Goal: Task Accomplishment & Management: Manage account settings

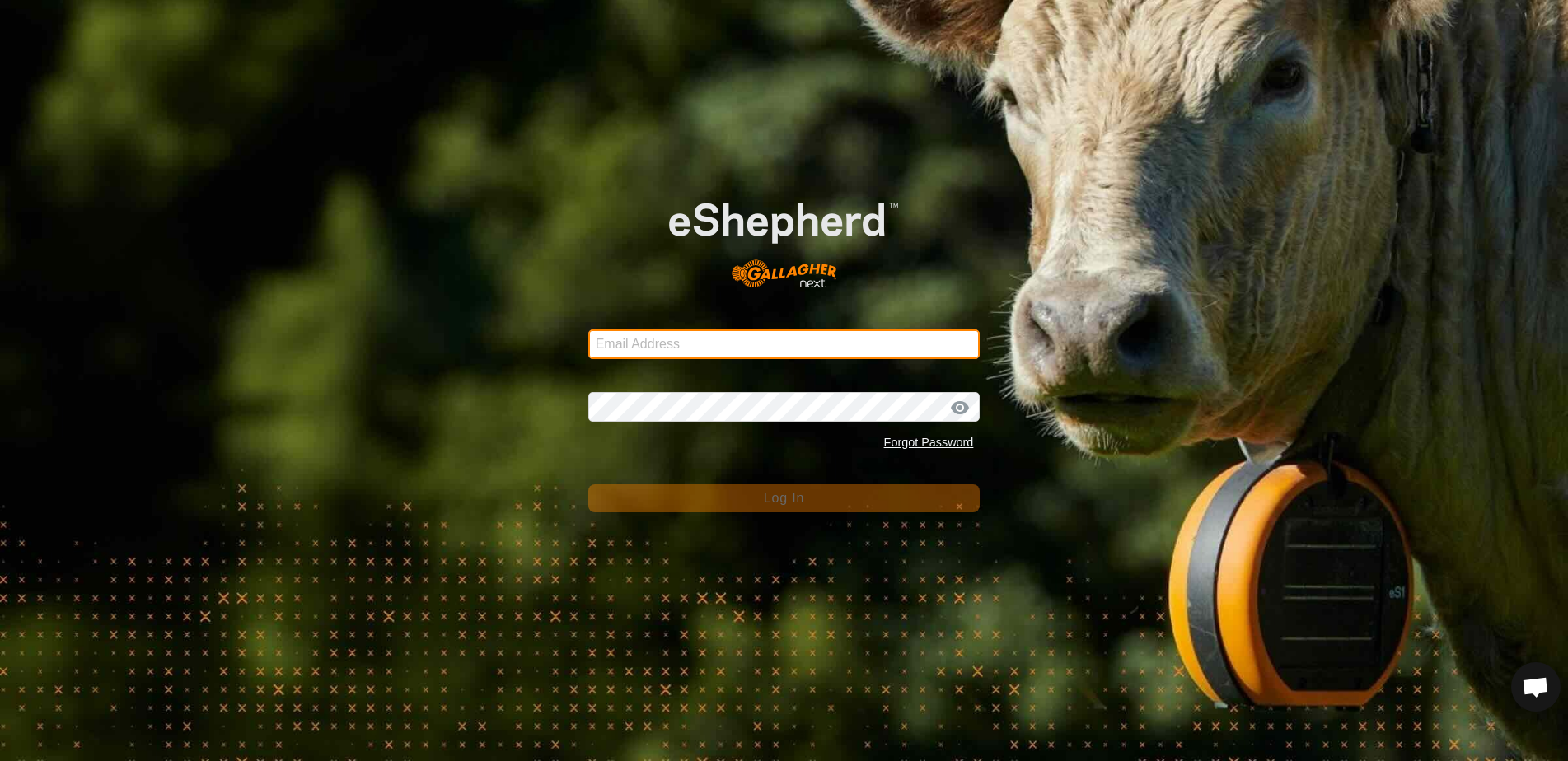
type input "[EMAIL_ADDRESS][DOMAIN_NAME]"
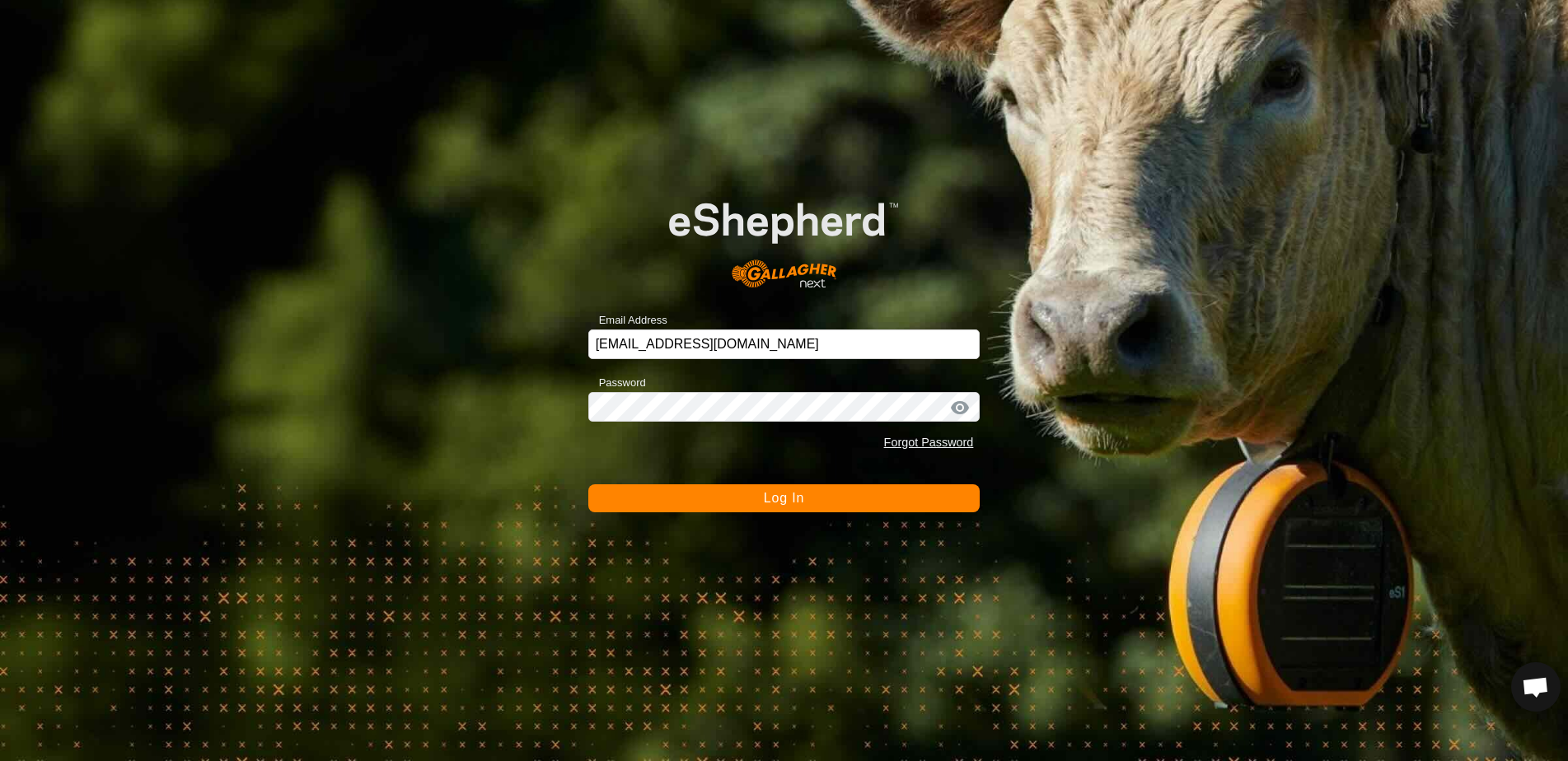
click at [776, 507] on button "Log In" at bounding box center [784, 498] width 392 height 28
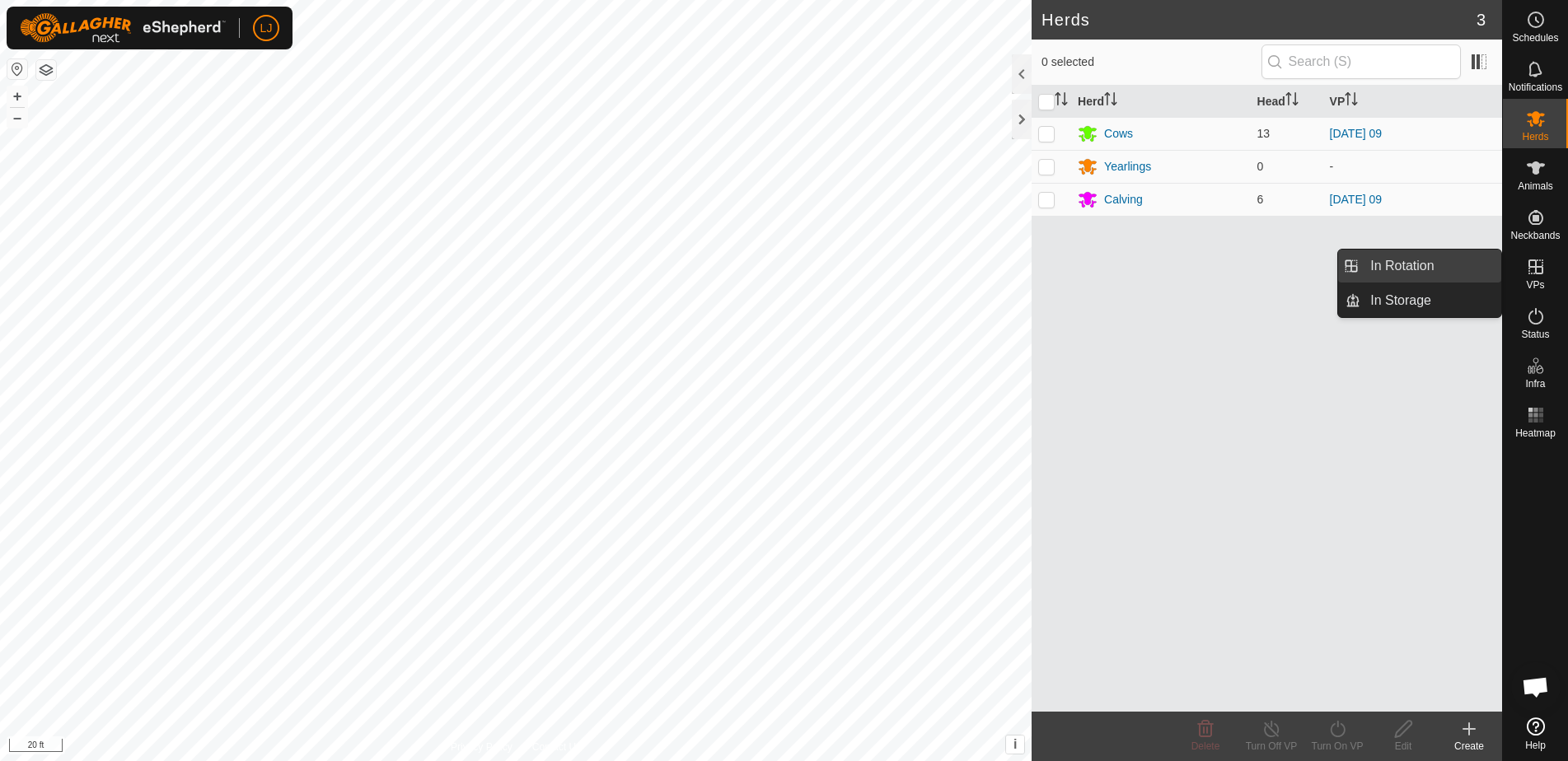
click at [1435, 261] on link "In Rotation" at bounding box center [1431, 266] width 141 height 33
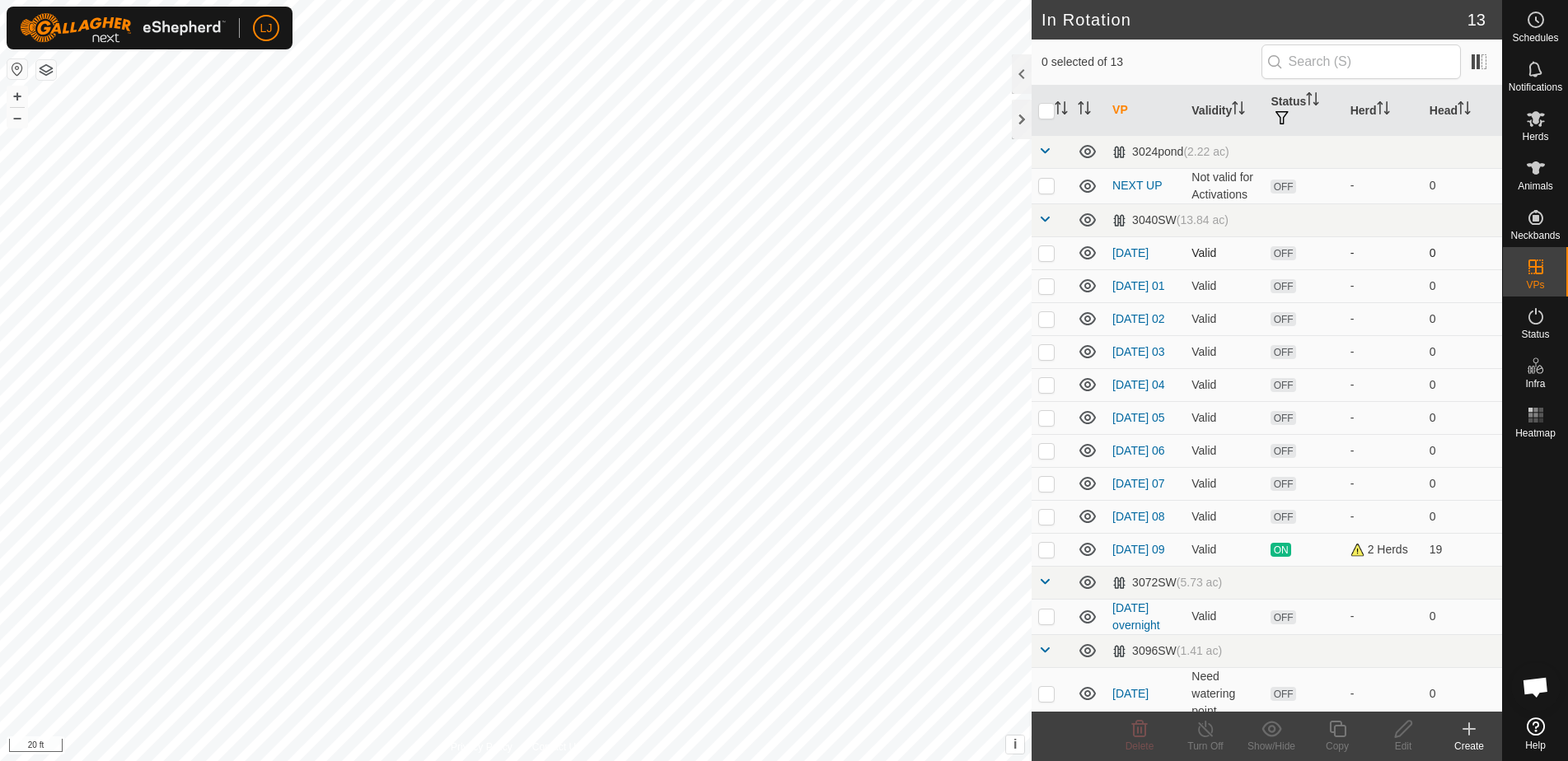
click at [1049, 253] on p-checkbox at bounding box center [1047, 252] width 17 height 13
checkbox input "true"
click at [1050, 293] on p-checkbox at bounding box center [1047, 285] width 17 height 13
checkbox input "true"
click at [1043, 325] on p-checkbox at bounding box center [1047, 318] width 17 height 13
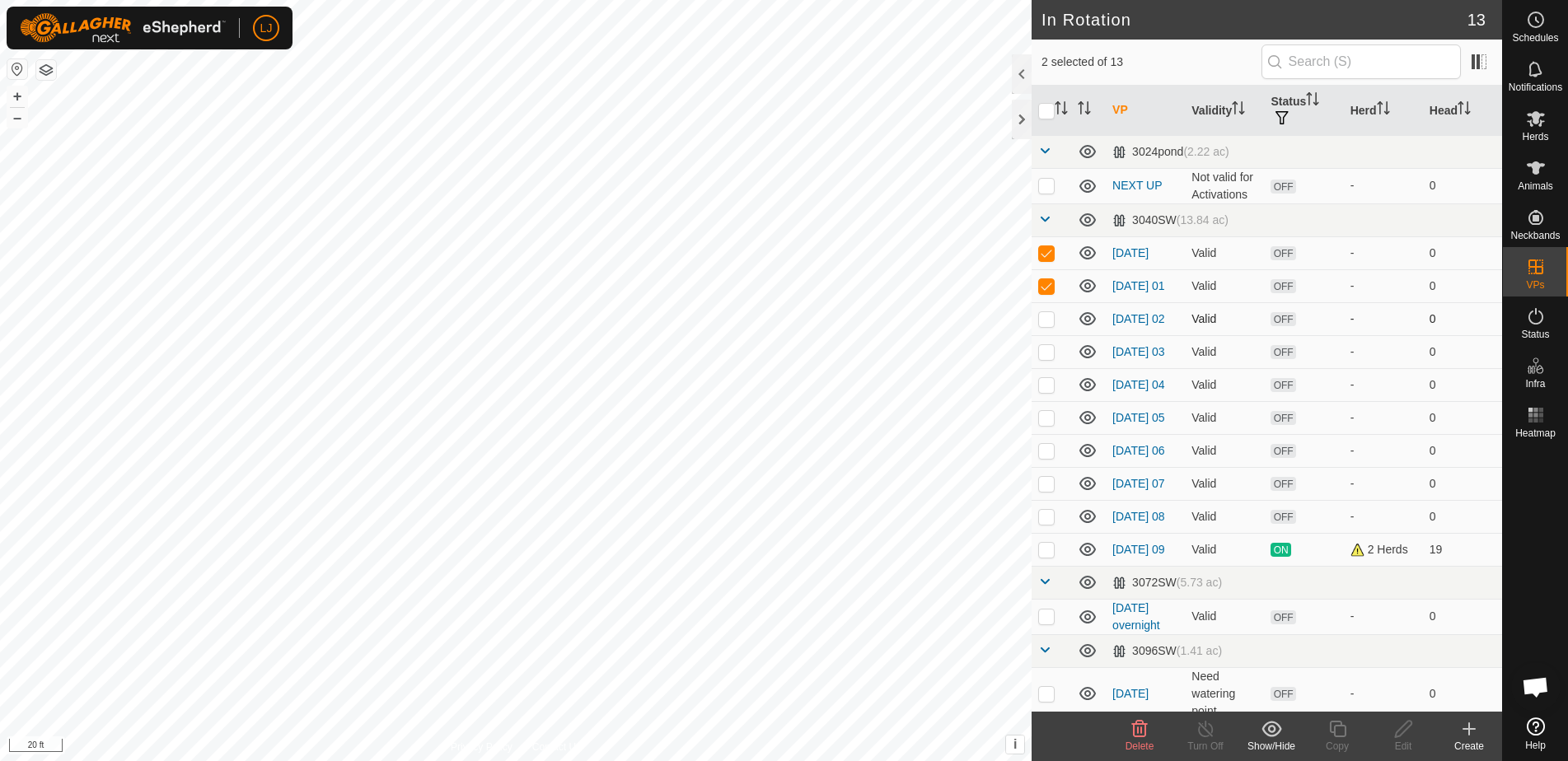
checkbox input "true"
drag, startPoint x: 1051, startPoint y: 360, endPoint x: 1050, endPoint y: 371, distance: 11.0
click at [1051, 358] on p-checkbox at bounding box center [1047, 351] width 17 height 13
checkbox input "true"
click at [1050, 391] on p-checkbox at bounding box center [1047, 384] width 17 height 13
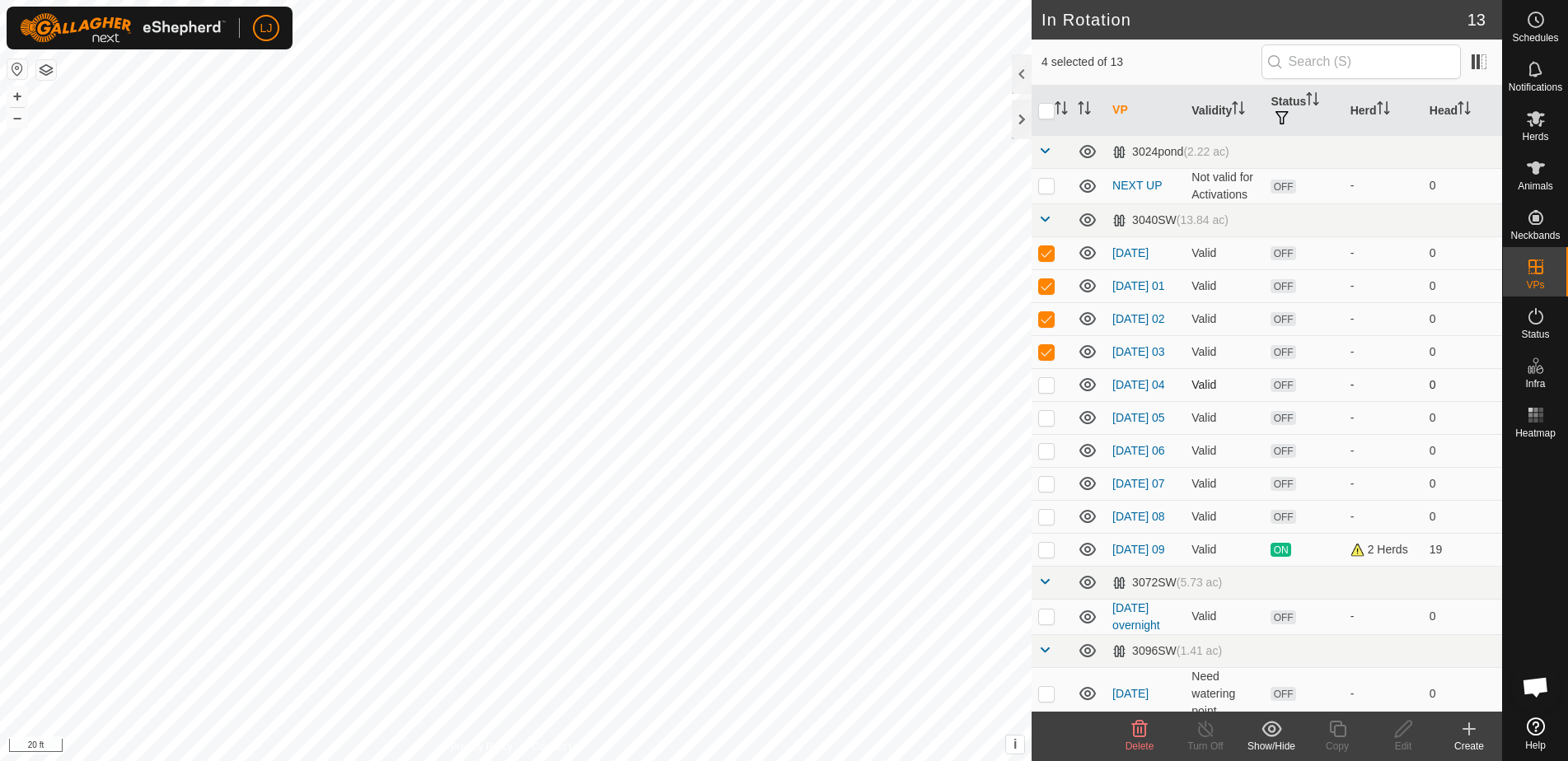
checkbox input "true"
click at [1048, 424] on p-checkbox at bounding box center [1047, 417] width 17 height 13
checkbox input "true"
click at [1051, 457] on p-checkbox at bounding box center [1047, 450] width 17 height 13
checkbox input "true"
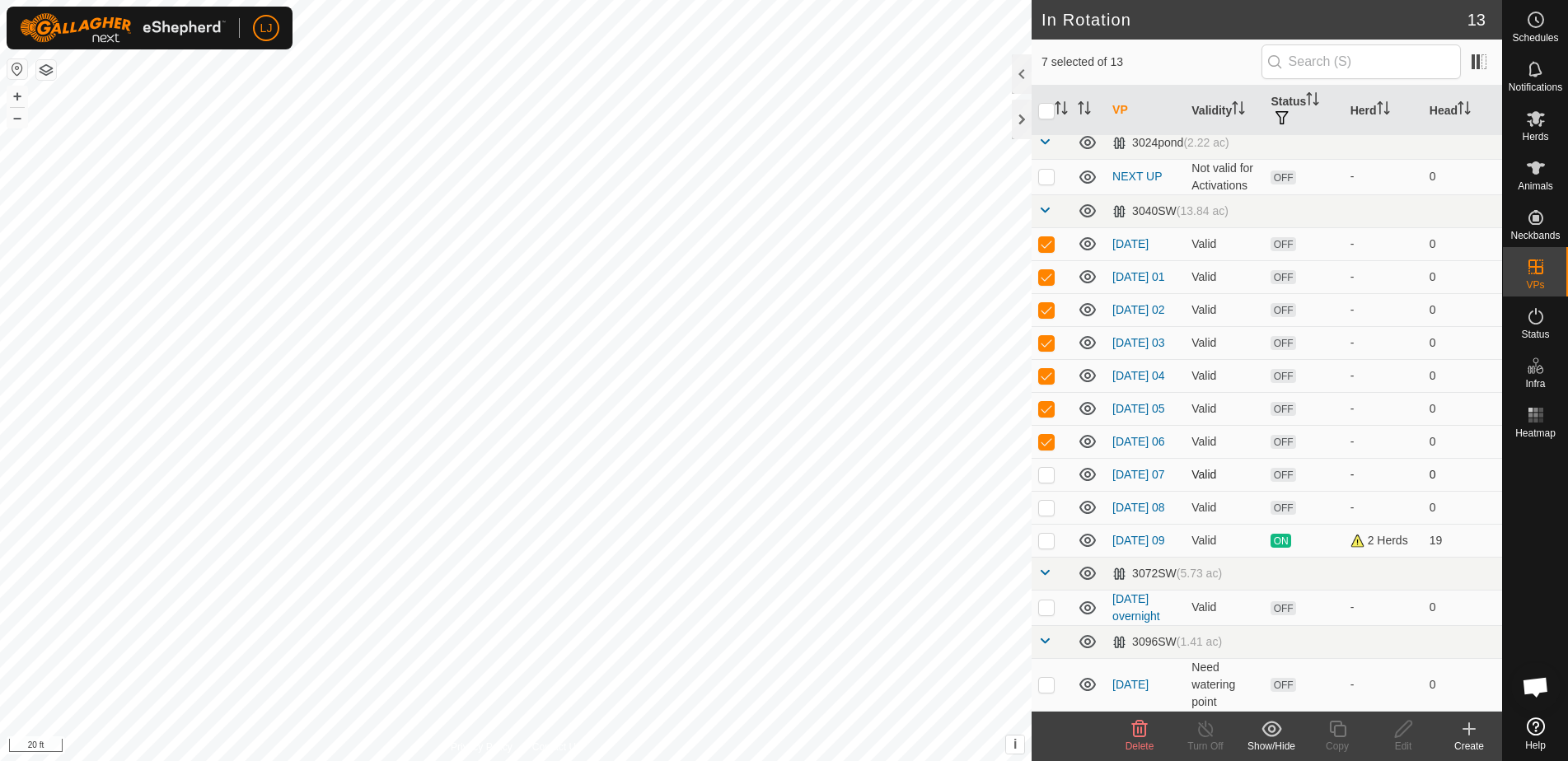
scroll to position [32, 0]
click at [1050, 470] on p-checkbox at bounding box center [1047, 474] width 17 height 13
checkbox input "true"
click at [1049, 510] on td at bounding box center [1052, 507] width 39 height 33
checkbox input "true"
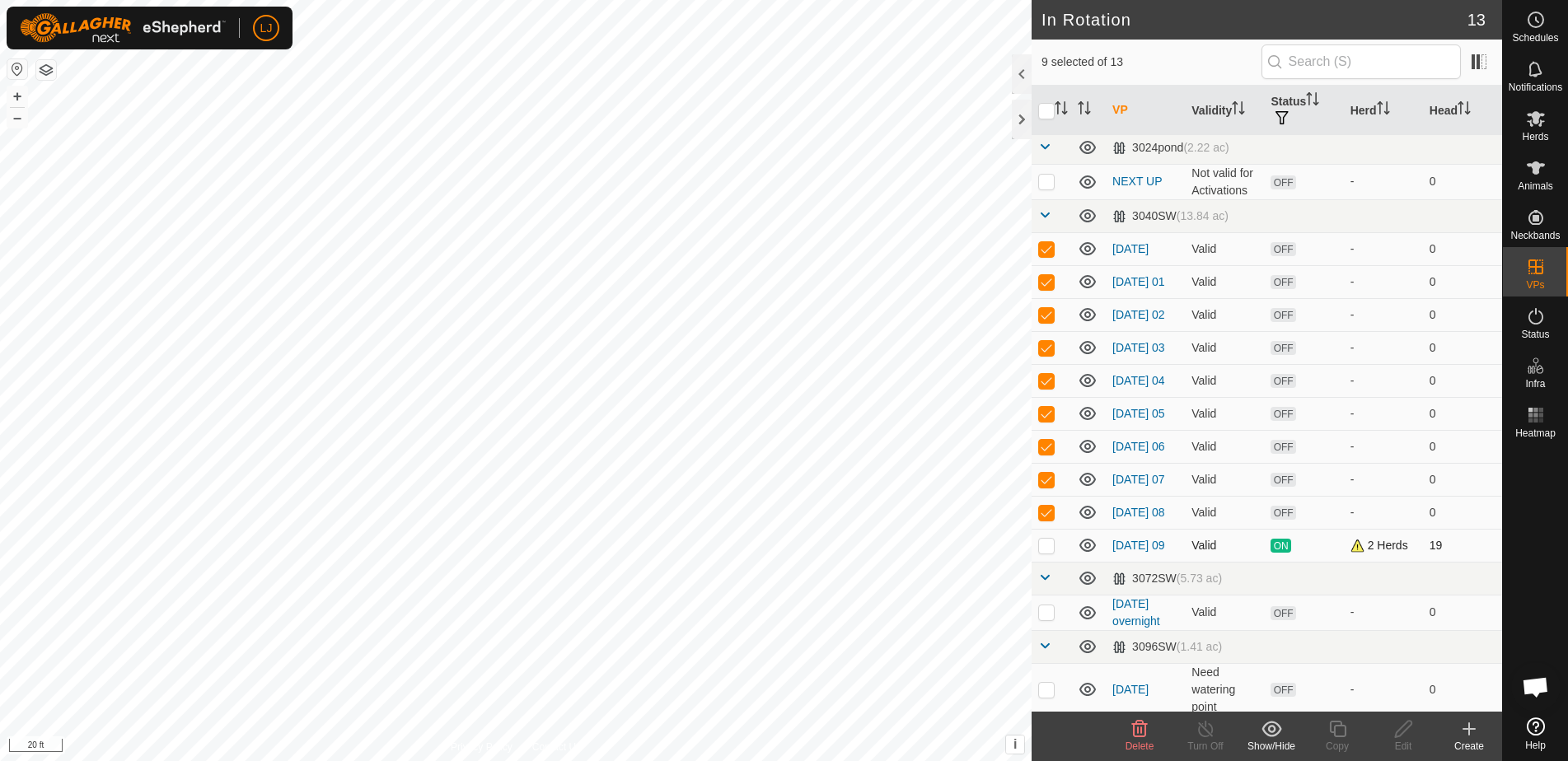
scroll to position [2, 0]
click at [1050, 621] on p-checkbox at bounding box center [1047, 614] width 17 height 13
checkbox input "true"
click at [1052, 690] on p-checkbox at bounding box center [1047, 684] width 17 height 13
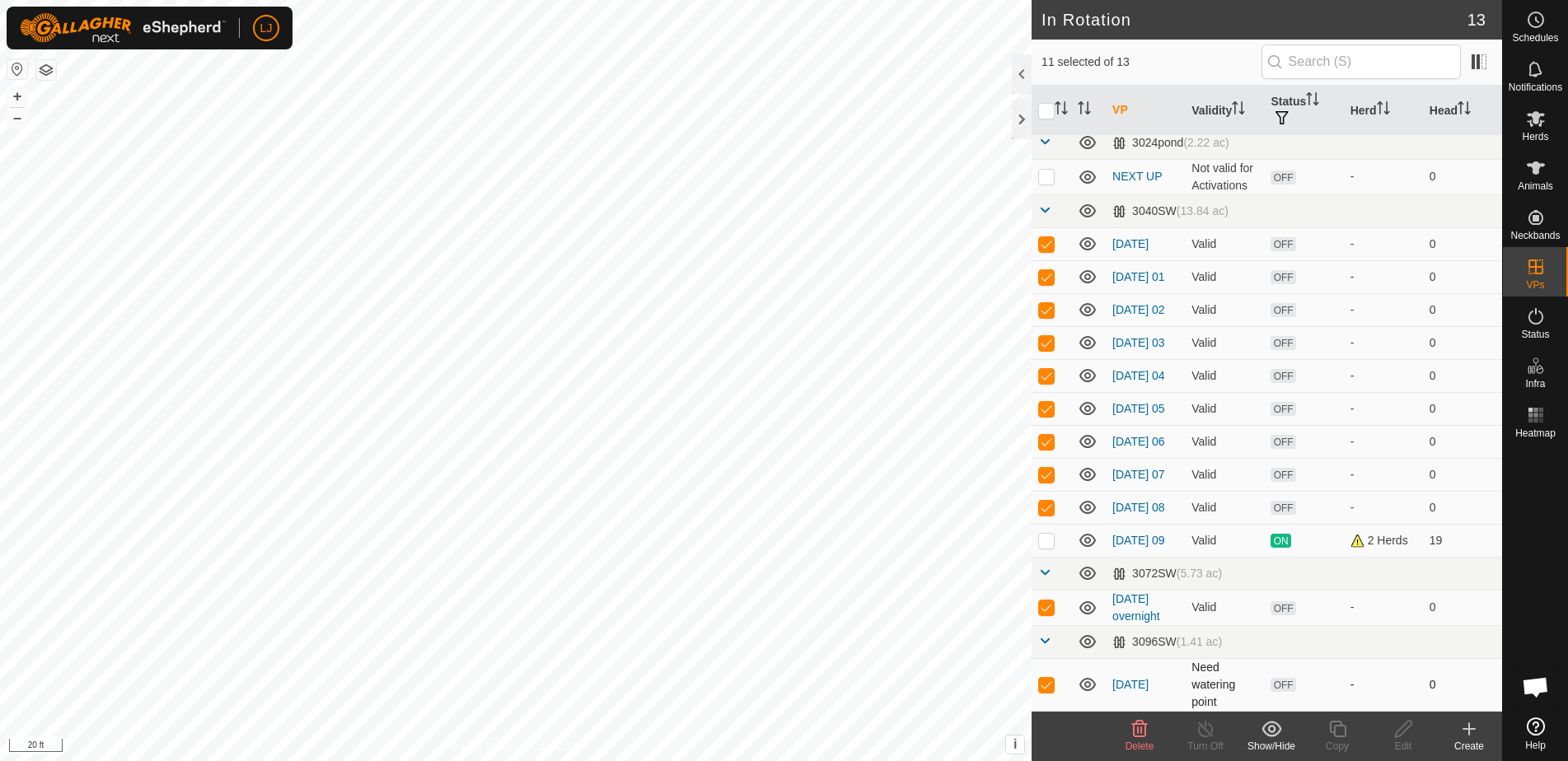
click at [1052, 690] on p-checkbox at bounding box center [1047, 684] width 17 height 13
checkbox input "true"
click at [1143, 730] on icon at bounding box center [1140, 729] width 20 height 20
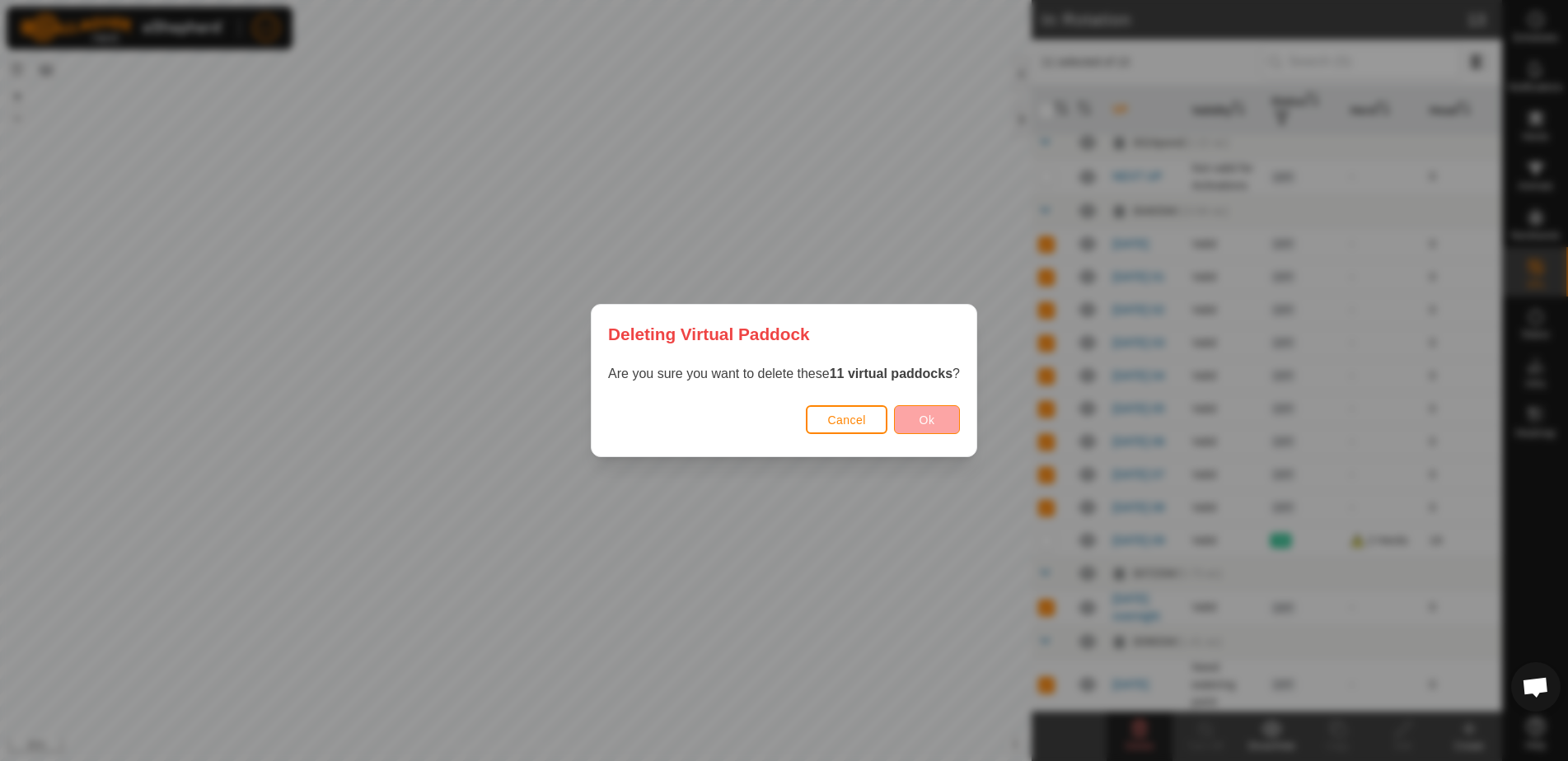
click at [930, 422] on span "Ok" at bounding box center [928, 419] width 16 height 13
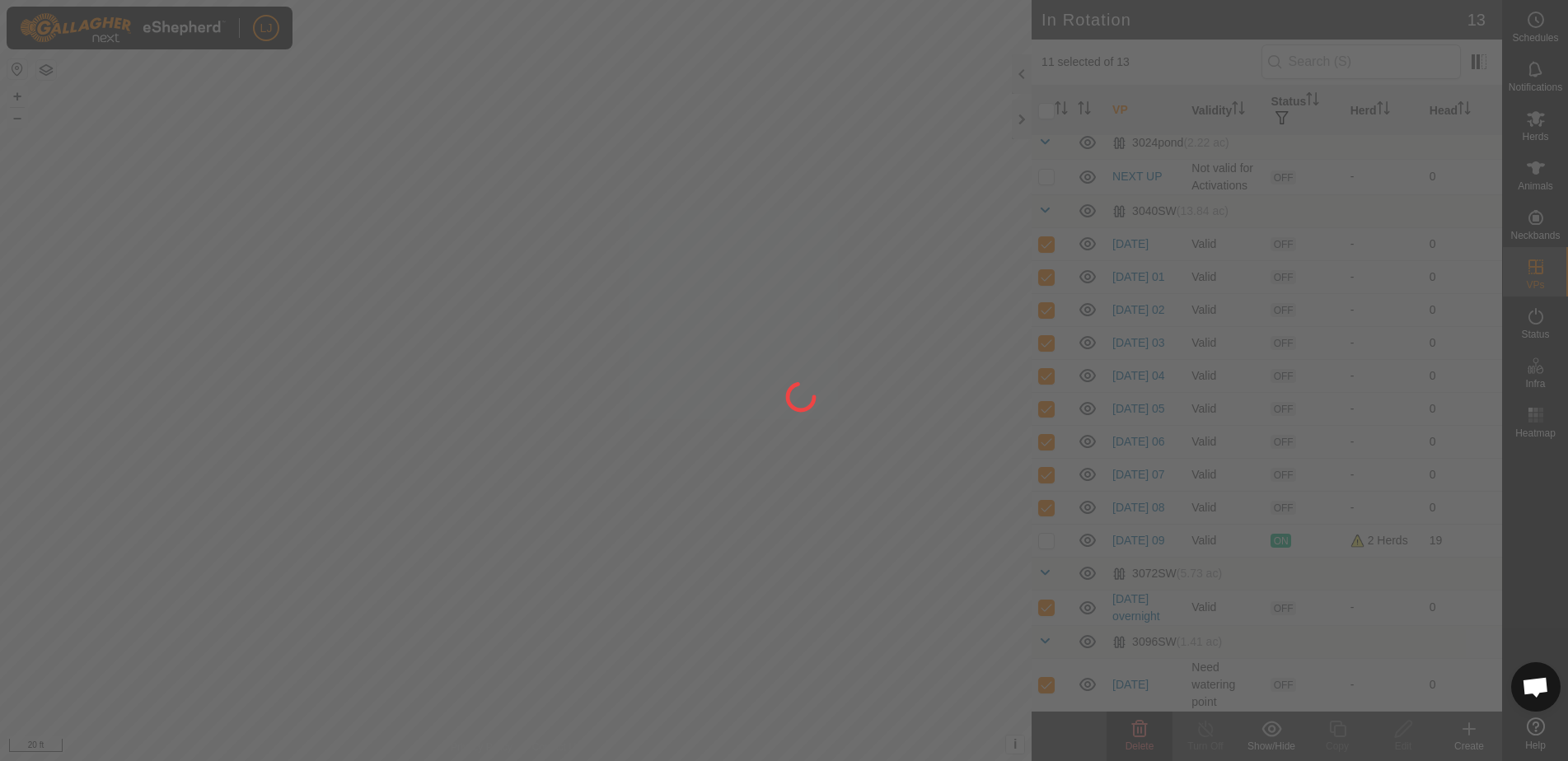
checkbox input "false"
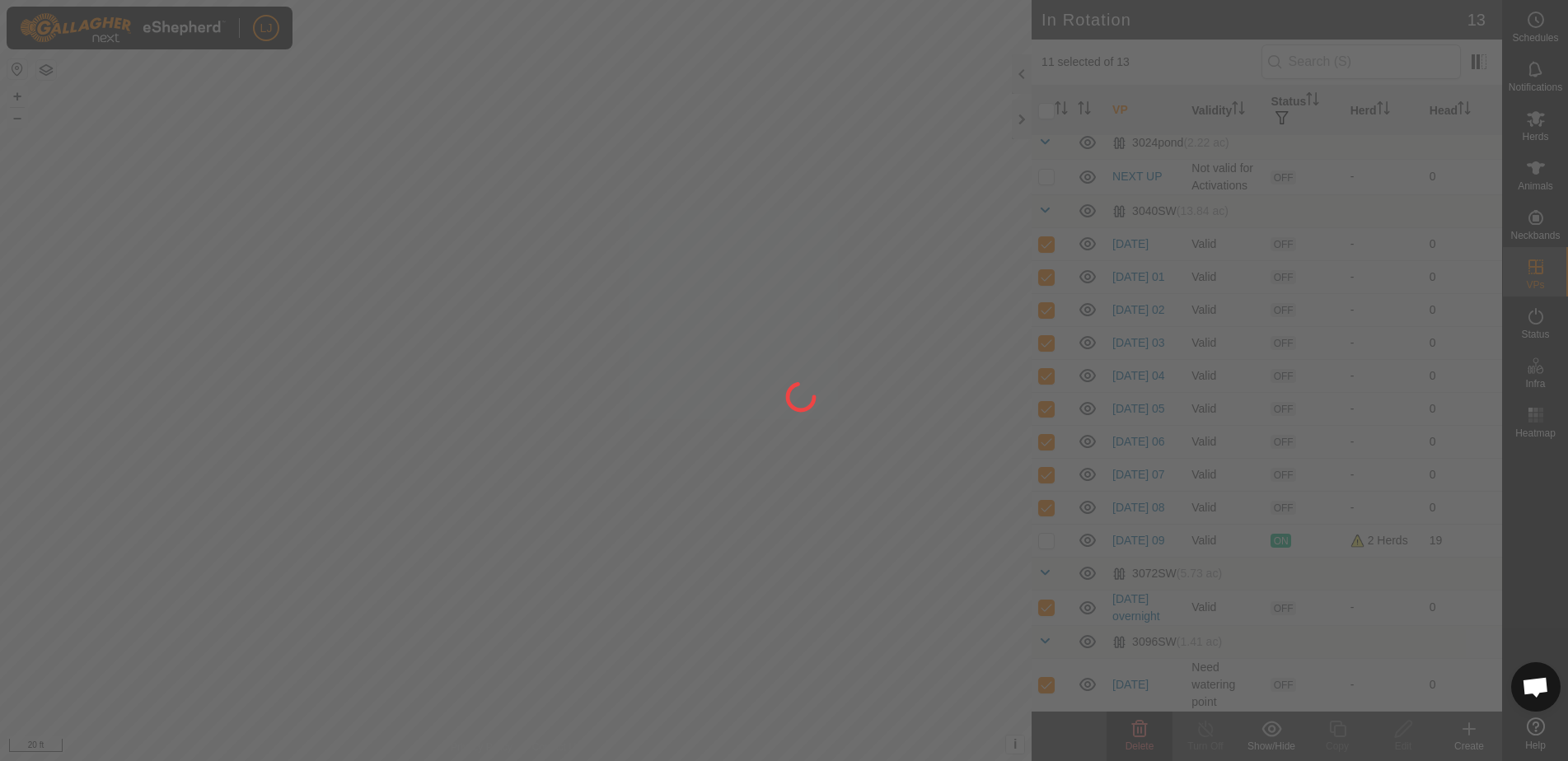
checkbox input "false"
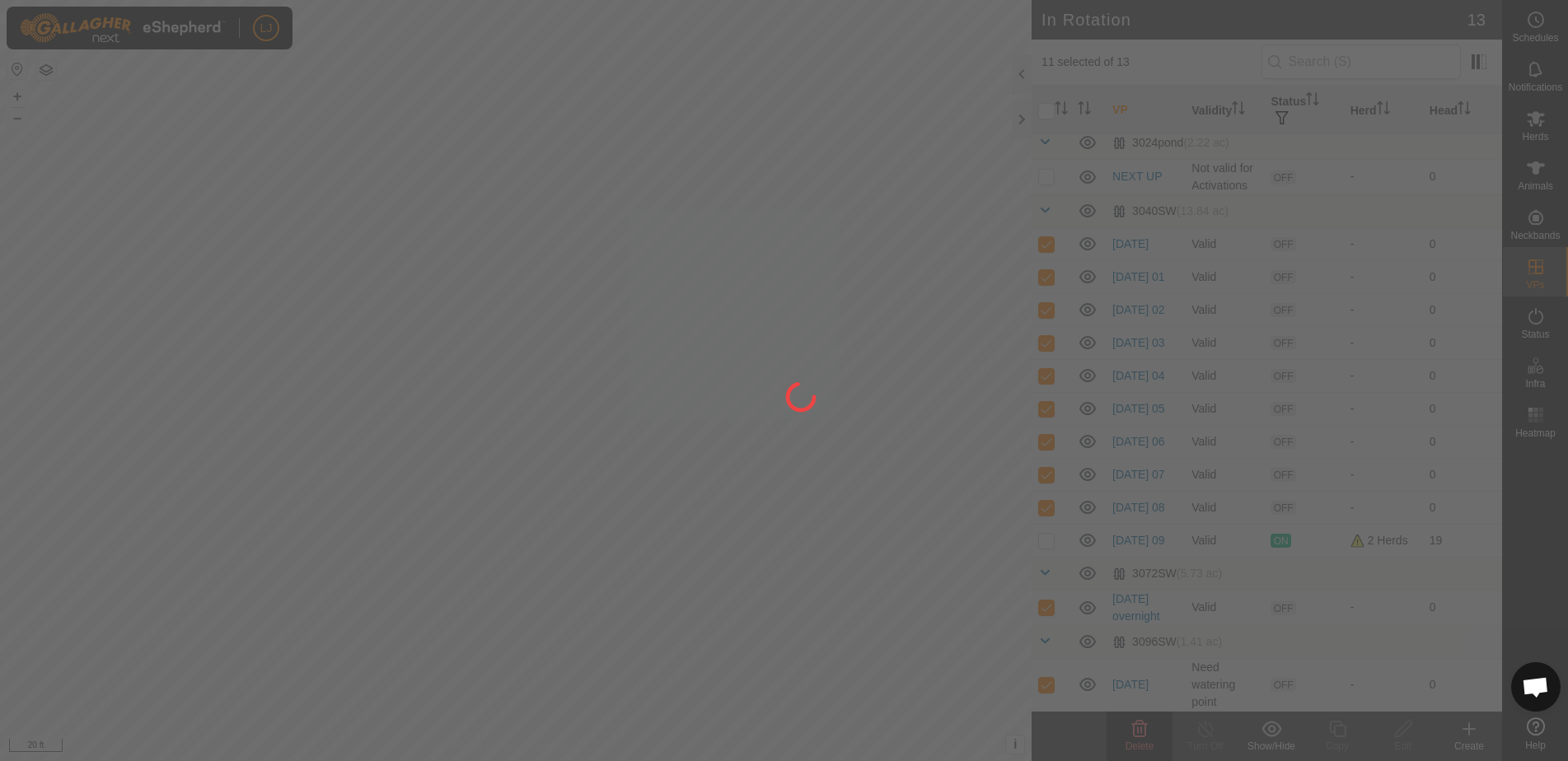
checkbox input "false"
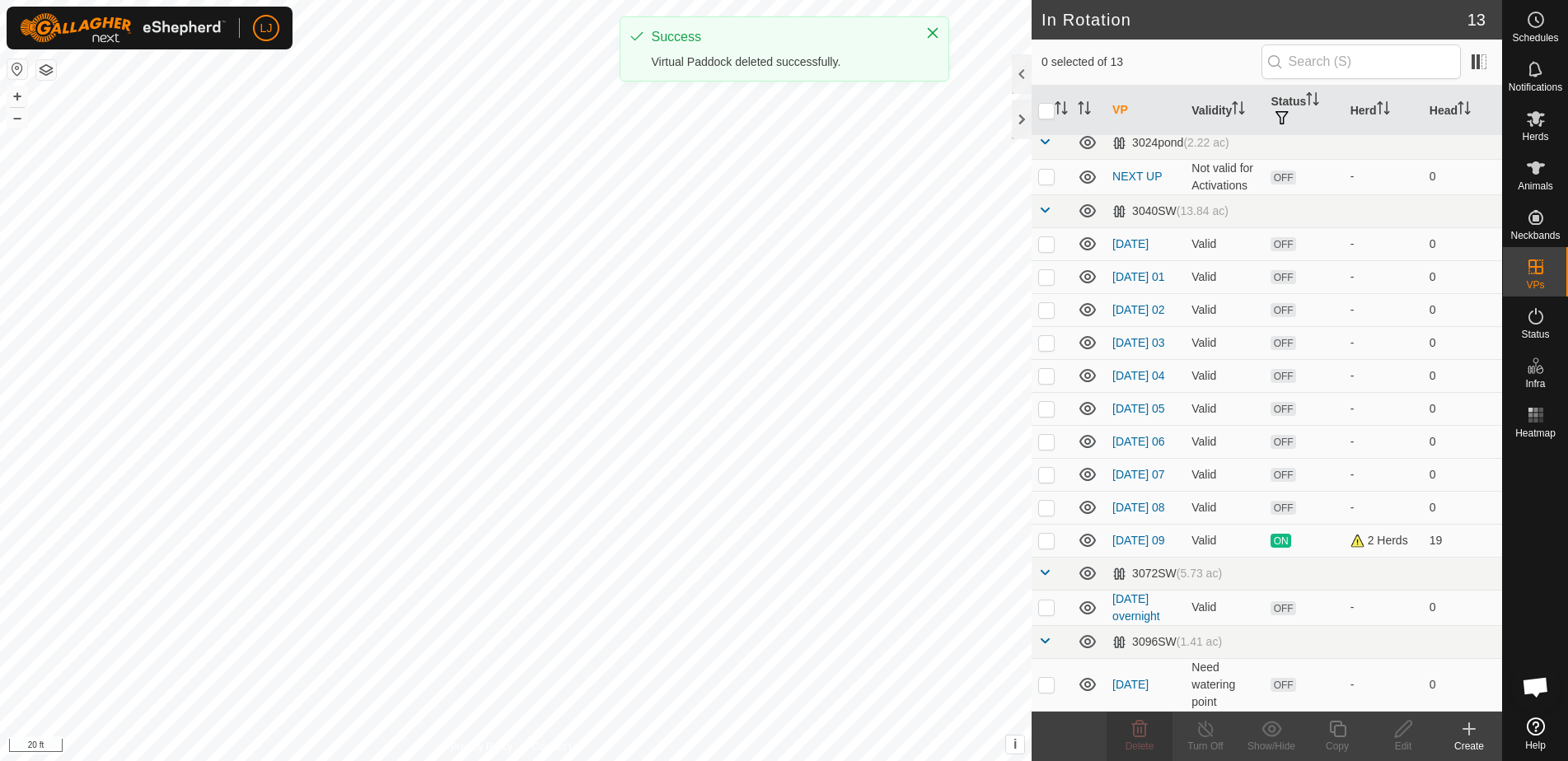
scroll to position [0, 0]
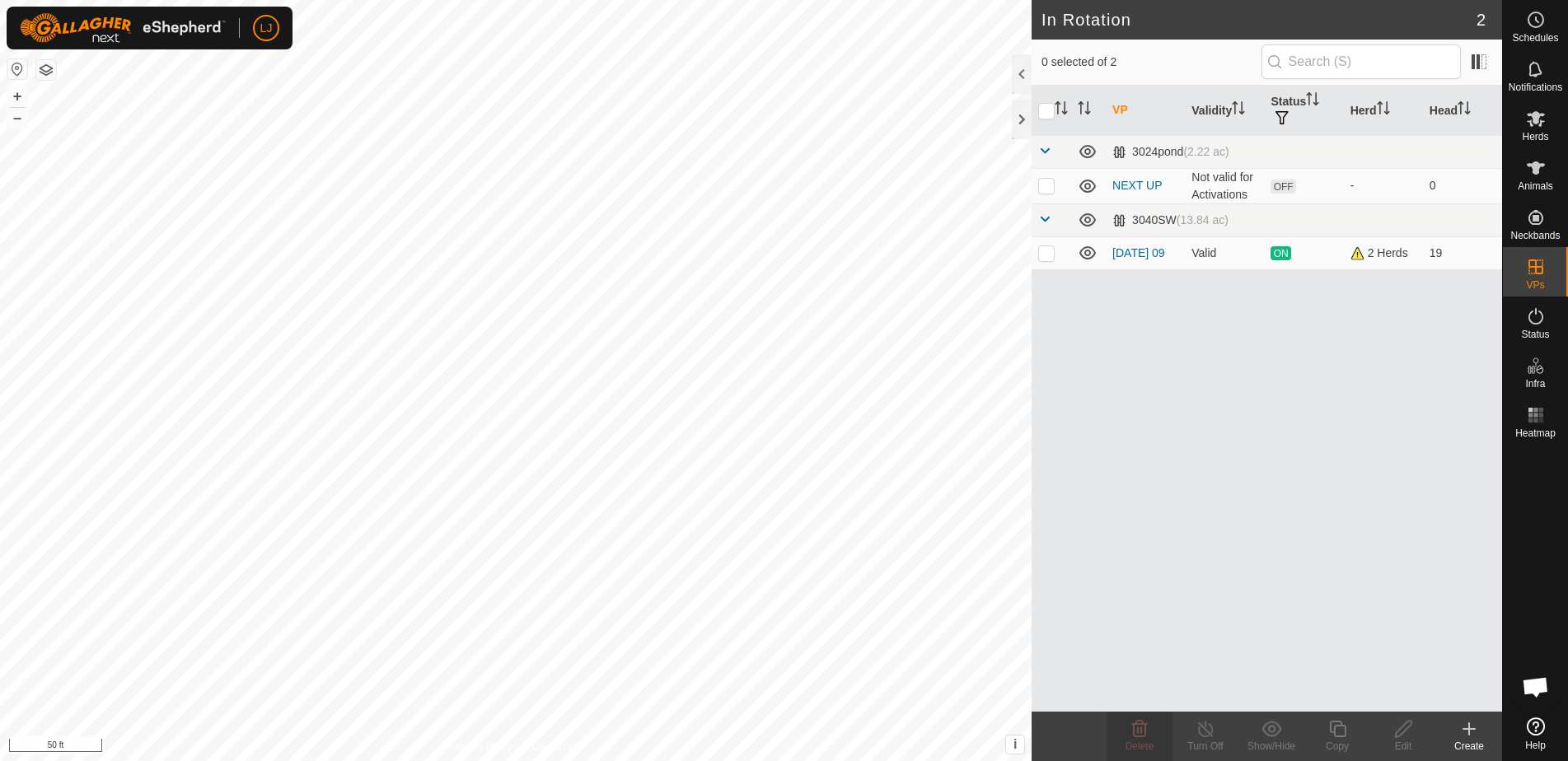
click at [1466, 732] on icon at bounding box center [1469, 729] width 20 height 20
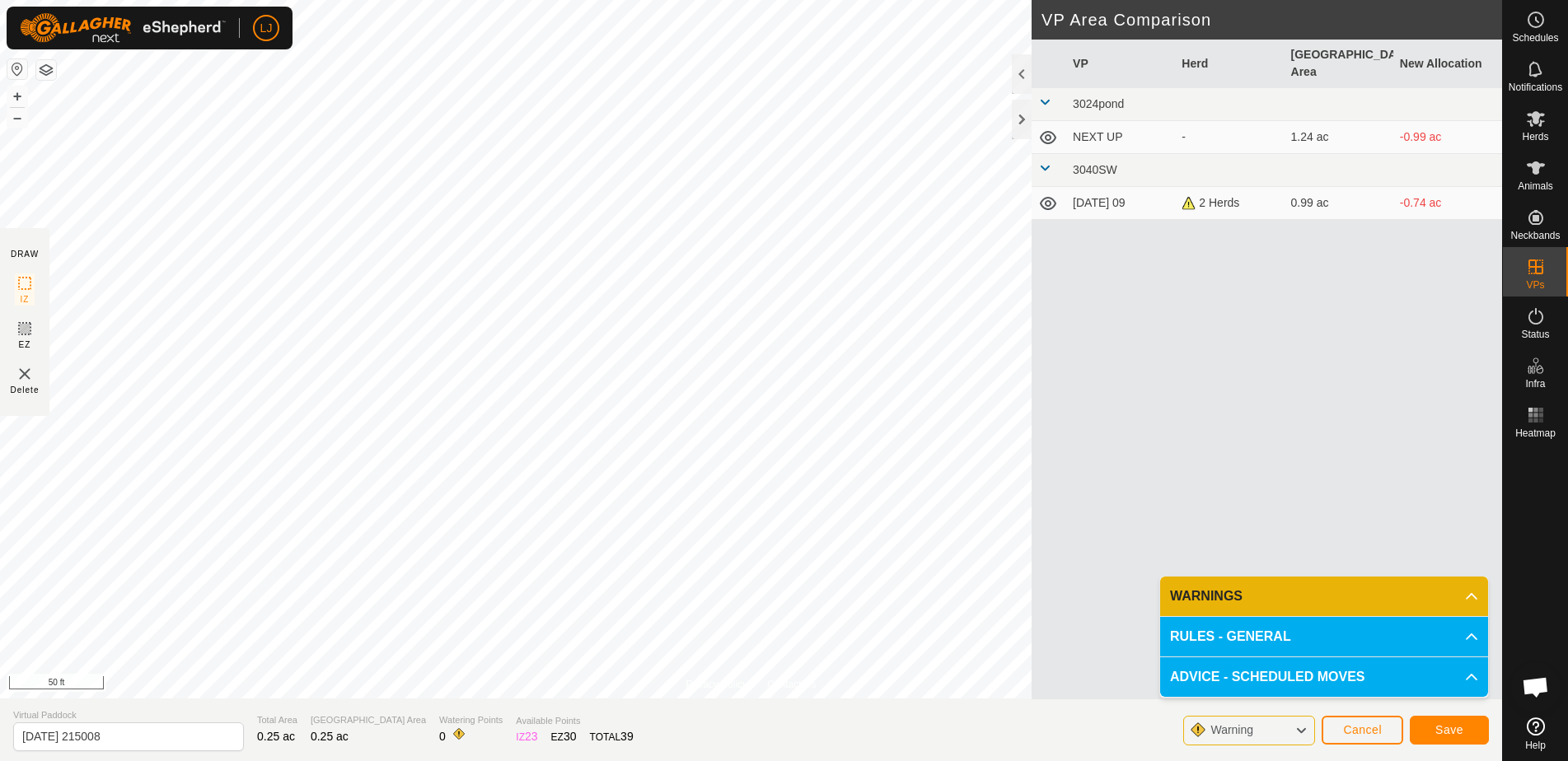
click at [1447, 732] on span "Save" at bounding box center [1449, 729] width 28 height 13
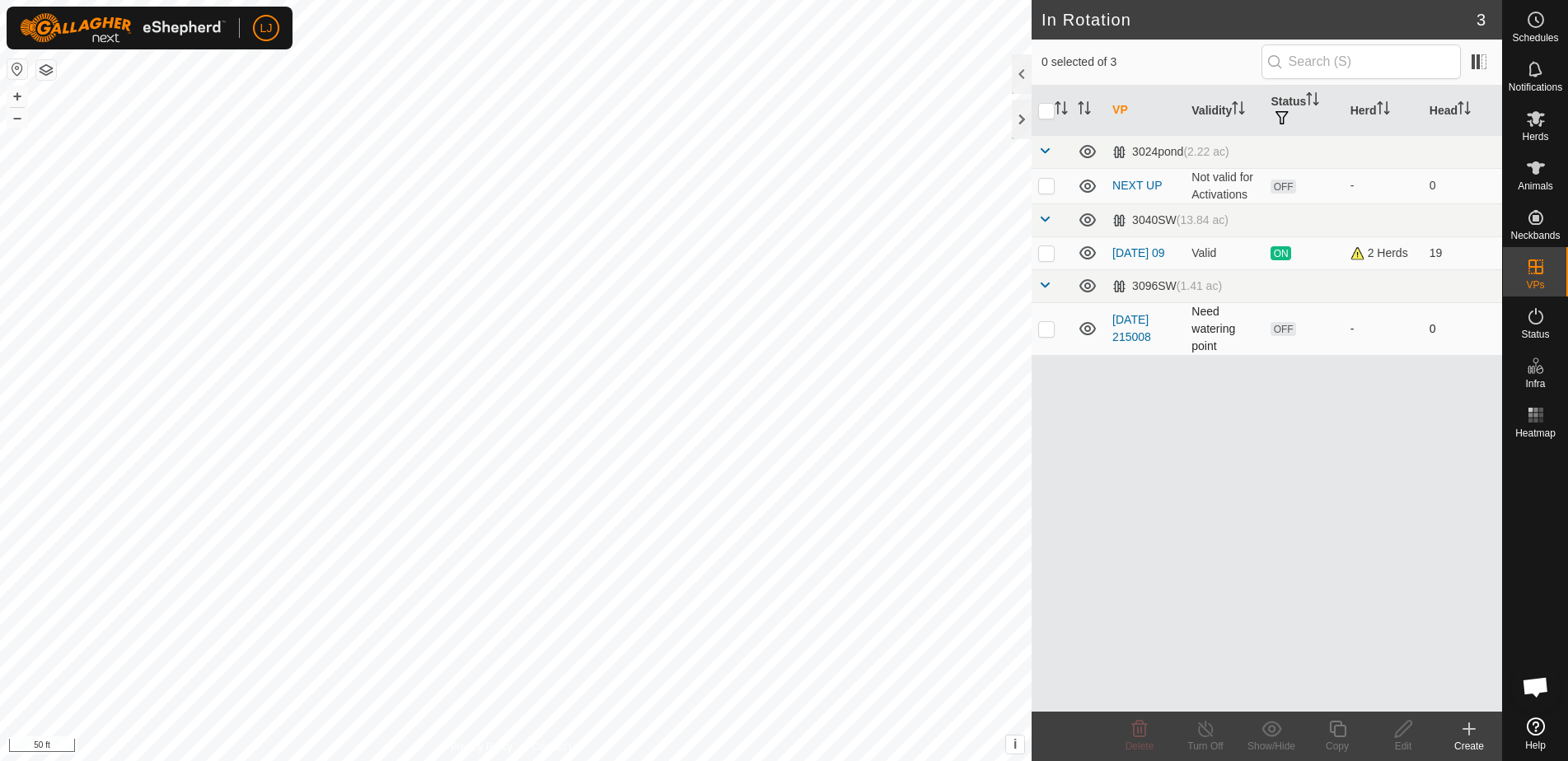
drag, startPoint x: 1044, startPoint y: 329, endPoint x: 1054, endPoint y: 353, distance: 26.0
click at [1045, 329] on p-checkbox at bounding box center [1047, 328] width 17 height 13
checkbox input "true"
click at [1402, 726] on icon at bounding box center [1403, 729] width 21 height 20
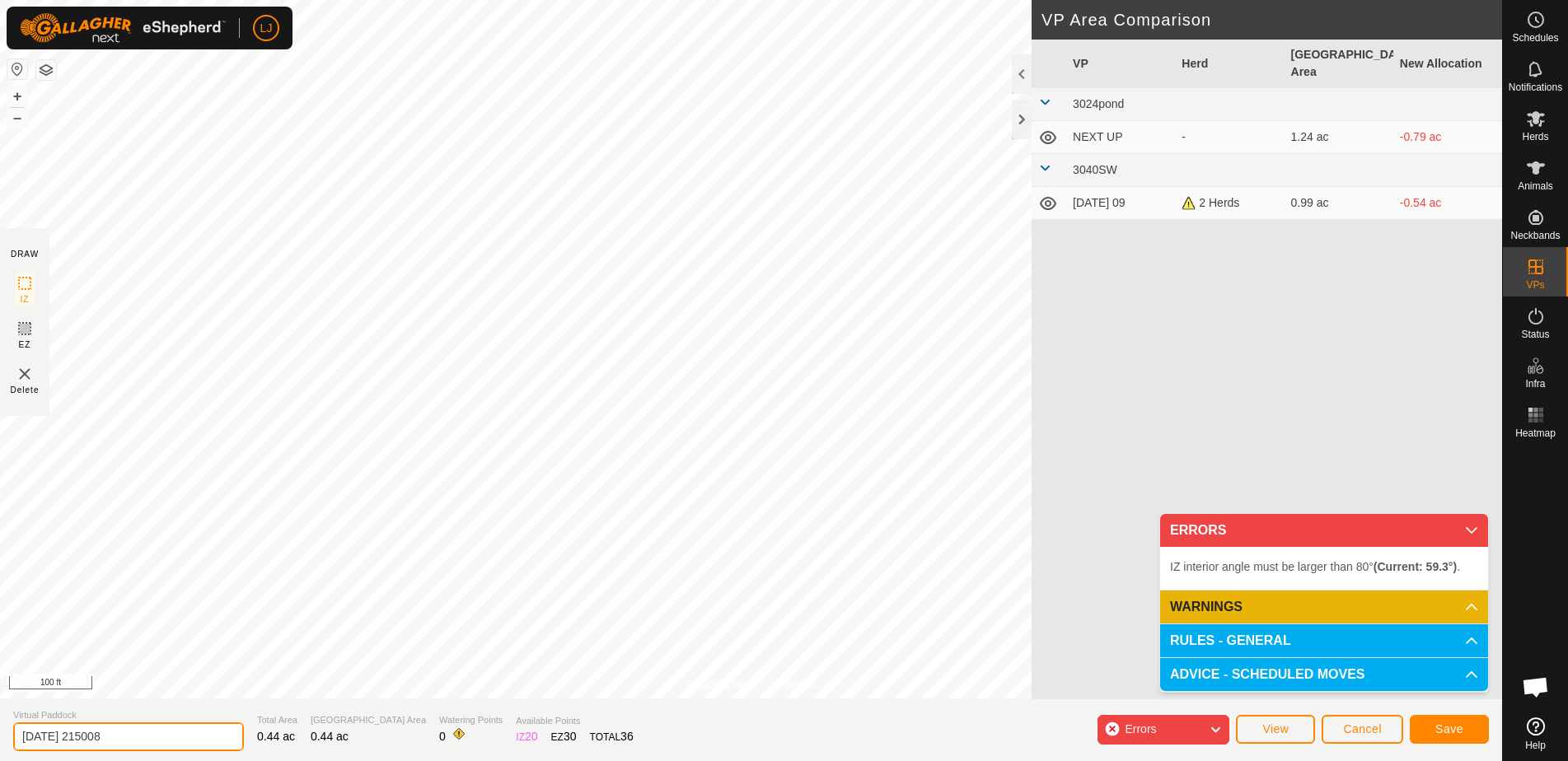
drag, startPoint x: 75, startPoint y: 737, endPoint x: 216, endPoint y: 739, distance: 141.0
click at [215, 739] on section "Virtual Paddock [DATE] 215008 Total Area 0.44 ac Grazing Area 0.44 ac Watering …" at bounding box center [751, 730] width 1502 height 63
type input "[DATE]"
click at [1438, 735] on span "Save" at bounding box center [1449, 729] width 28 height 13
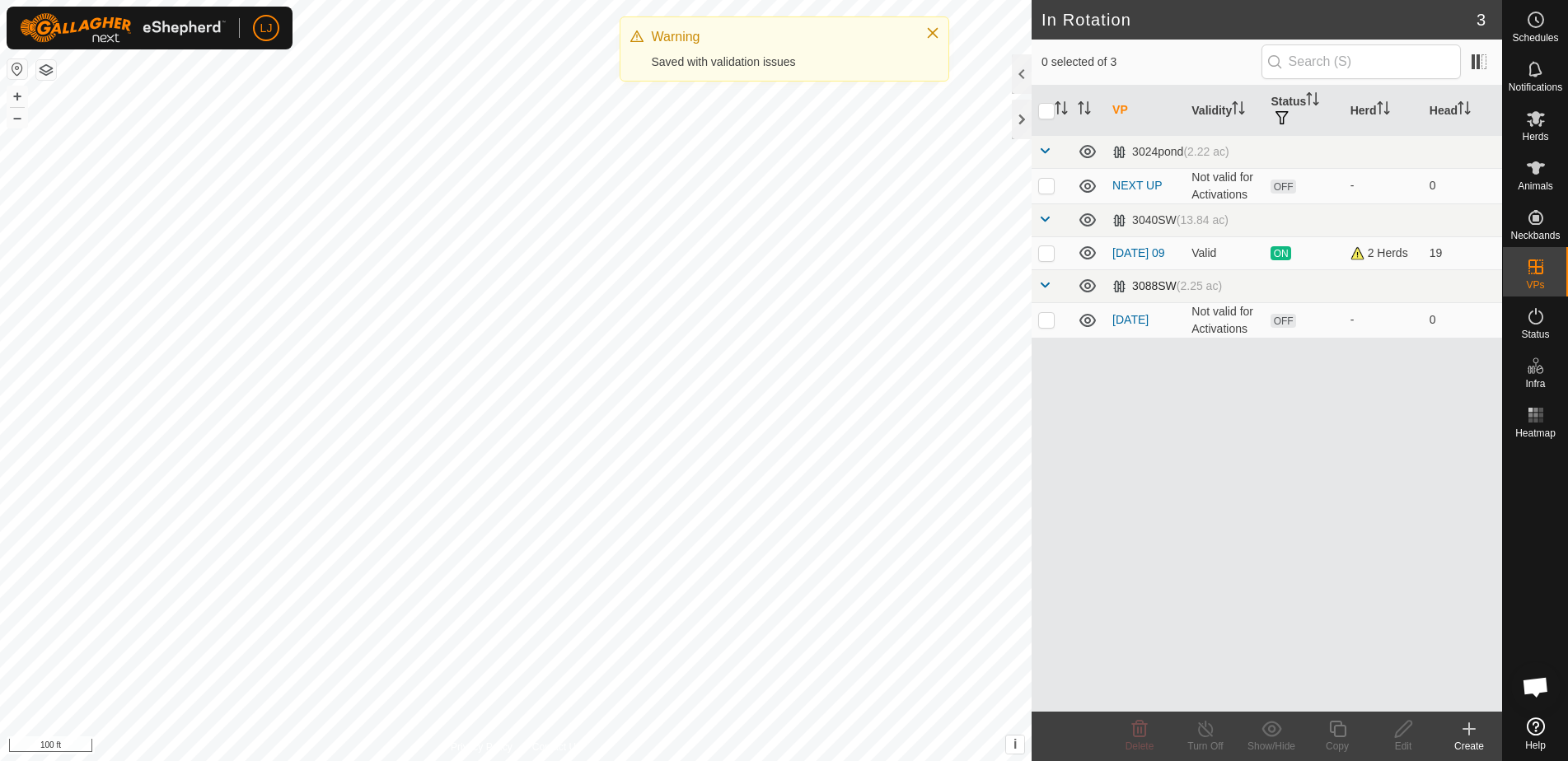
drag, startPoint x: 1052, startPoint y: 258, endPoint x: 1070, endPoint y: 273, distance: 23.4
click at [1051, 258] on p-checkbox at bounding box center [1047, 252] width 17 height 13
checkbox input "true"
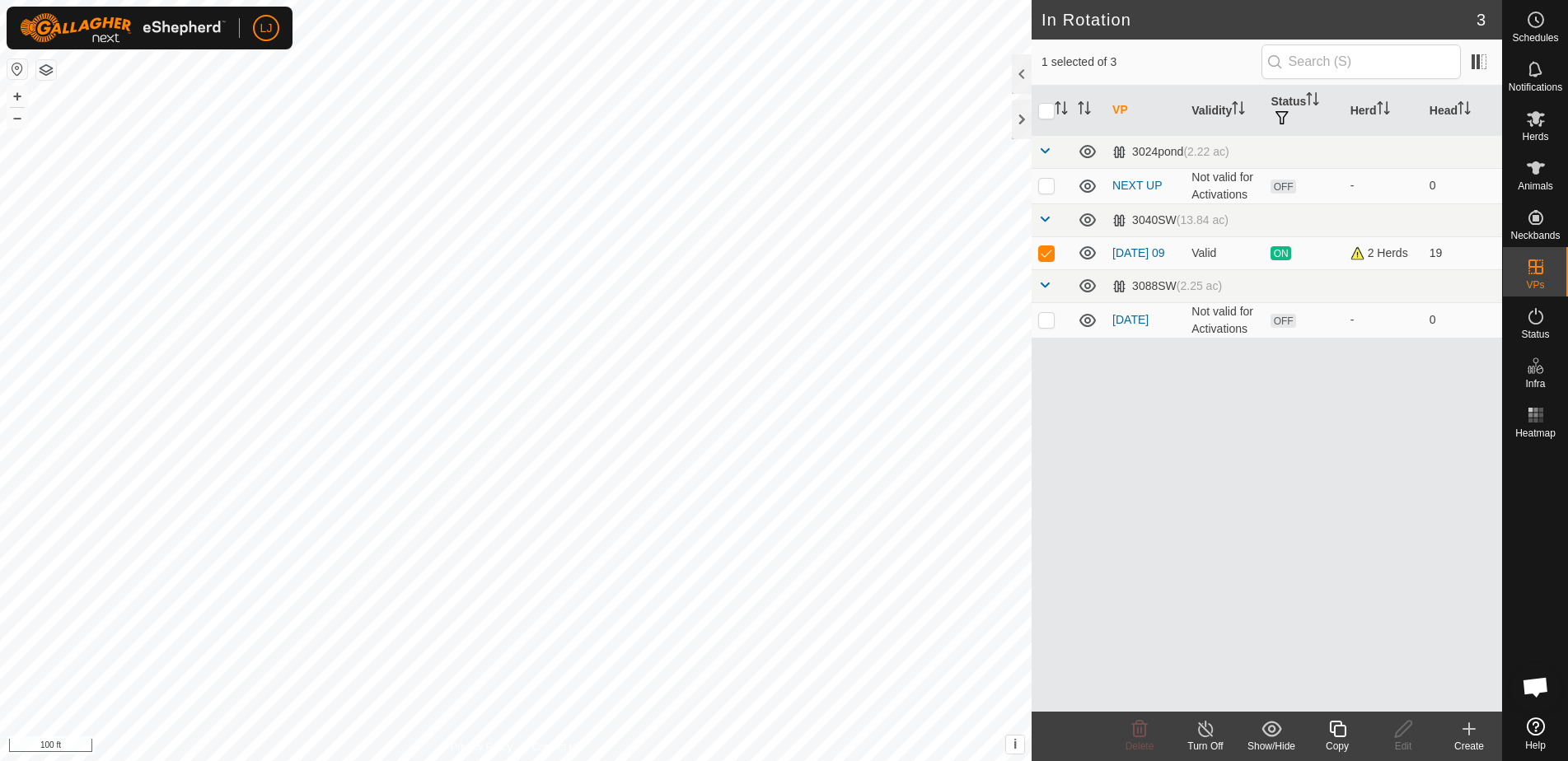
click at [1326, 728] on copy-svg-icon at bounding box center [1337, 729] width 66 height 20
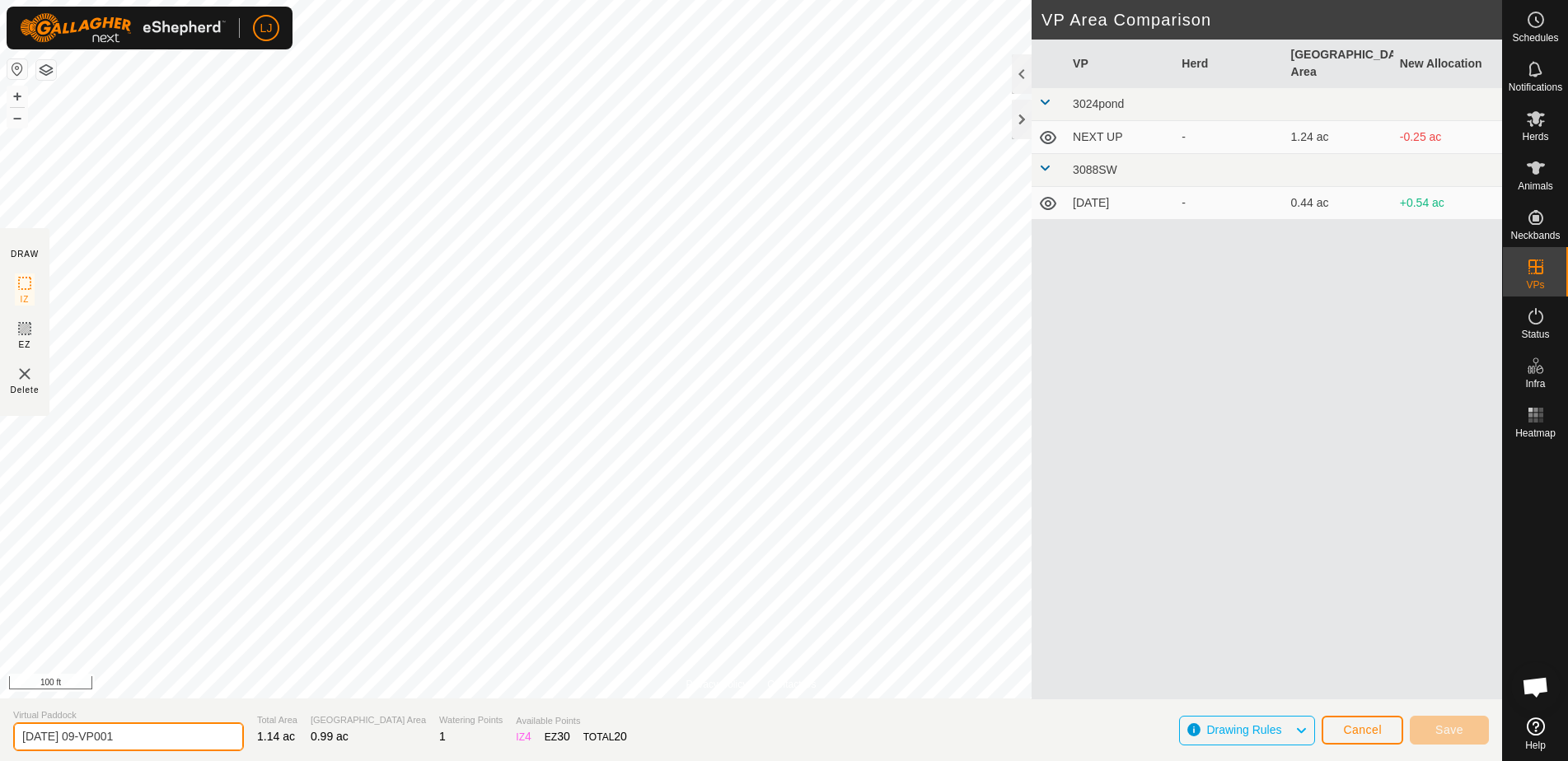
drag, startPoint x: 76, startPoint y: 737, endPoint x: 185, endPoint y: 736, distance: 109.0
click at [185, 736] on input "[DATE] 09-VP001" at bounding box center [127, 737] width 230 height 28
type input "[DATE] 09-VP001"
click at [1356, 728] on span "Cancel" at bounding box center [1363, 729] width 39 height 13
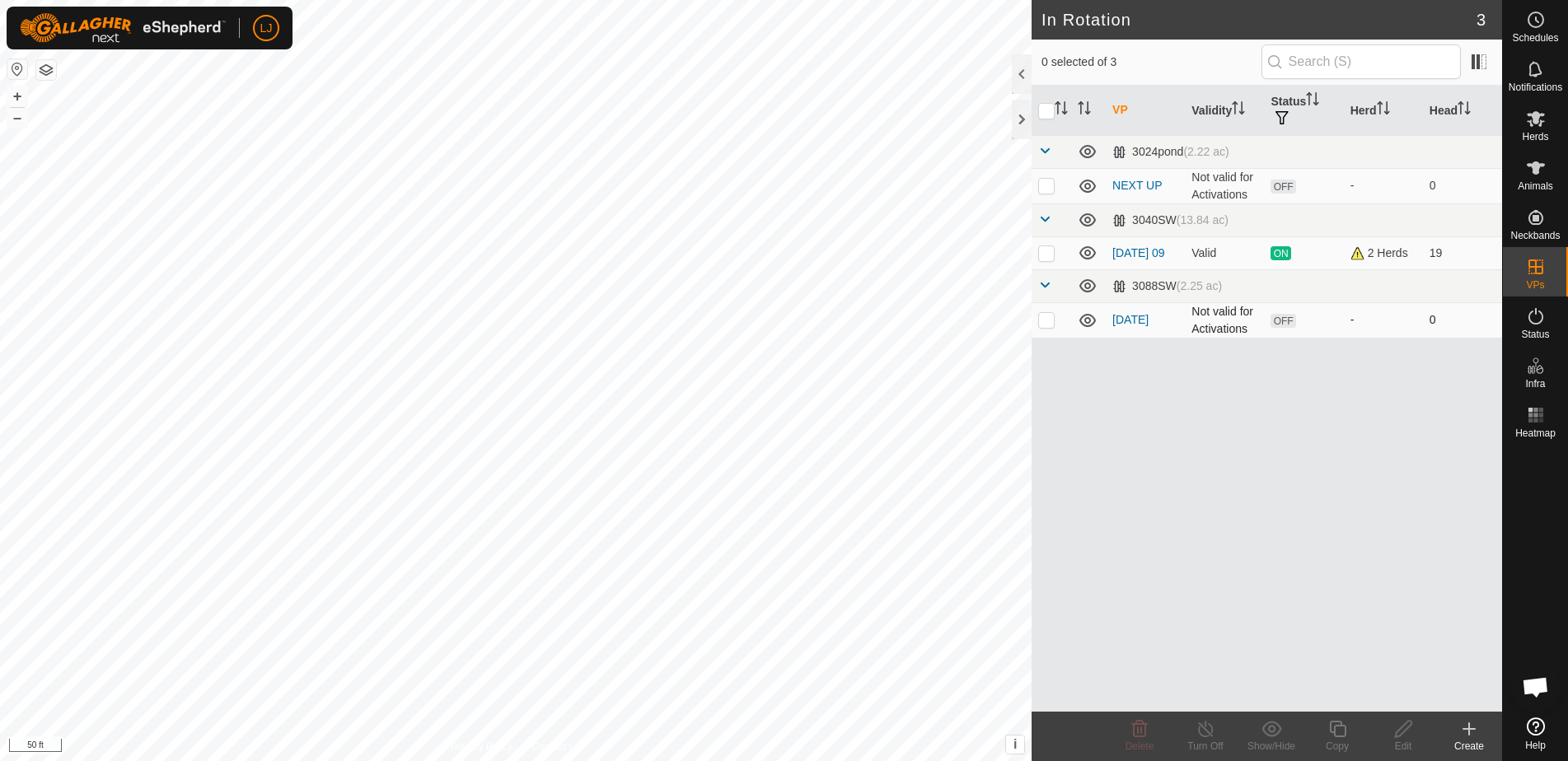
drag, startPoint x: 1047, startPoint y: 256, endPoint x: 1095, endPoint y: 322, distance: 81.6
click at [1047, 257] on p-checkbox at bounding box center [1047, 252] width 17 height 13
checkbox input "true"
click at [1325, 723] on copy-svg-icon at bounding box center [1337, 729] width 66 height 20
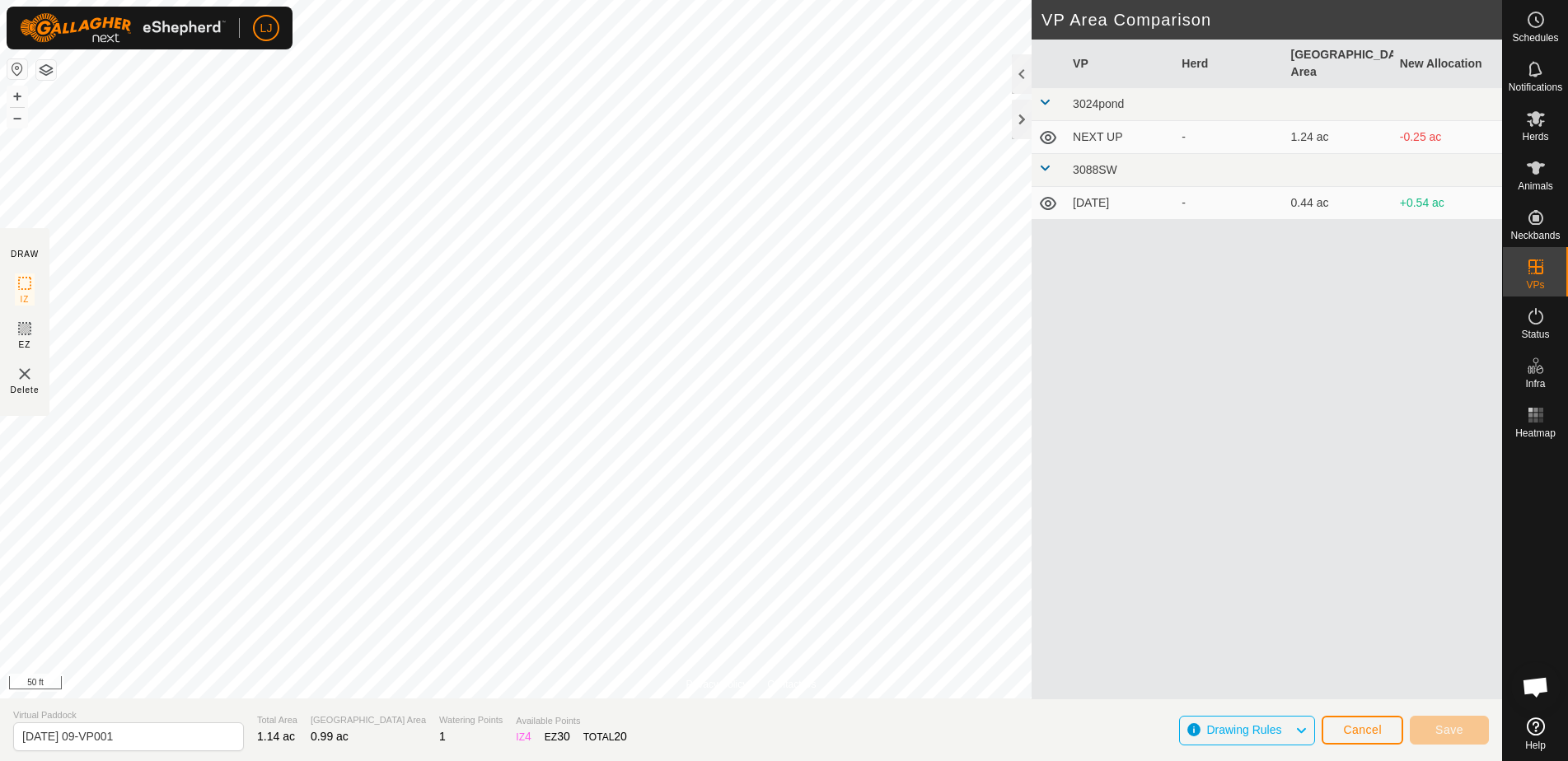
click at [1354, 724] on span "Cancel" at bounding box center [1363, 729] width 39 height 13
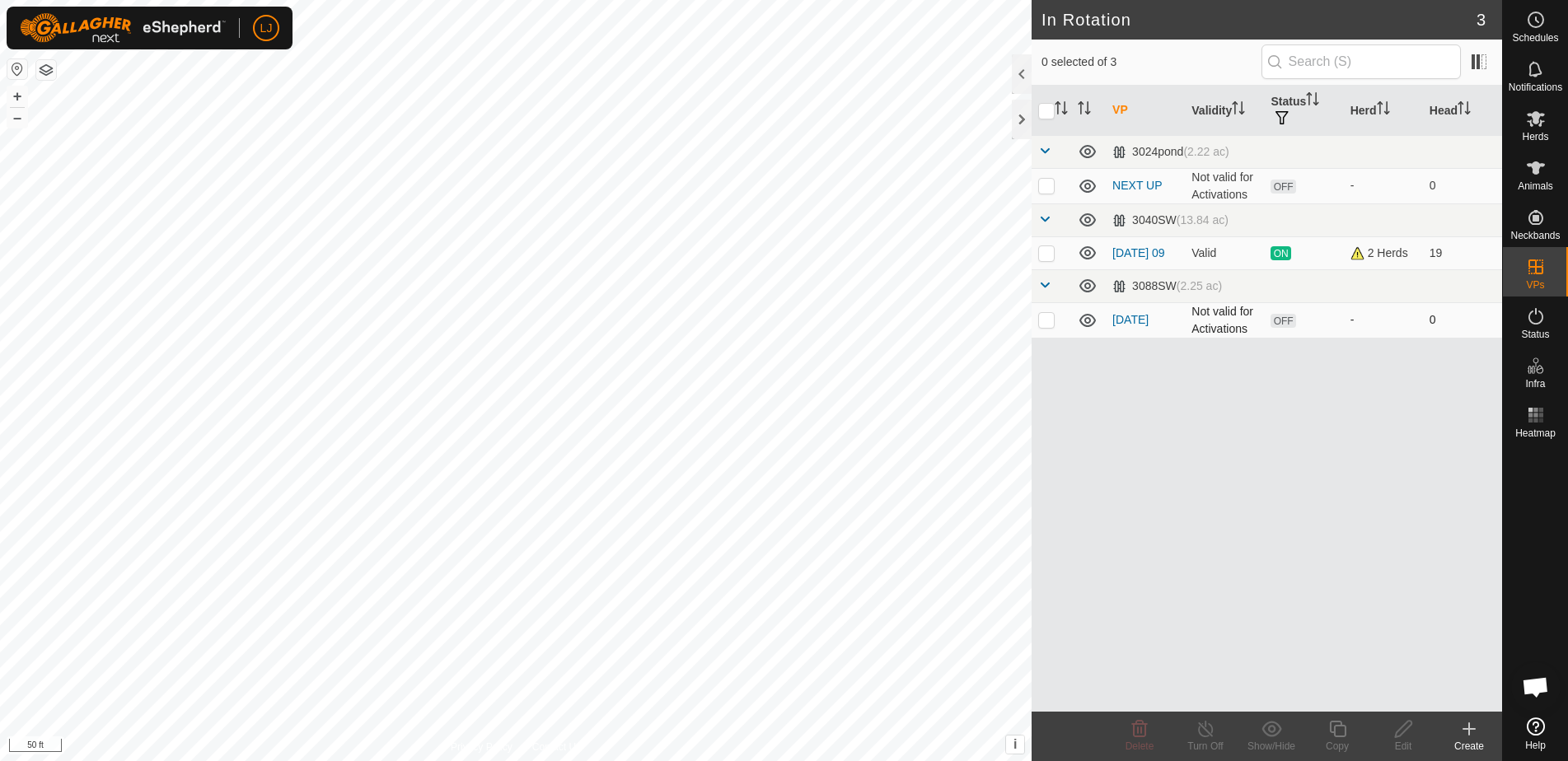
click at [1050, 323] on p-checkbox at bounding box center [1047, 319] width 17 height 13
checkbox input "false"
click at [1051, 255] on p-checkbox at bounding box center [1047, 252] width 17 height 13
checkbox input "true"
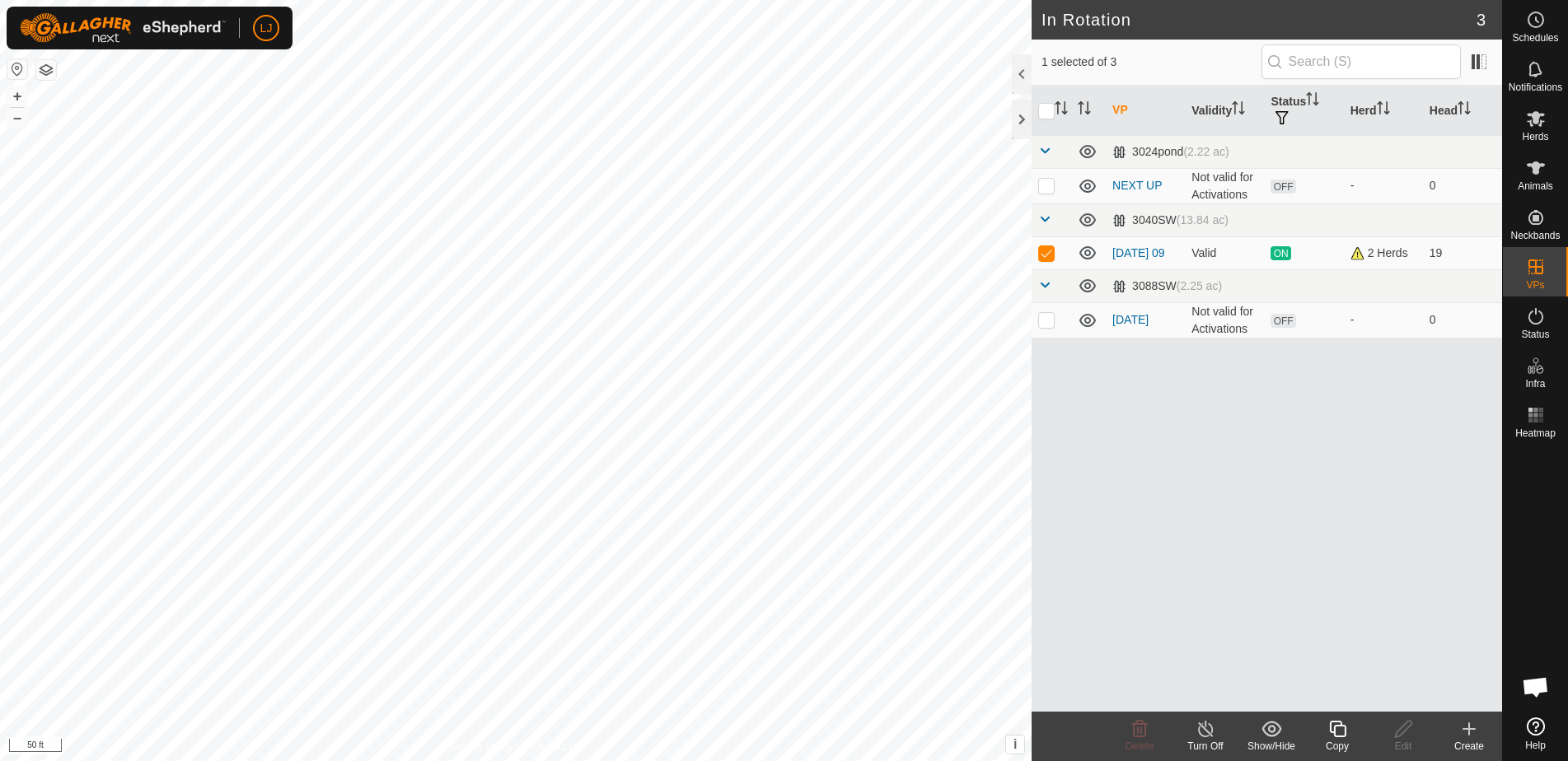
click at [1345, 725] on icon at bounding box center [1338, 729] width 21 height 20
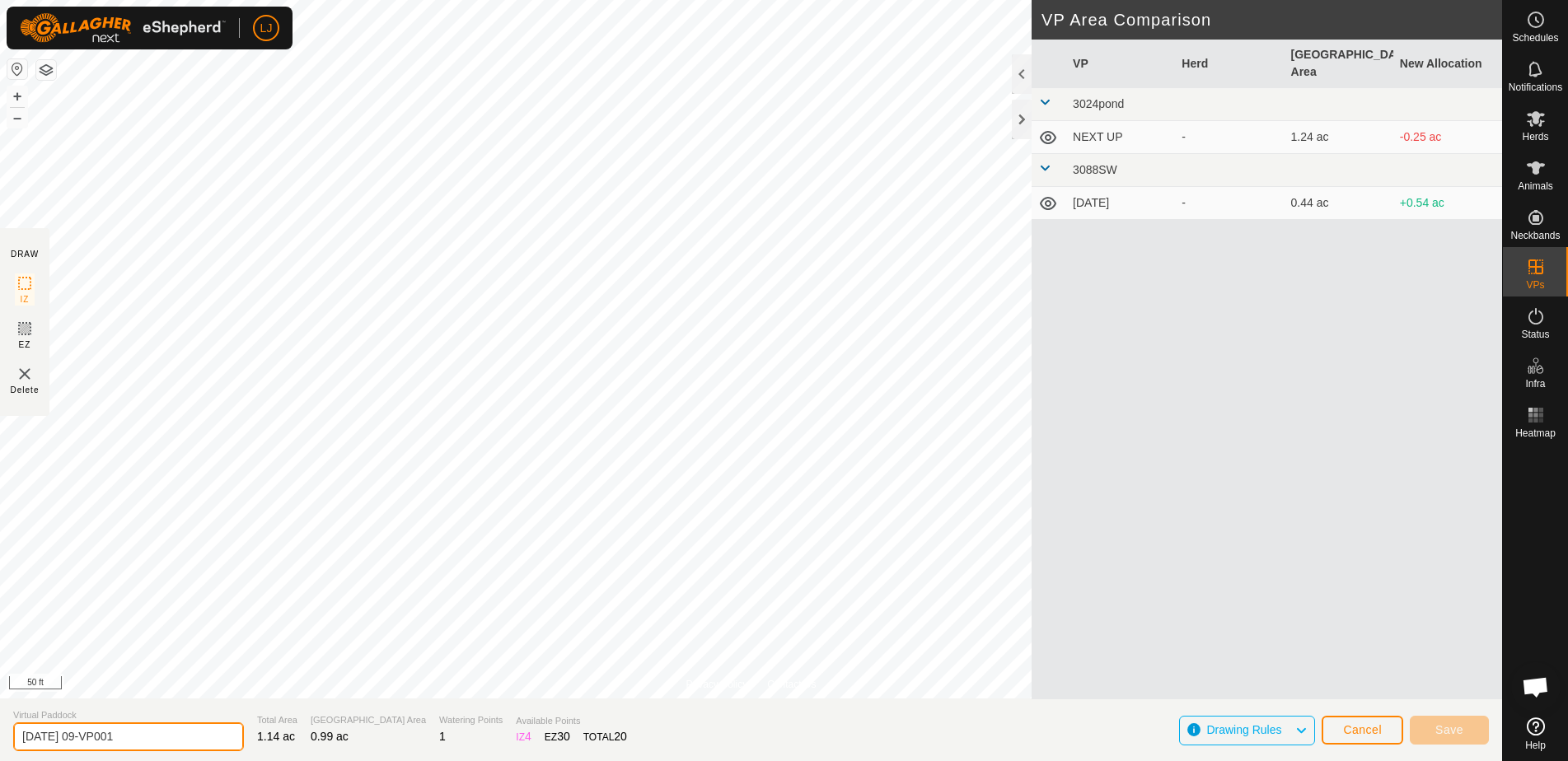
drag, startPoint x: 75, startPoint y: 738, endPoint x: 275, endPoint y: 736, distance: 200.0
click at [275, 736] on section "Virtual Paddock [DATE] 09-VP001 Total Area 1.14 ac Grazing Area 0.99 ac Waterin…" at bounding box center [751, 730] width 1502 height 63
type input "[DATE] 1"
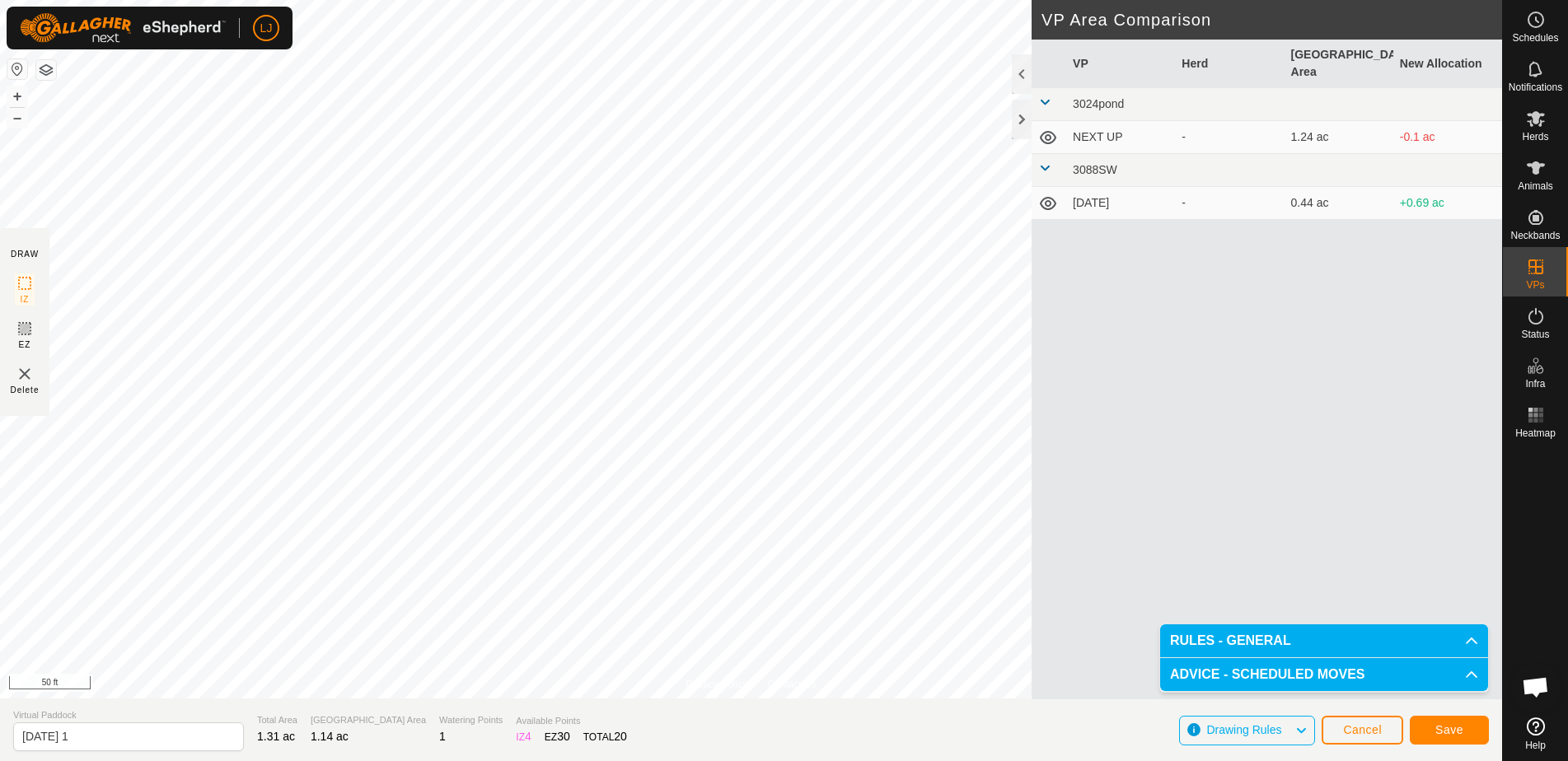
click at [1464, 733] on button "Save" at bounding box center [1449, 730] width 79 height 28
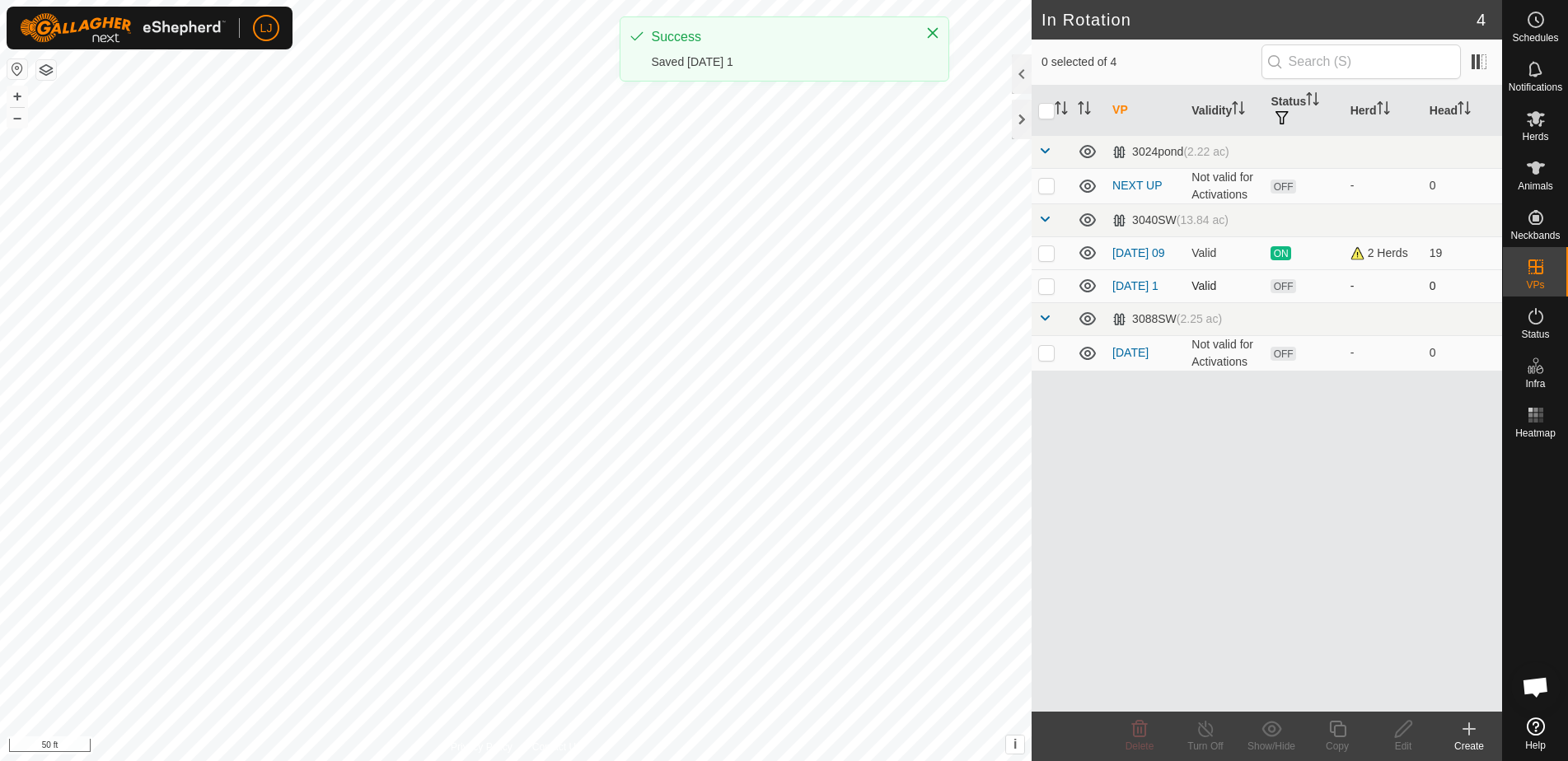
click at [1052, 293] on p-checkbox at bounding box center [1047, 285] width 17 height 13
checkbox input "true"
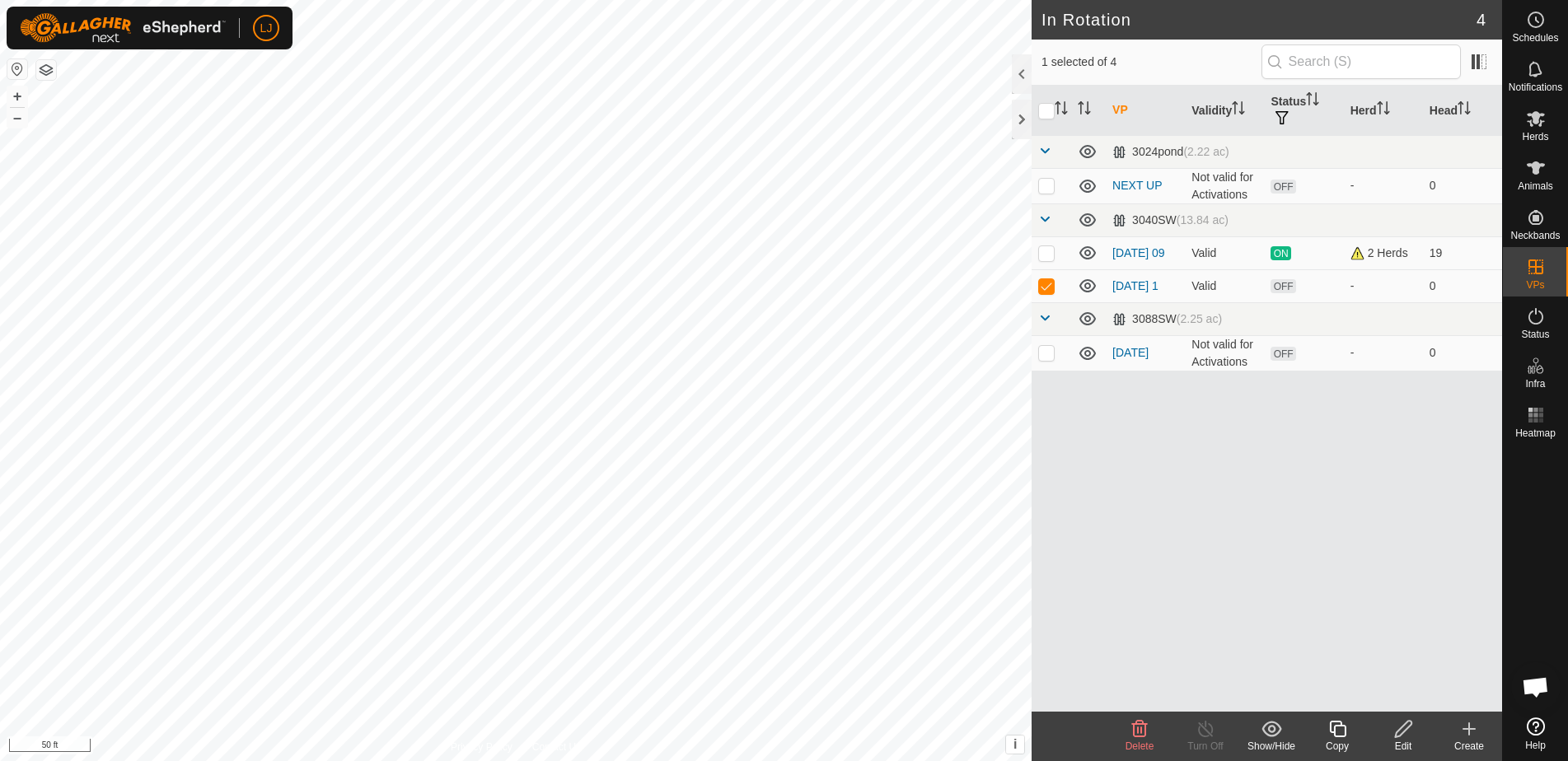
click at [1348, 728] on icon at bounding box center [1338, 729] width 21 height 20
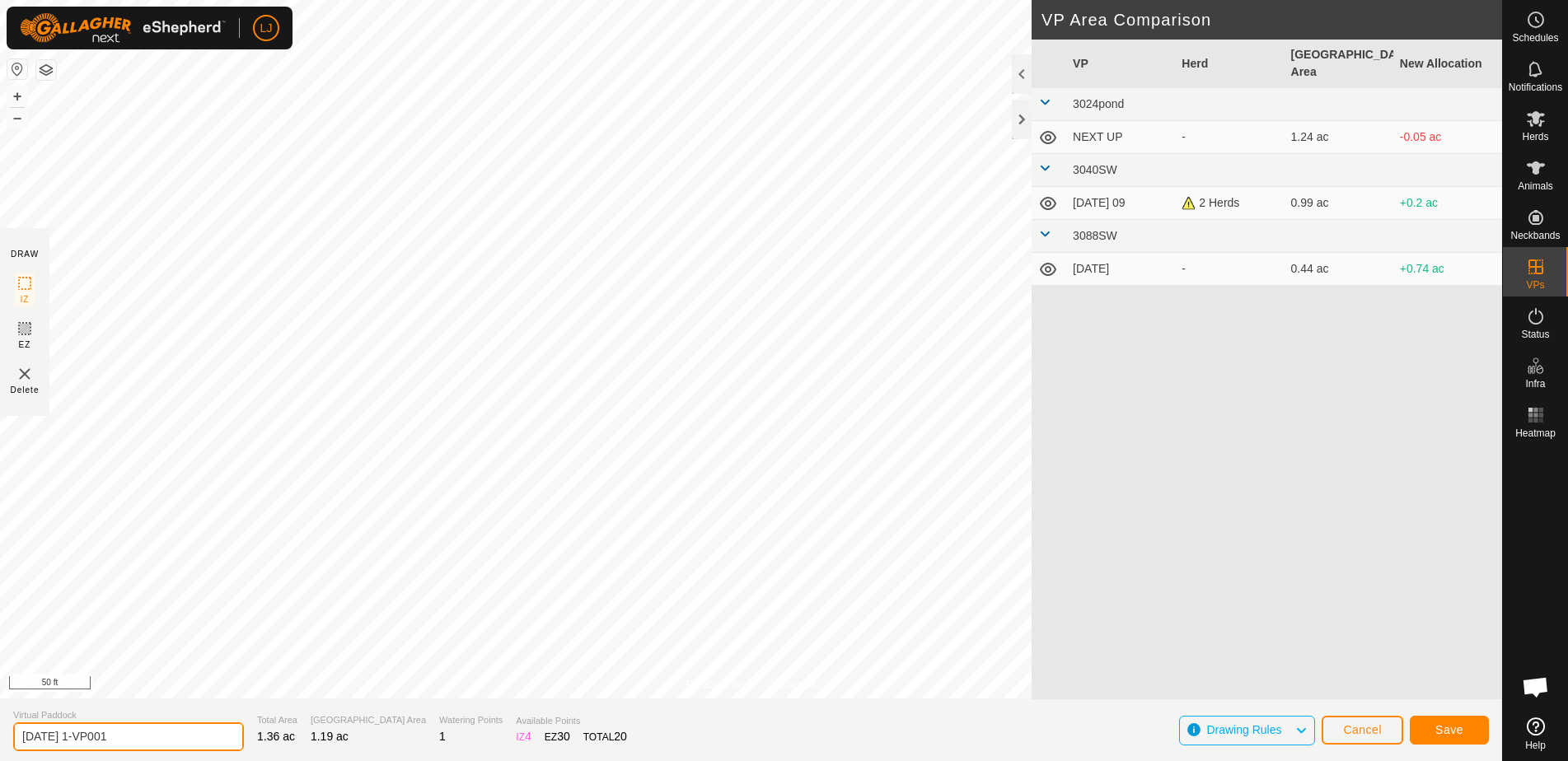
drag, startPoint x: 86, startPoint y: 738, endPoint x: 232, endPoint y: 737, distance: 146.0
click at [226, 737] on section "Virtual Paddock [DATE] 1-VP001 Total Area 1.36 ac Grazing Area 1.19 ac Watering…" at bounding box center [751, 730] width 1502 height 63
type input "[DATE] 2"
click at [1447, 733] on span "Save" at bounding box center [1449, 729] width 28 height 13
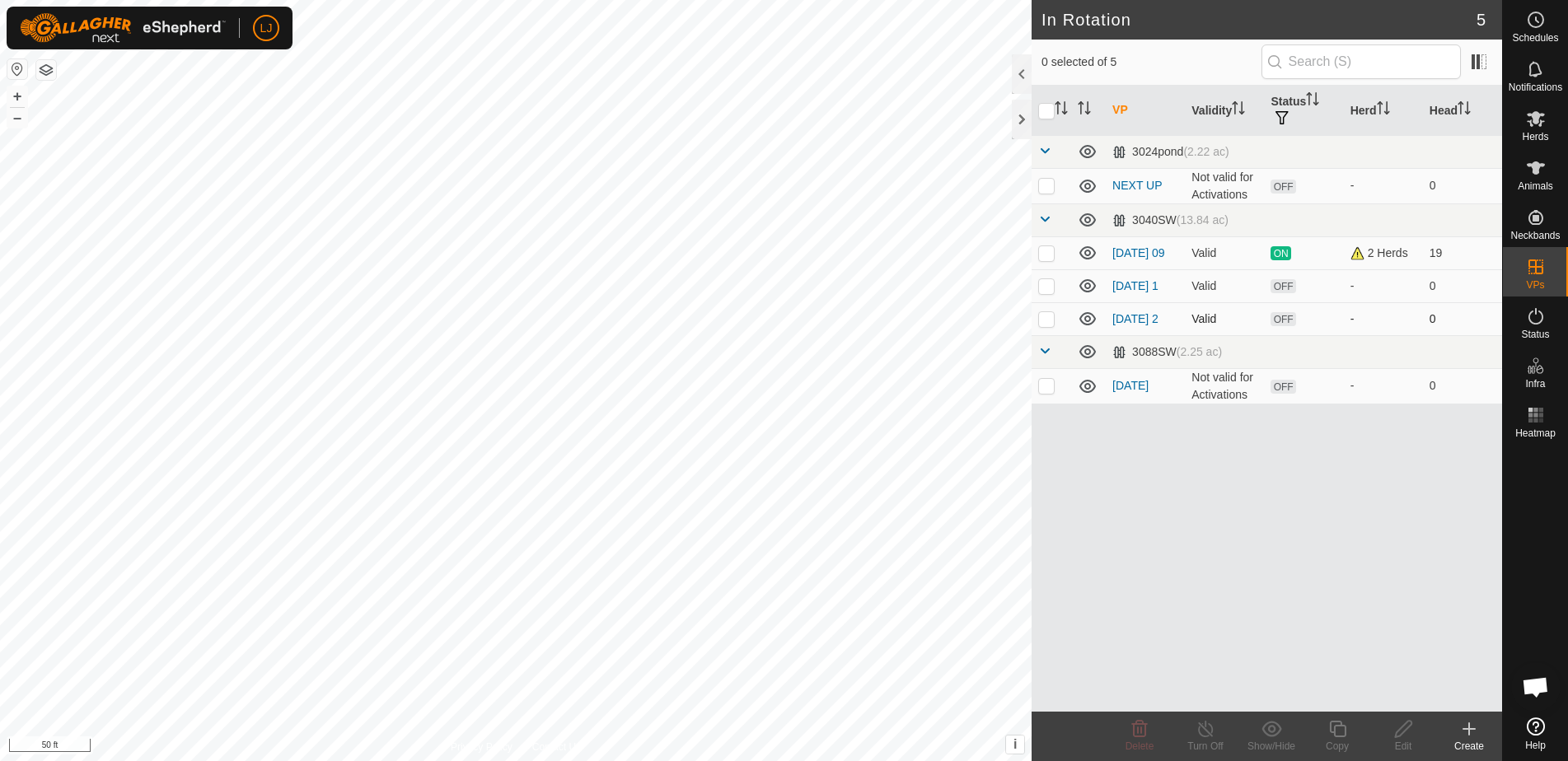
click at [1047, 325] on p-checkbox at bounding box center [1047, 318] width 17 height 13
checkbox input "true"
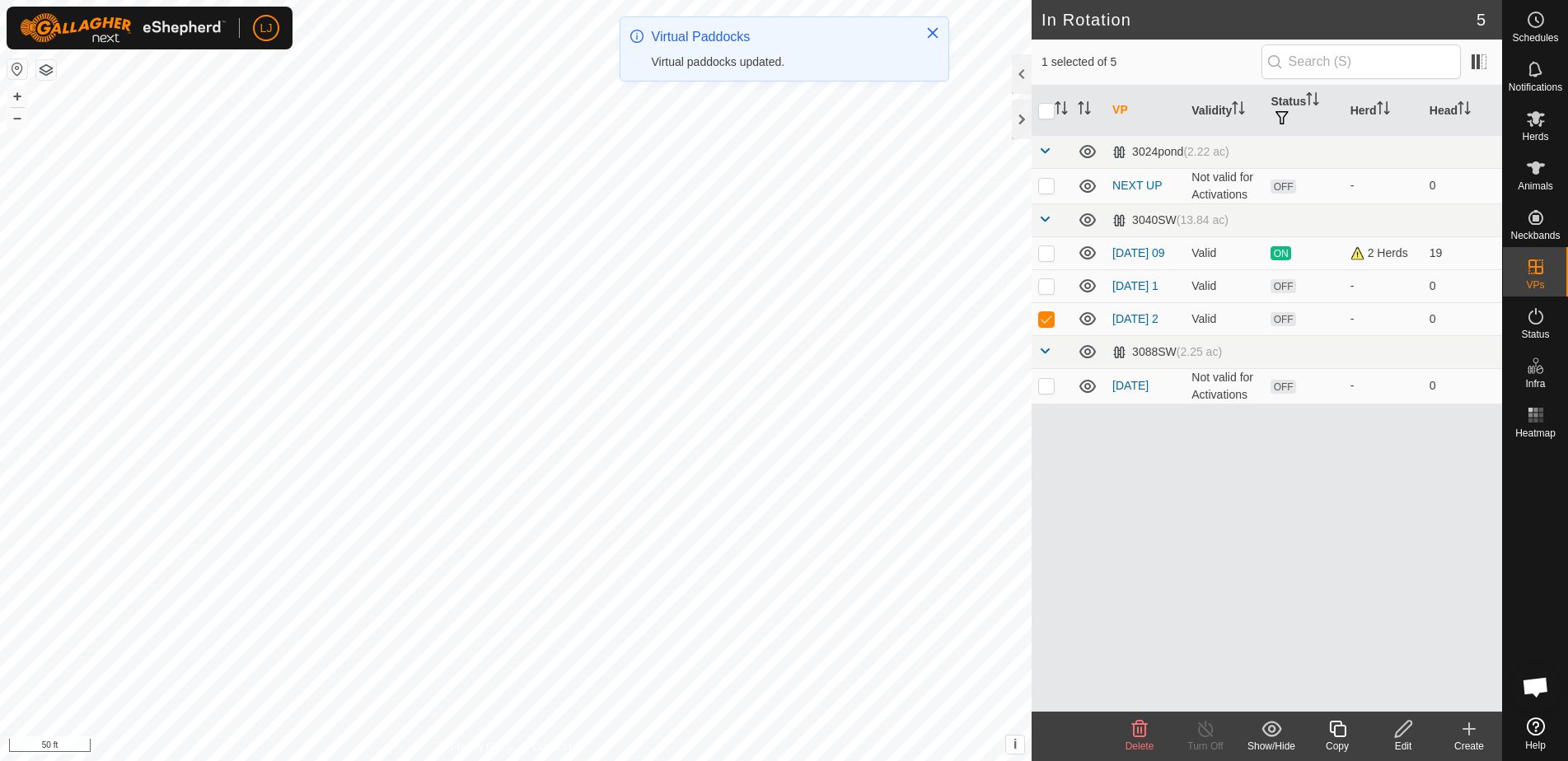
click at [1340, 734] on icon at bounding box center [1338, 729] width 21 height 20
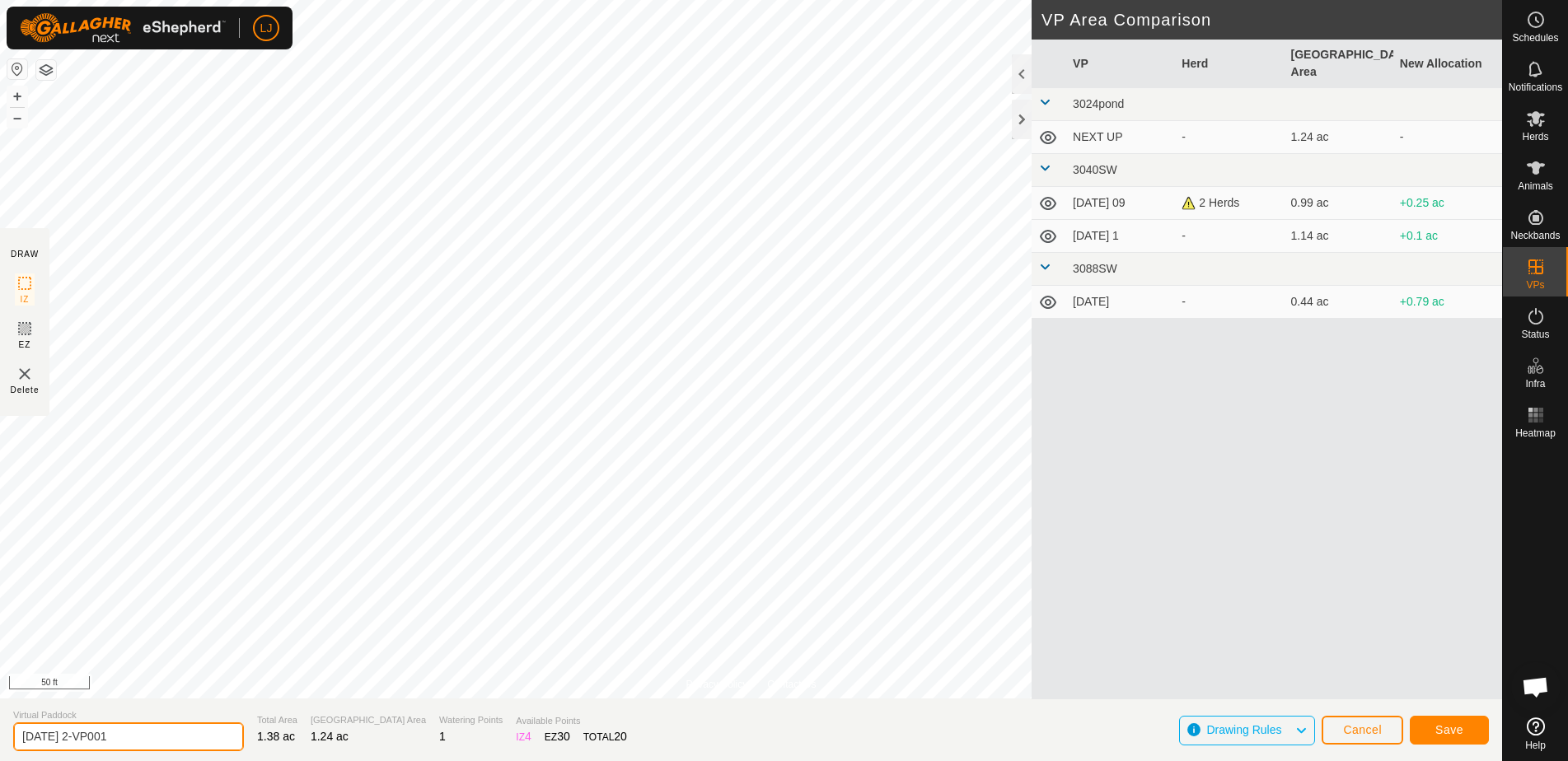
drag, startPoint x: 86, startPoint y: 738, endPoint x: 262, endPoint y: 743, distance: 176.1
click at [262, 743] on section "Virtual Paddock [DATE] 2-VP001 Total Area 1.38 ac Grazing Area 1.24 ac Watering…" at bounding box center [751, 730] width 1502 height 63
type input "[DATE] 3"
click at [1461, 733] on button "Save" at bounding box center [1449, 730] width 79 height 28
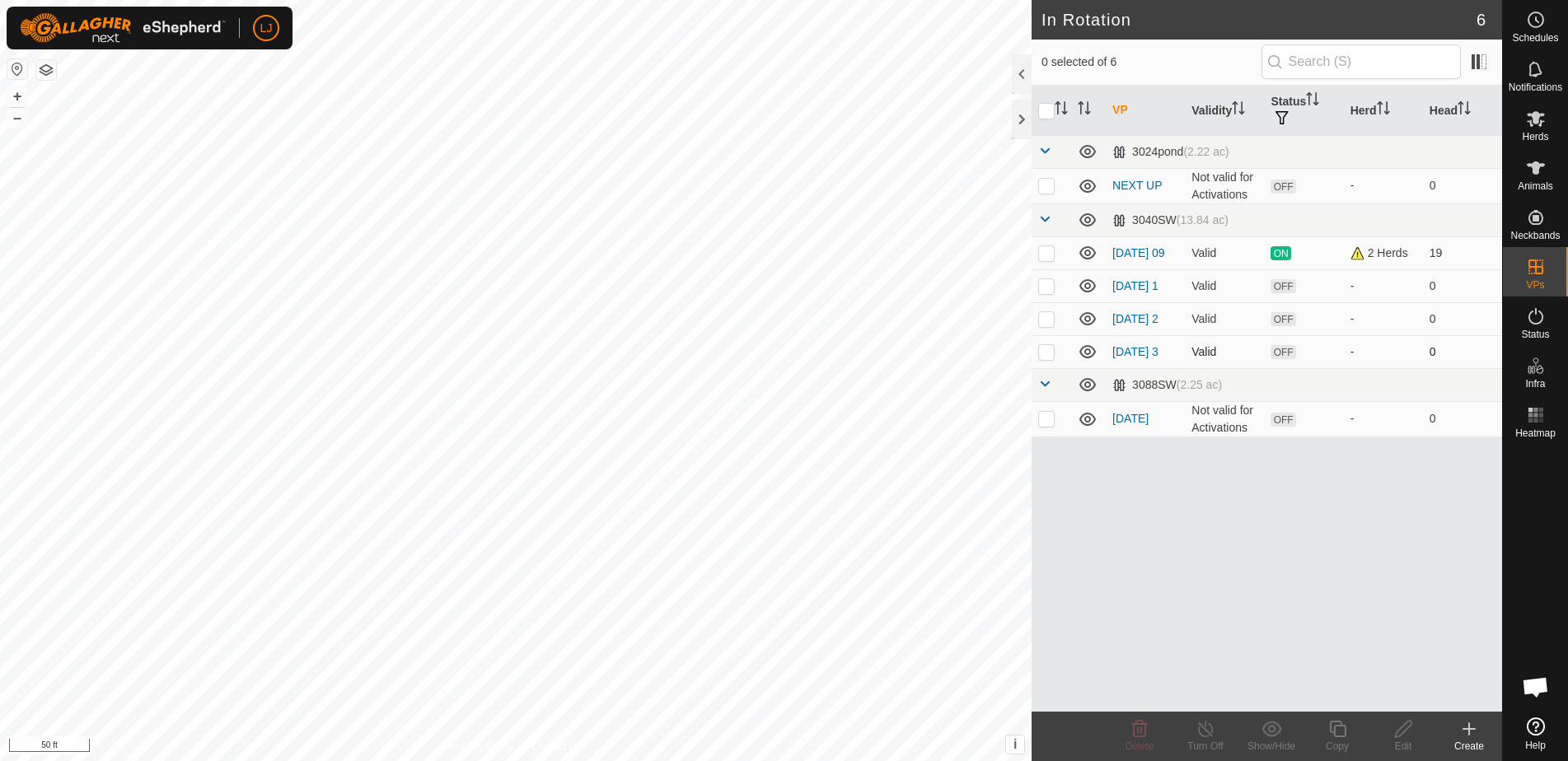
click at [1051, 358] on p-checkbox at bounding box center [1047, 351] width 17 height 13
checkbox input "true"
click at [1336, 731] on icon at bounding box center [1338, 729] width 21 height 20
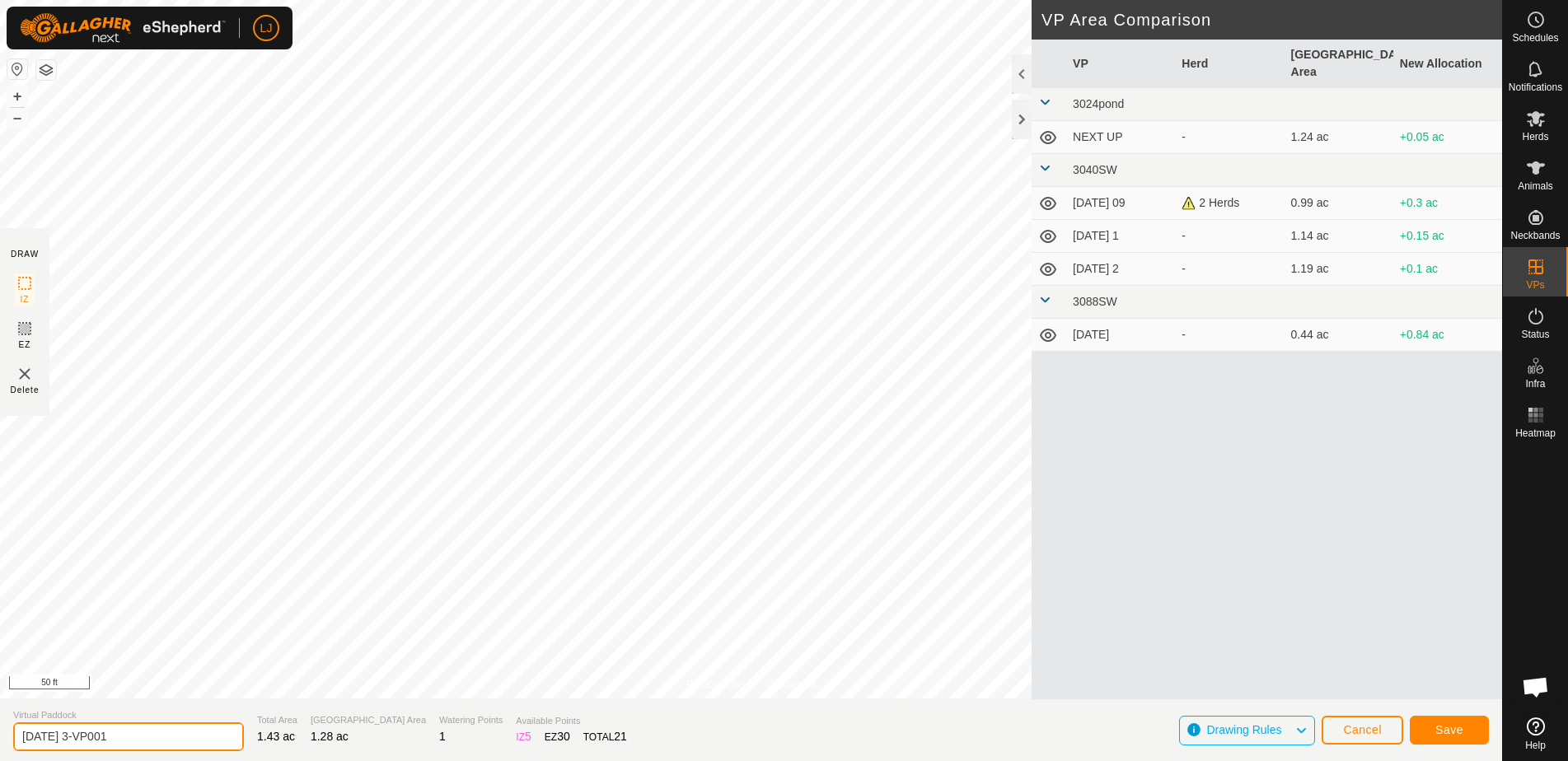
drag, startPoint x: 91, startPoint y: 737, endPoint x: 282, endPoint y: 738, distance: 191.0
click at [282, 738] on section "Virtual Paddock [DATE] 3-VP001 Total Area 1.43 ac Grazing Area 1.28 ac Watering…" at bounding box center [751, 730] width 1502 height 63
type input "[DATE] 4"
drag, startPoint x: 1450, startPoint y: 711, endPoint x: 1456, endPoint y: 722, distance: 12.5
click at [1451, 711] on div "Save" at bounding box center [1449, 730] width 79 height 39
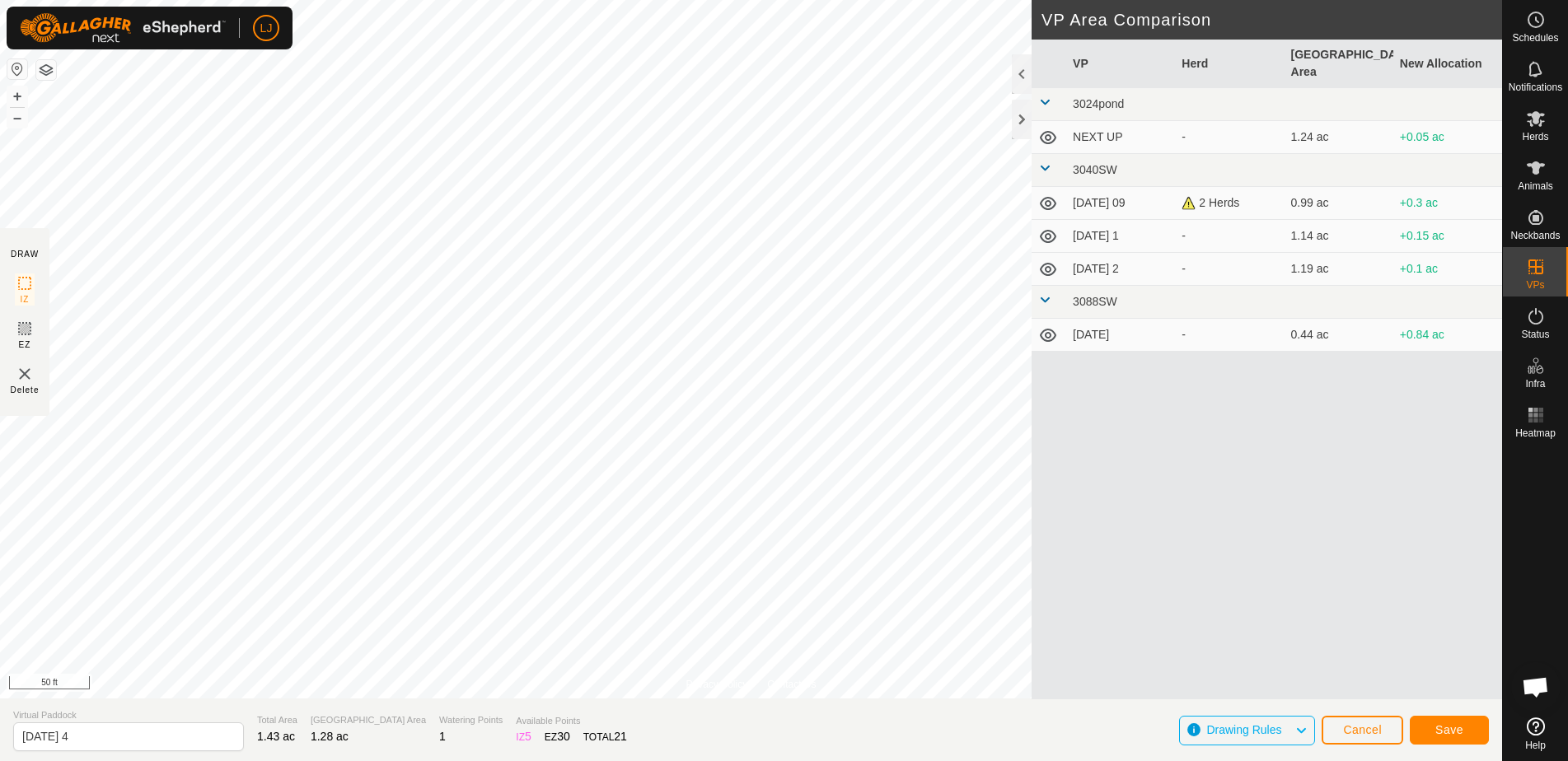
click at [1457, 727] on span "Save" at bounding box center [1449, 729] width 28 height 13
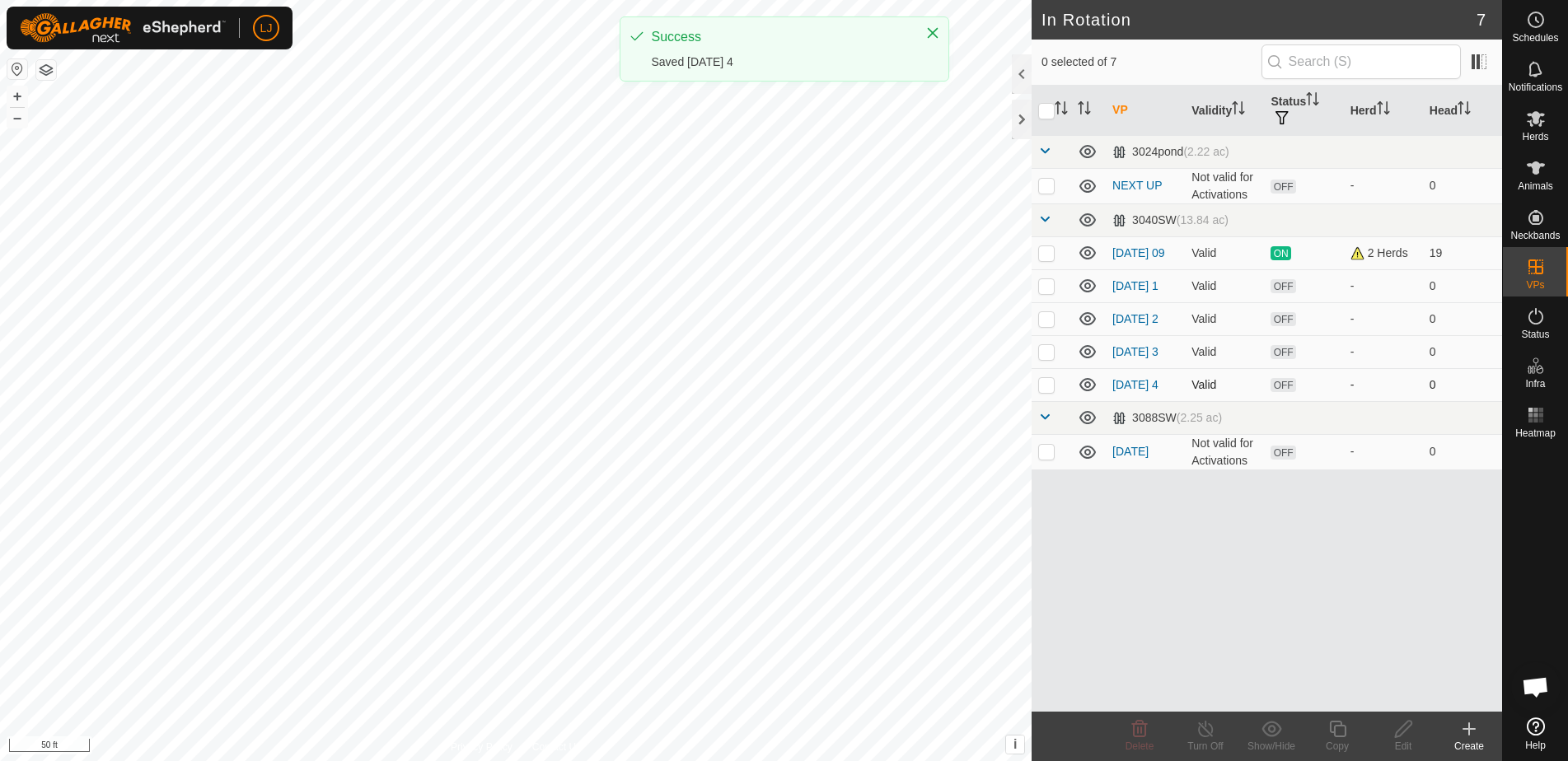
click at [1047, 391] on p-checkbox at bounding box center [1047, 384] width 17 height 13
checkbox input "true"
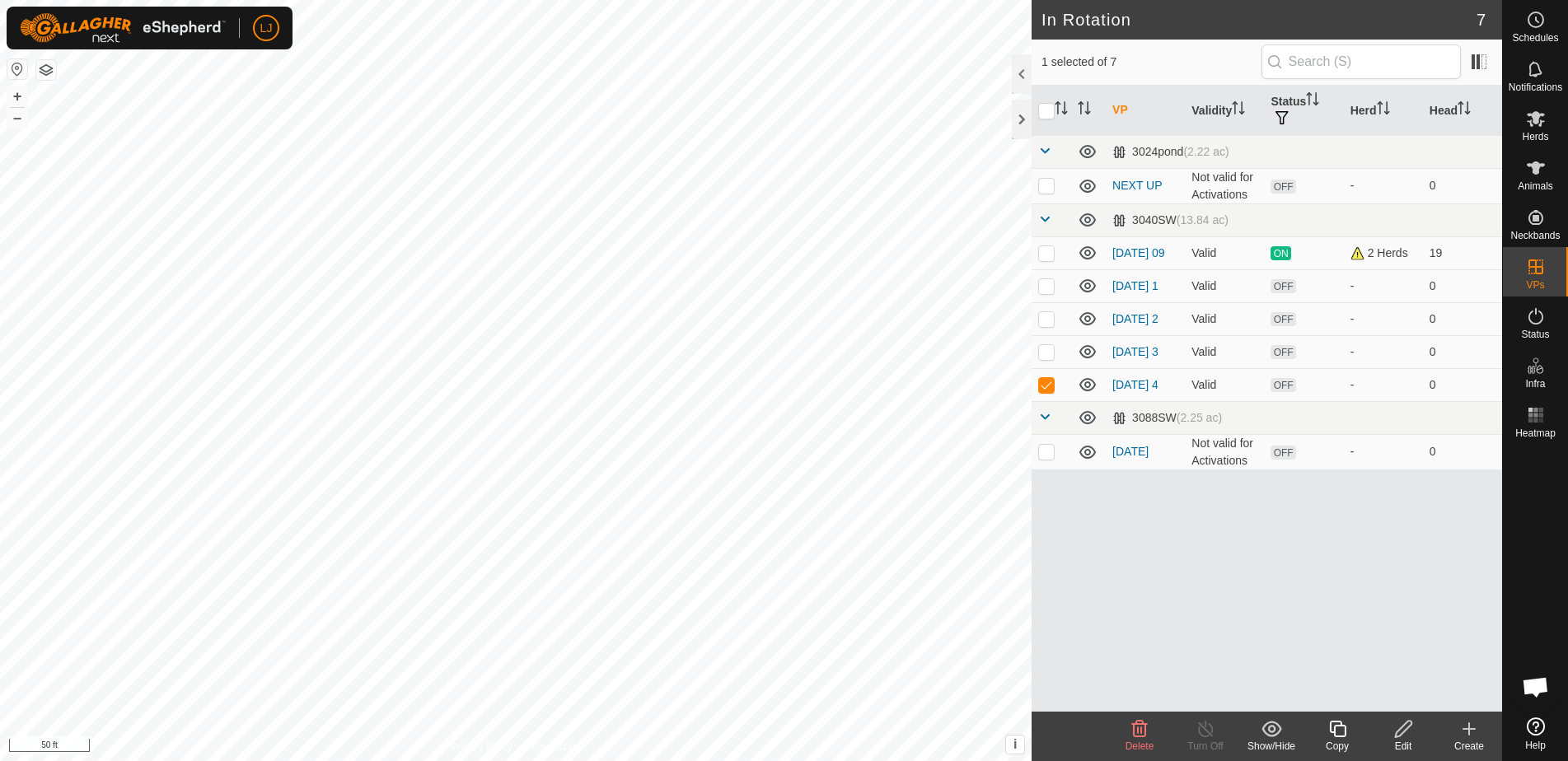
click at [1331, 729] on icon at bounding box center [1337, 729] width 17 height 17
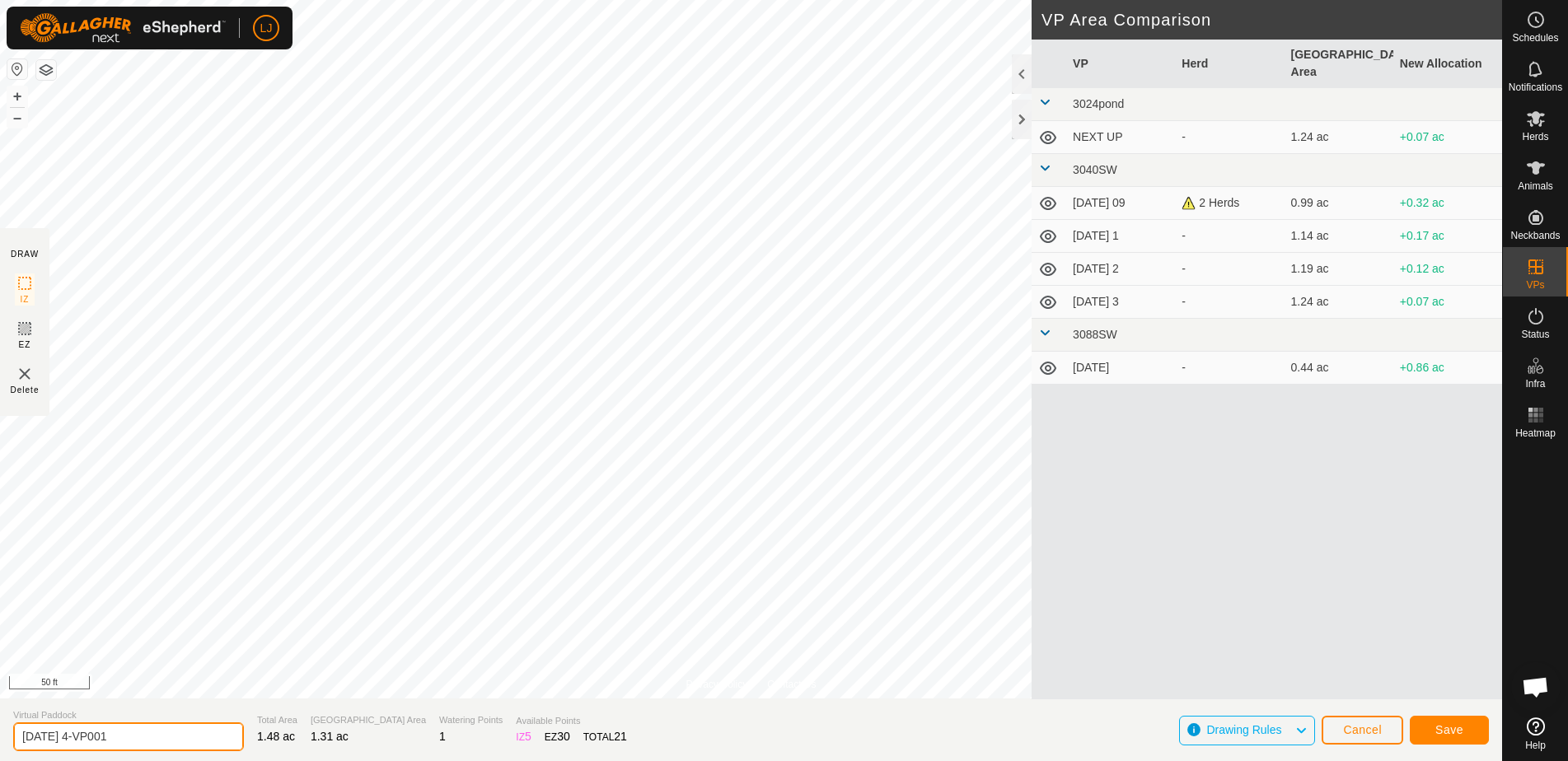
drag, startPoint x: 85, startPoint y: 737, endPoint x: 274, endPoint y: 745, distance: 189.2
click at [274, 745] on section "Virtual Paddock [DATE] 4-VP001 Total Area 1.48 ac Grazing Area 1.31 ac Watering…" at bounding box center [751, 730] width 1502 height 63
type input "[DATE] 5"
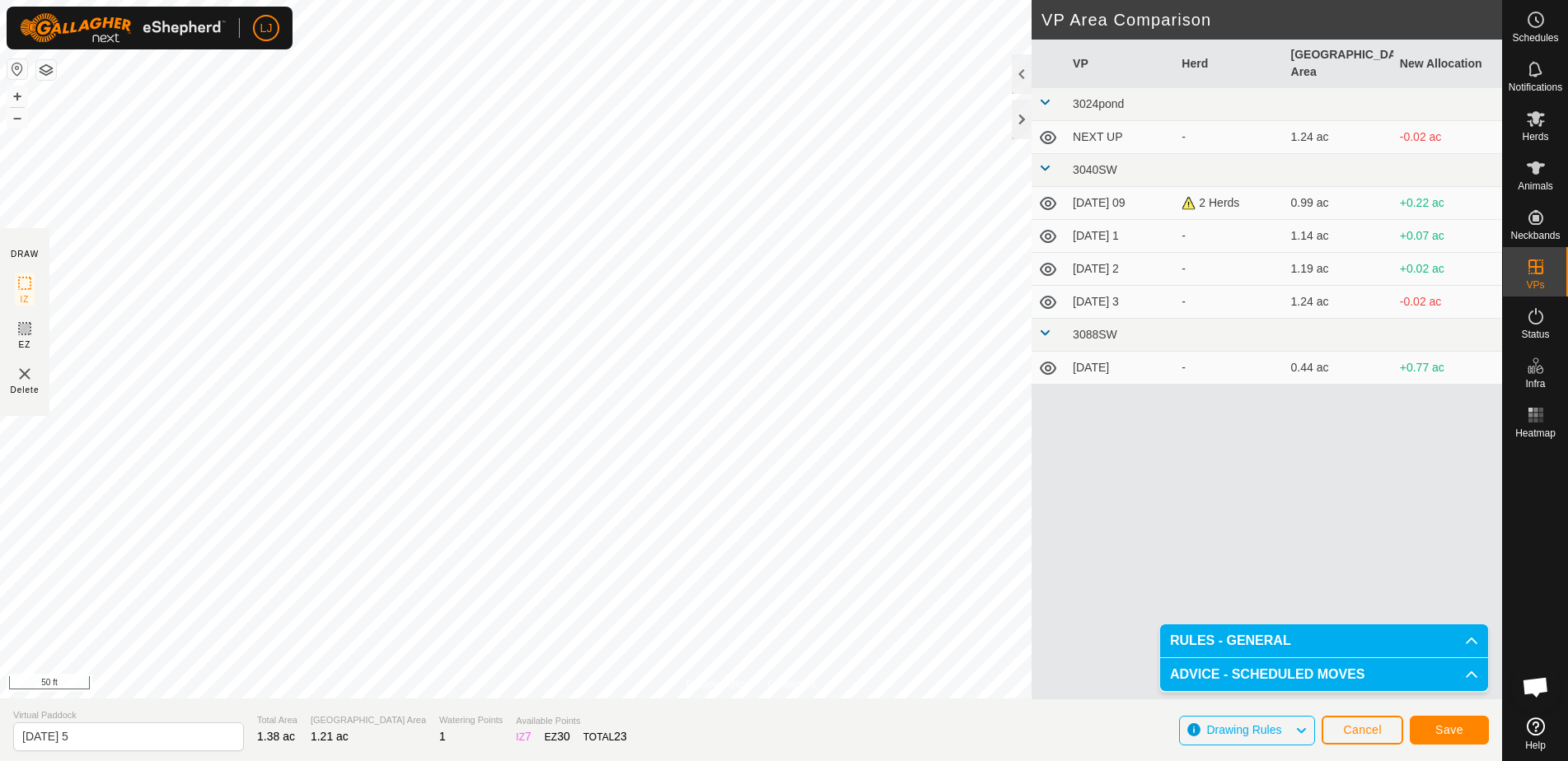
click at [1444, 733] on span "Save" at bounding box center [1449, 729] width 28 height 13
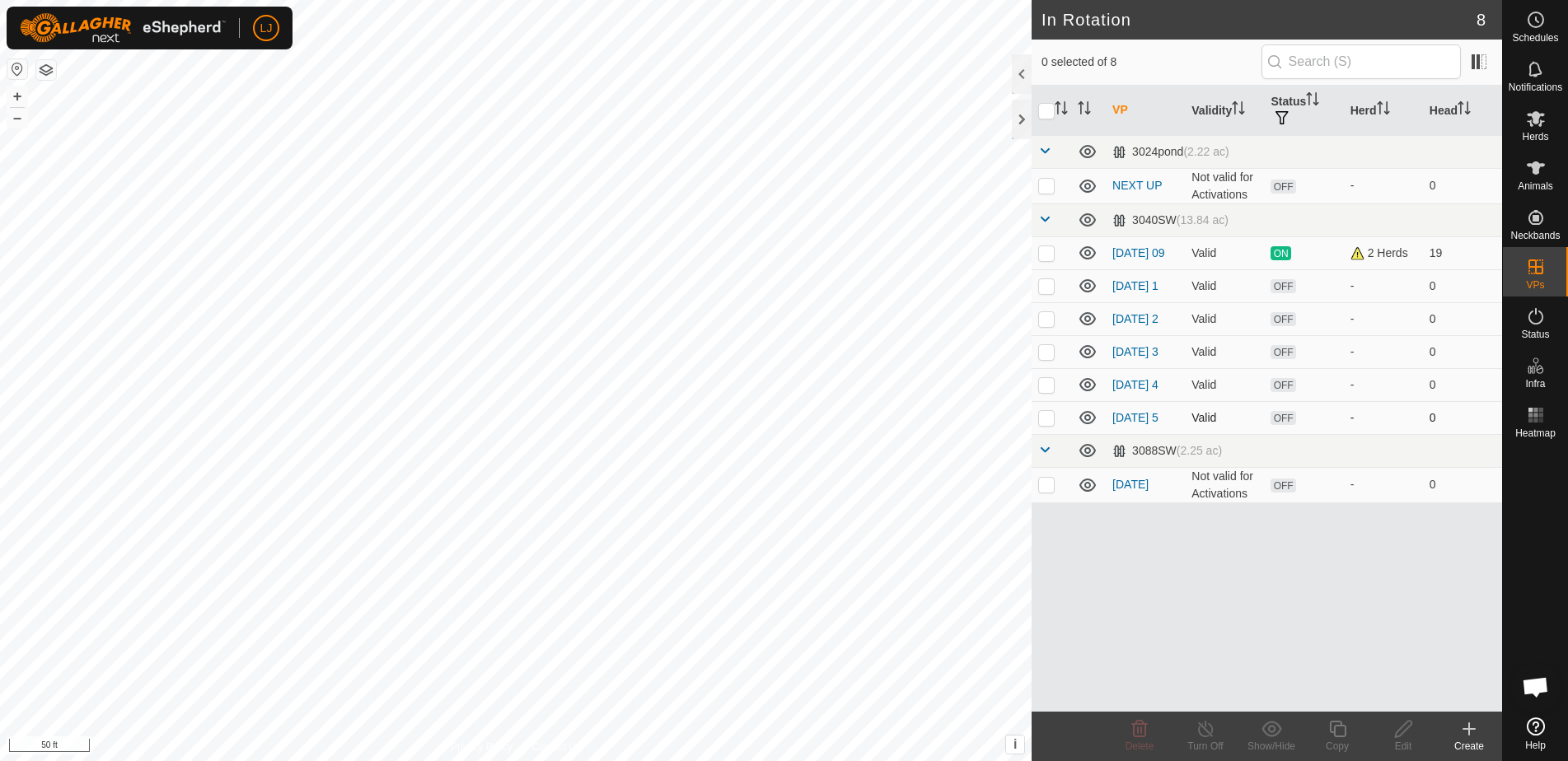
click at [1047, 424] on p-checkbox at bounding box center [1047, 417] width 17 height 13
checkbox input "true"
click at [1339, 731] on icon at bounding box center [1338, 729] width 21 height 20
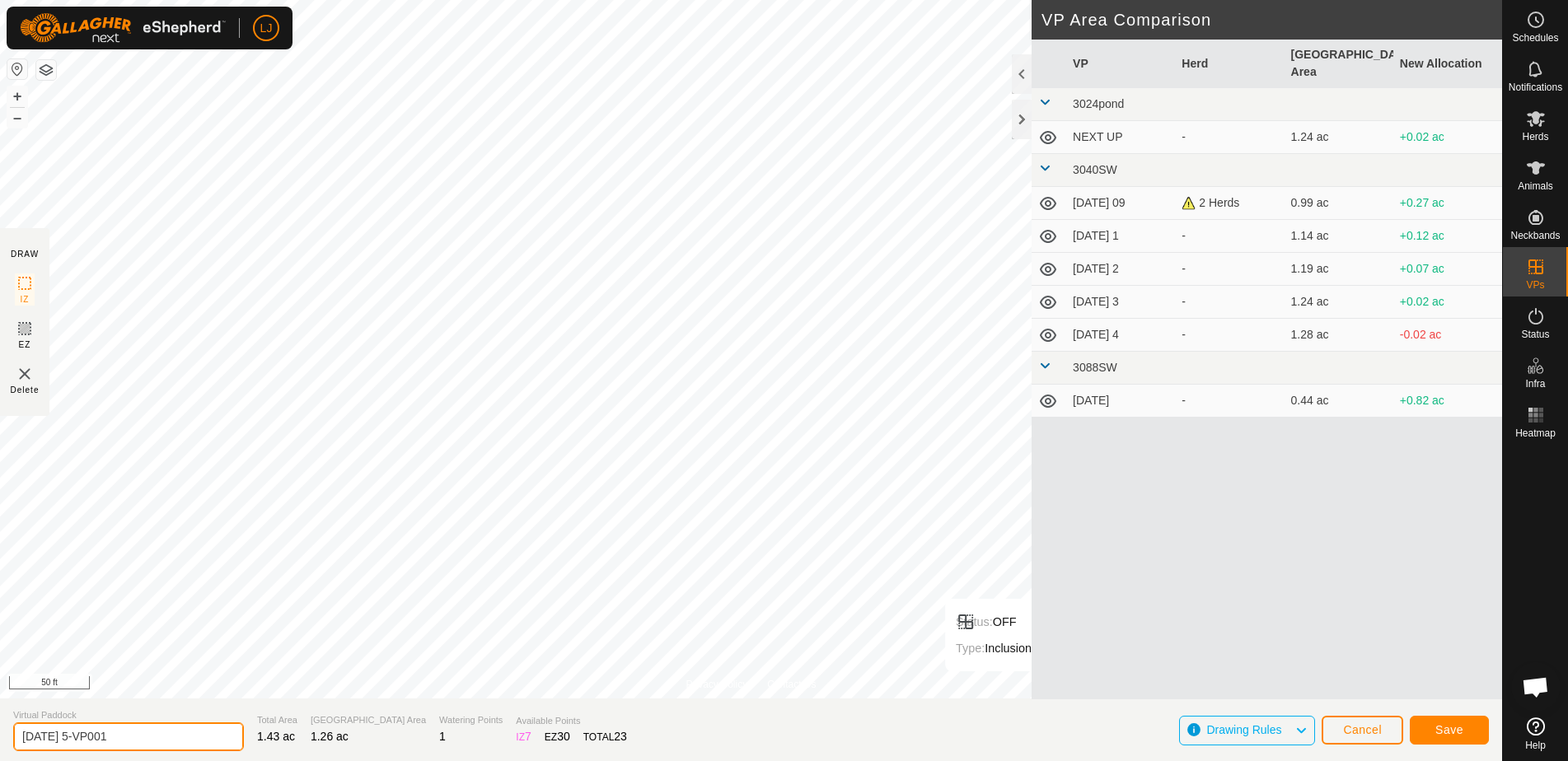
drag, startPoint x: 86, startPoint y: 736, endPoint x: 224, endPoint y: 735, distance: 138.0
click at [224, 735] on section "Virtual Paddock [DATE] 5-VP001 Total Area 1.43 ac Grazing Area 1.26 ac Watering…" at bounding box center [751, 730] width 1502 height 63
type input "[DATE] 6"
click at [1443, 730] on span "Save" at bounding box center [1449, 729] width 28 height 13
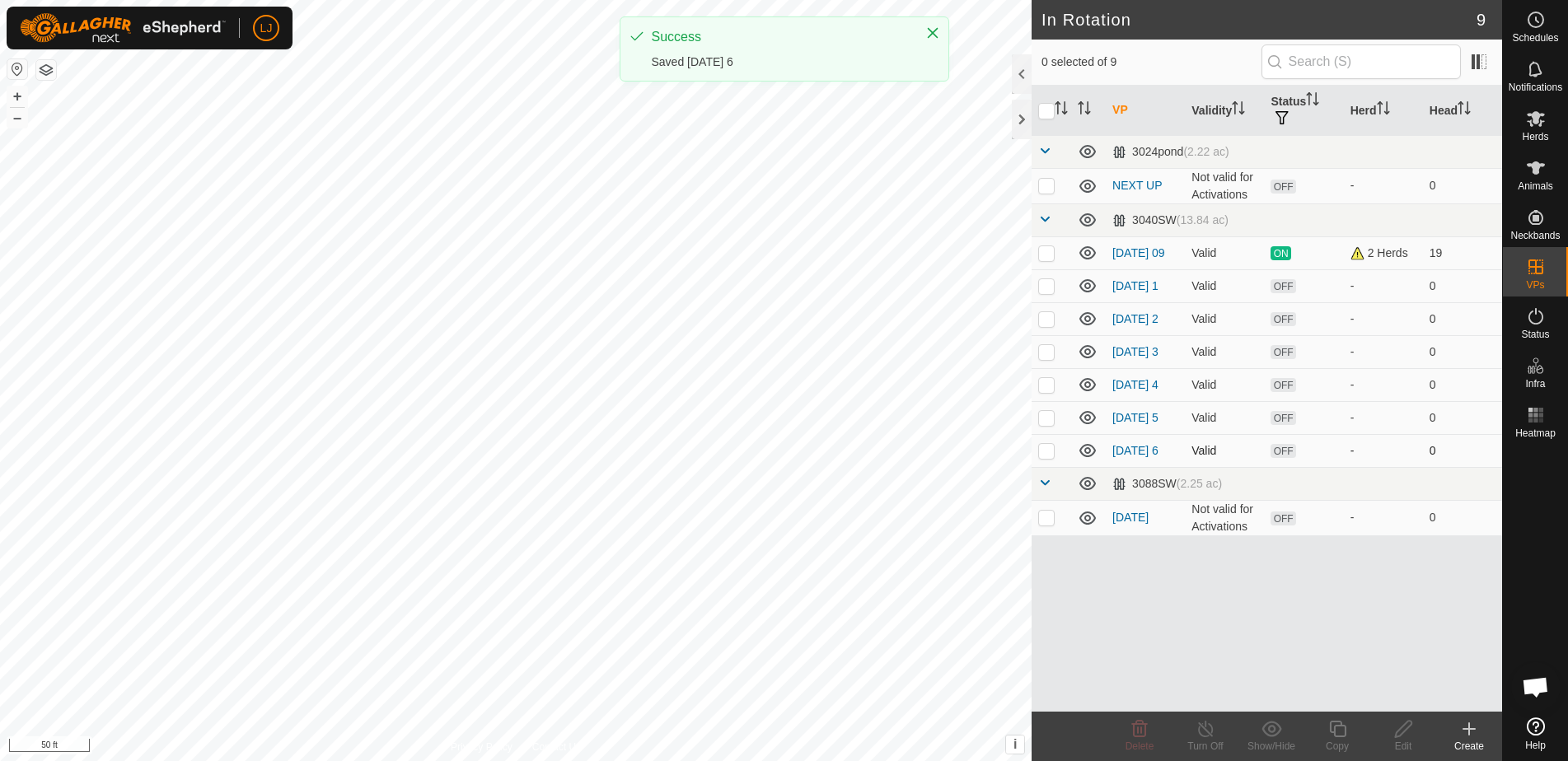
click at [1044, 457] on p-checkbox at bounding box center [1047, 450] width 17 height 13
checkbox input "true"
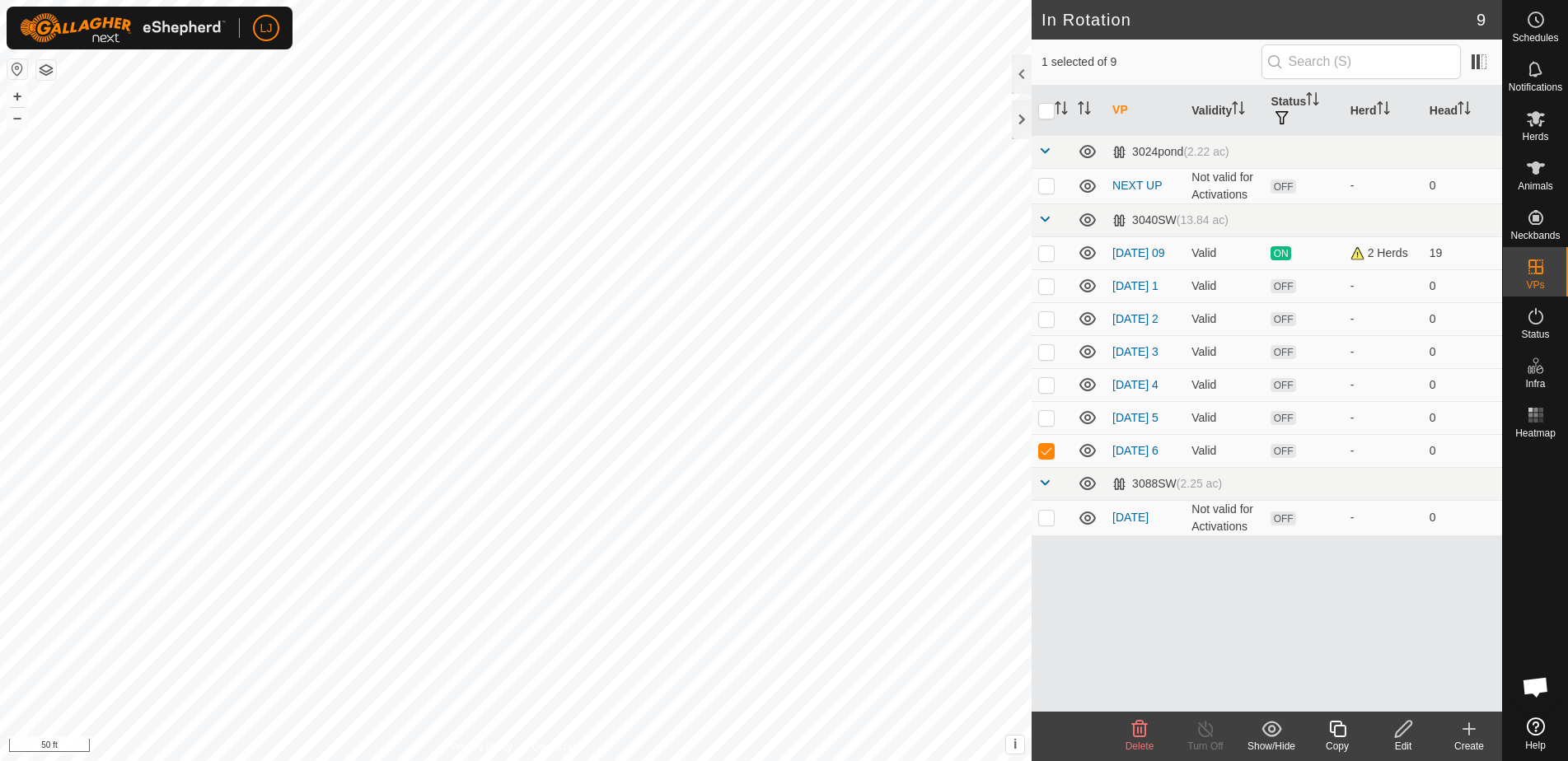
click at [1331, 733] on icon at bounding box center [1338, 729] width 21 height 20
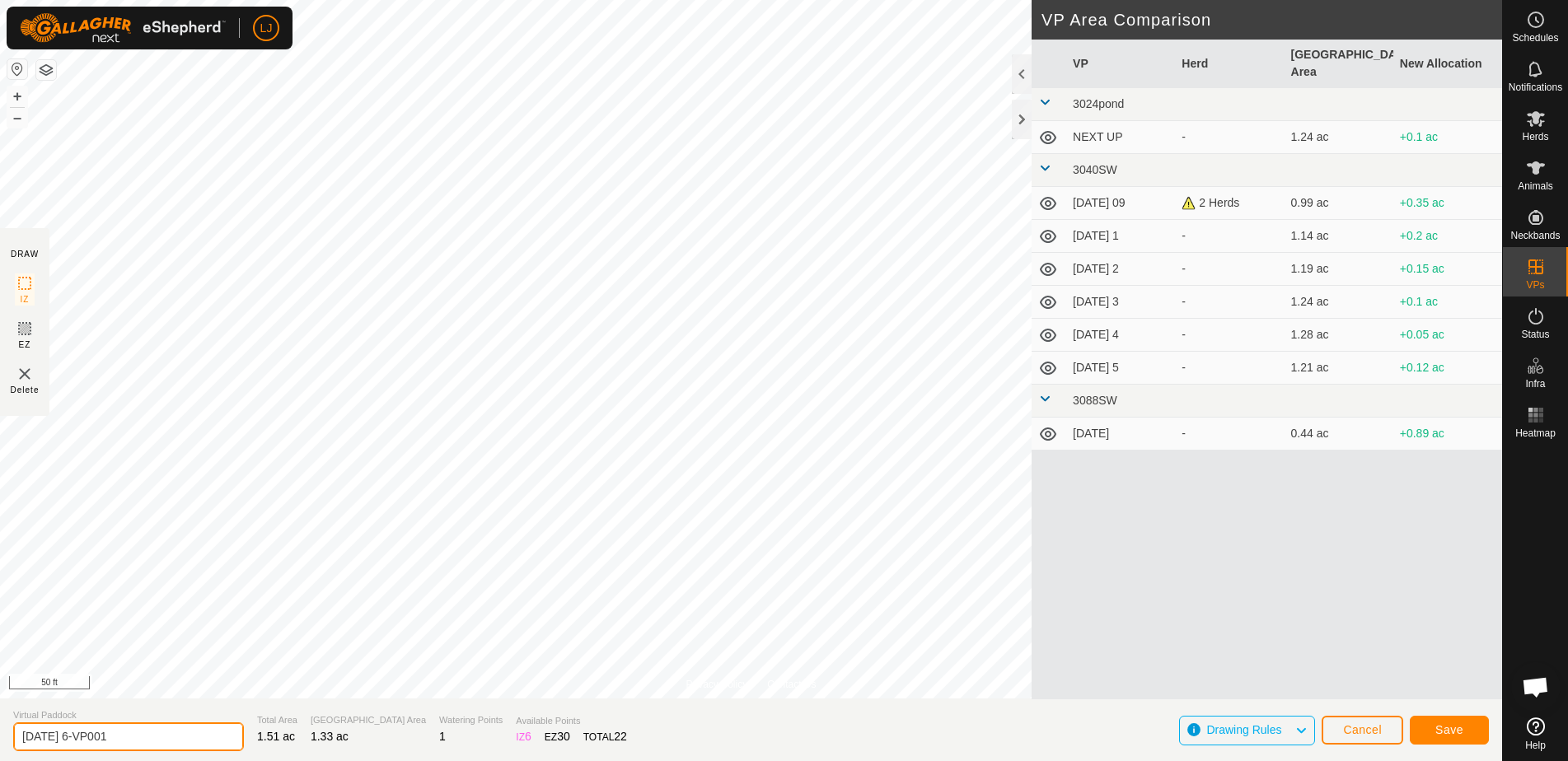
drag, startPoint x: 86, startPoint y: 741, endPoint x: 210, endPoint y: 742, distance: 124.0
click at [201, 741] on input "[DATE] 6-VP001" at bounding box center [127, 737] width 230 height 28
type input "[DATE] 7"
click at [1454, 732] on span "Save" at bounding box center [1449, 729] width 28 height 13
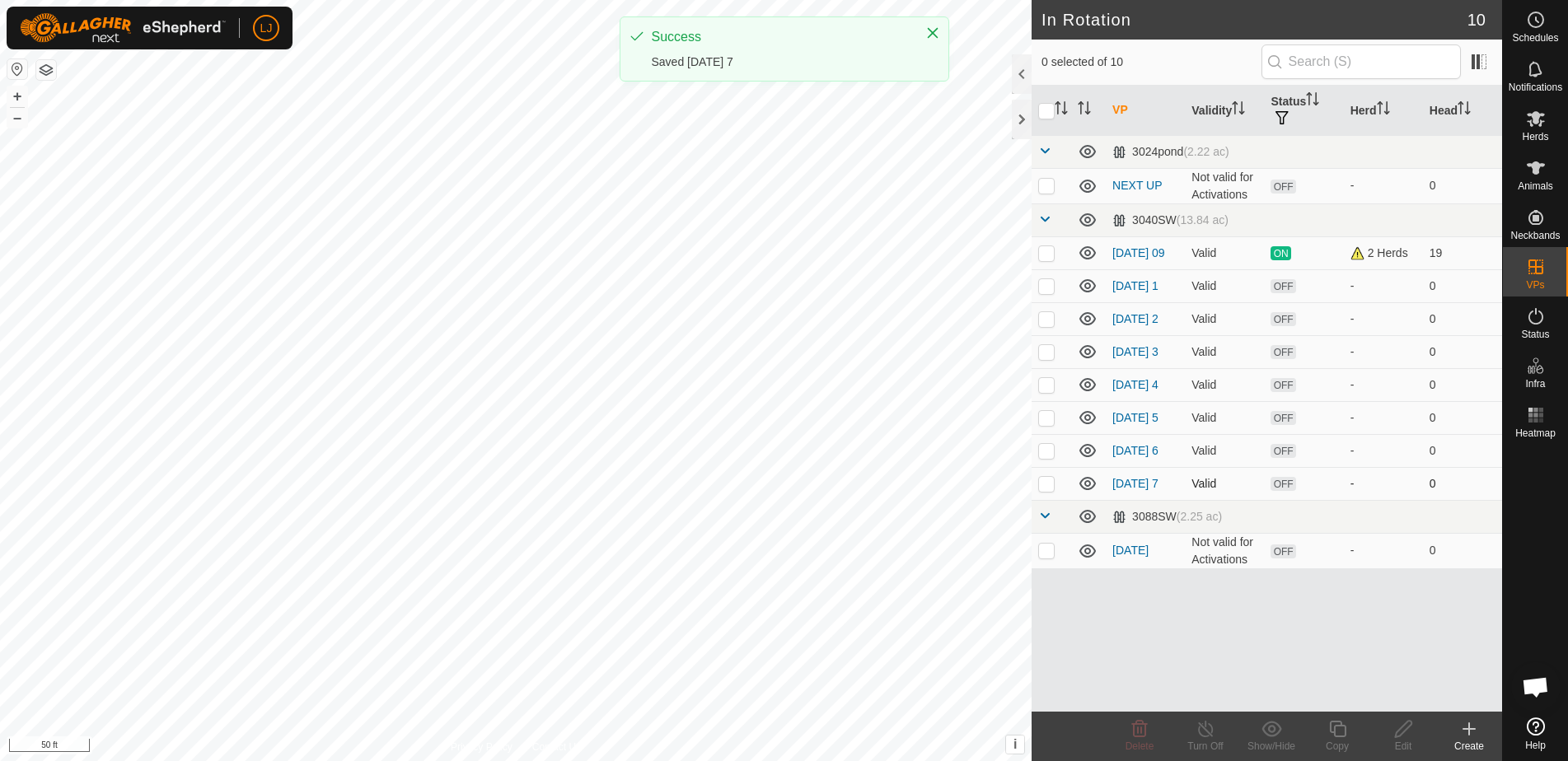
click at [1050, 490] on p-checkbox at bounding box center [1047, 483] width 17 height 13
checkbox input "true"
click at [1335, 742] on div "Copy" at bounding box center [1337, 745] width 66 height 15
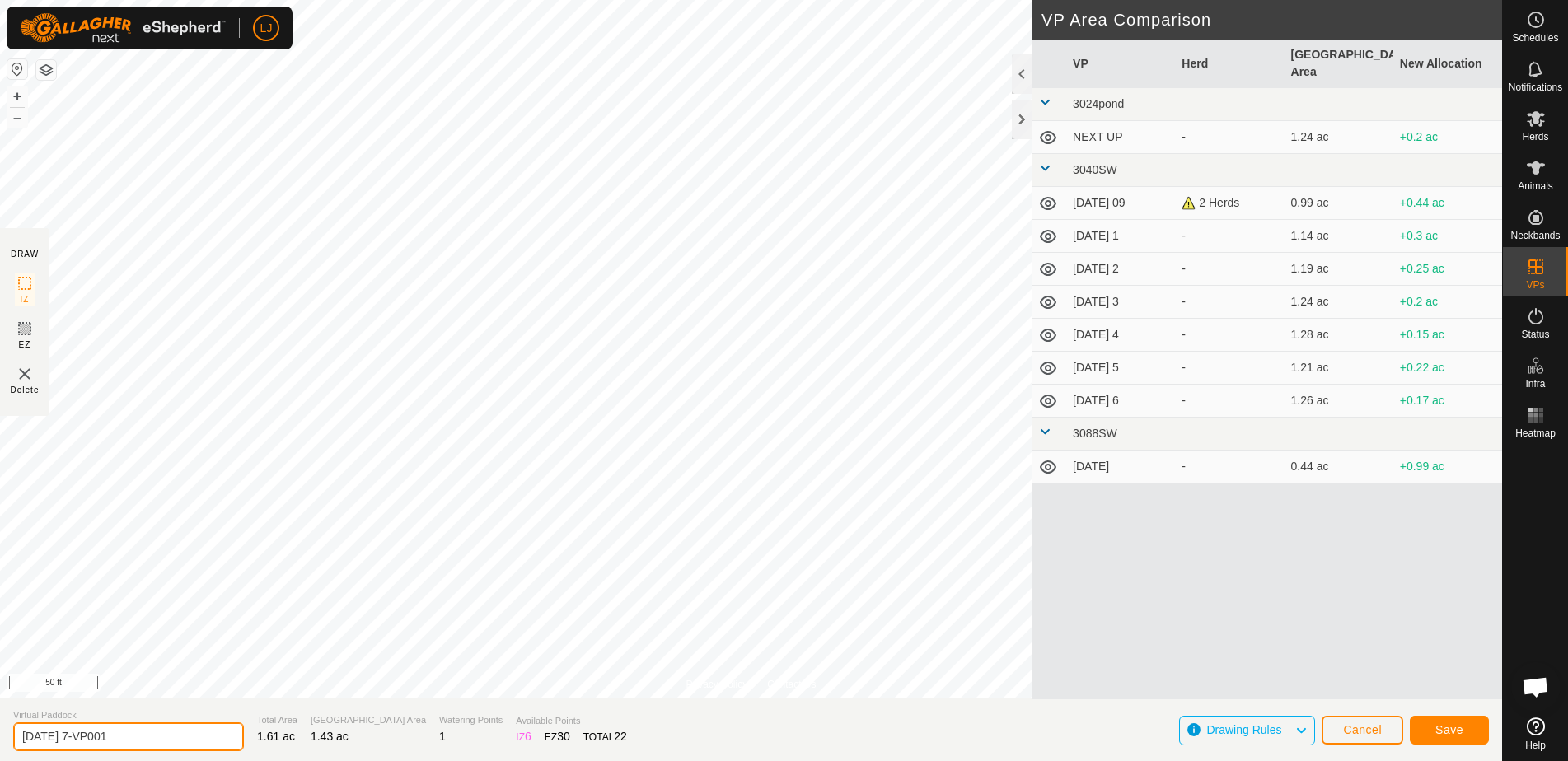
drag, startPoint x: 86, startPoint y: 738, endPoint x: 201, endPoint y: 737, distance: 115.0
click at [201, 737] on input "[DATE] 7-VP001" at bounding box center [127, 737] width 230 height 28
type input "[DATE] 8"
click at [1452, 729] on span "Save" at bounding box center [1449, 729] width 28 height 13
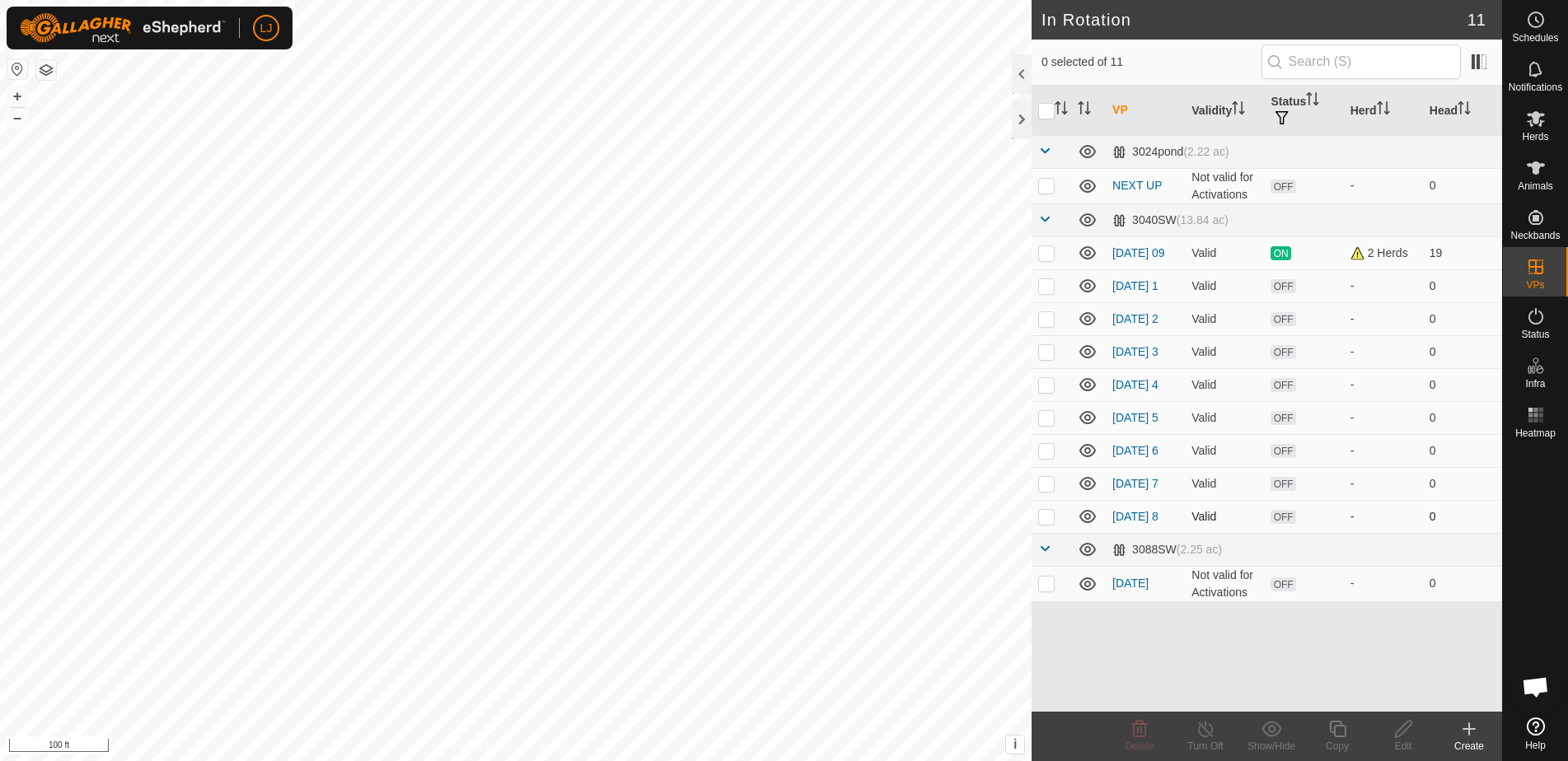
click at [1048, 523] on p-checkbox at bounding box center [1047, 516] width 17 height 13
checkbox input "true"
click at [1403, 737] on icon at bounding box center [1403, 729] width 21 height 20
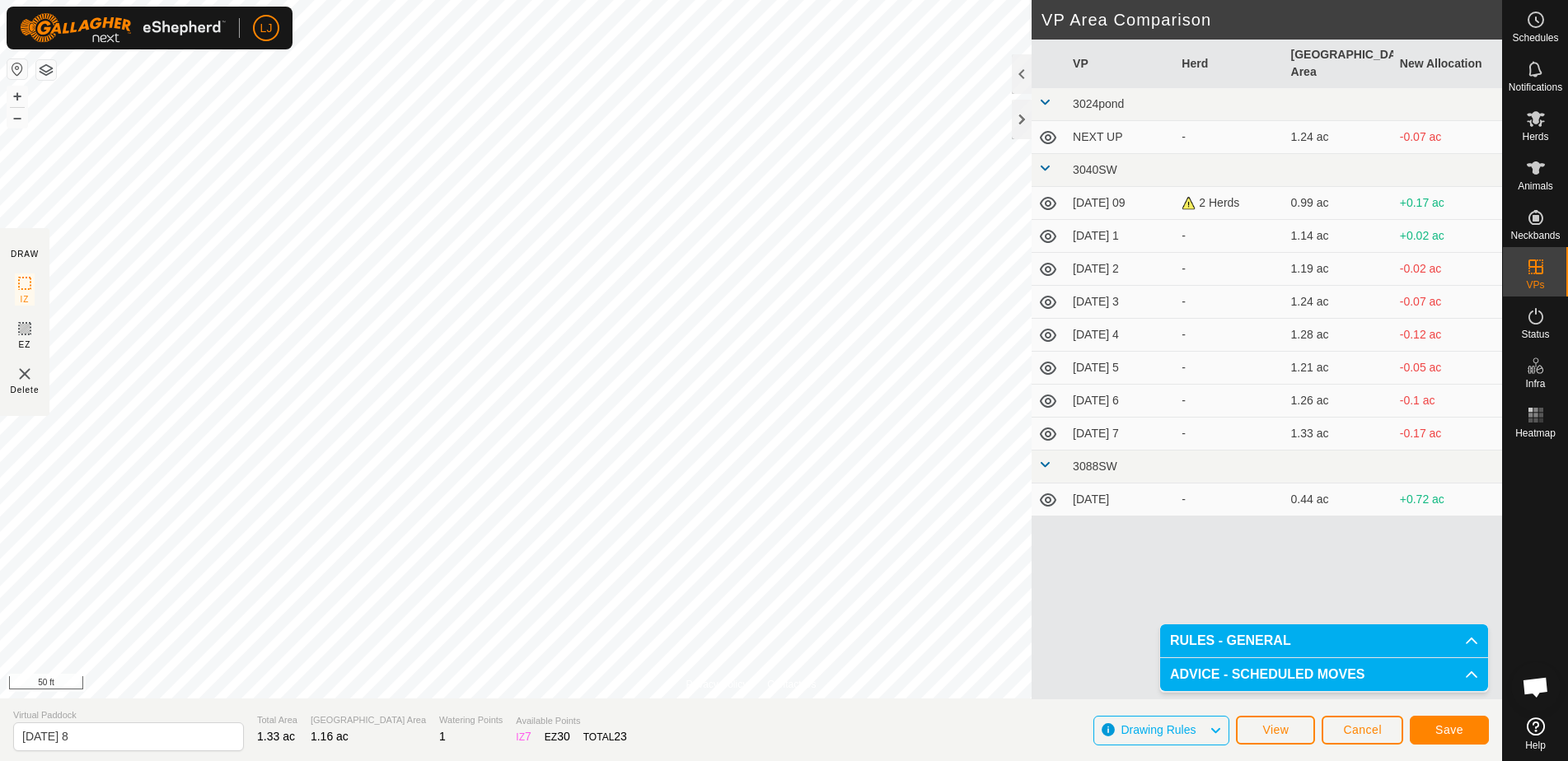
click at [1445, 731] on span "Save" at bounding box center [1449, 729] width 28 height 13
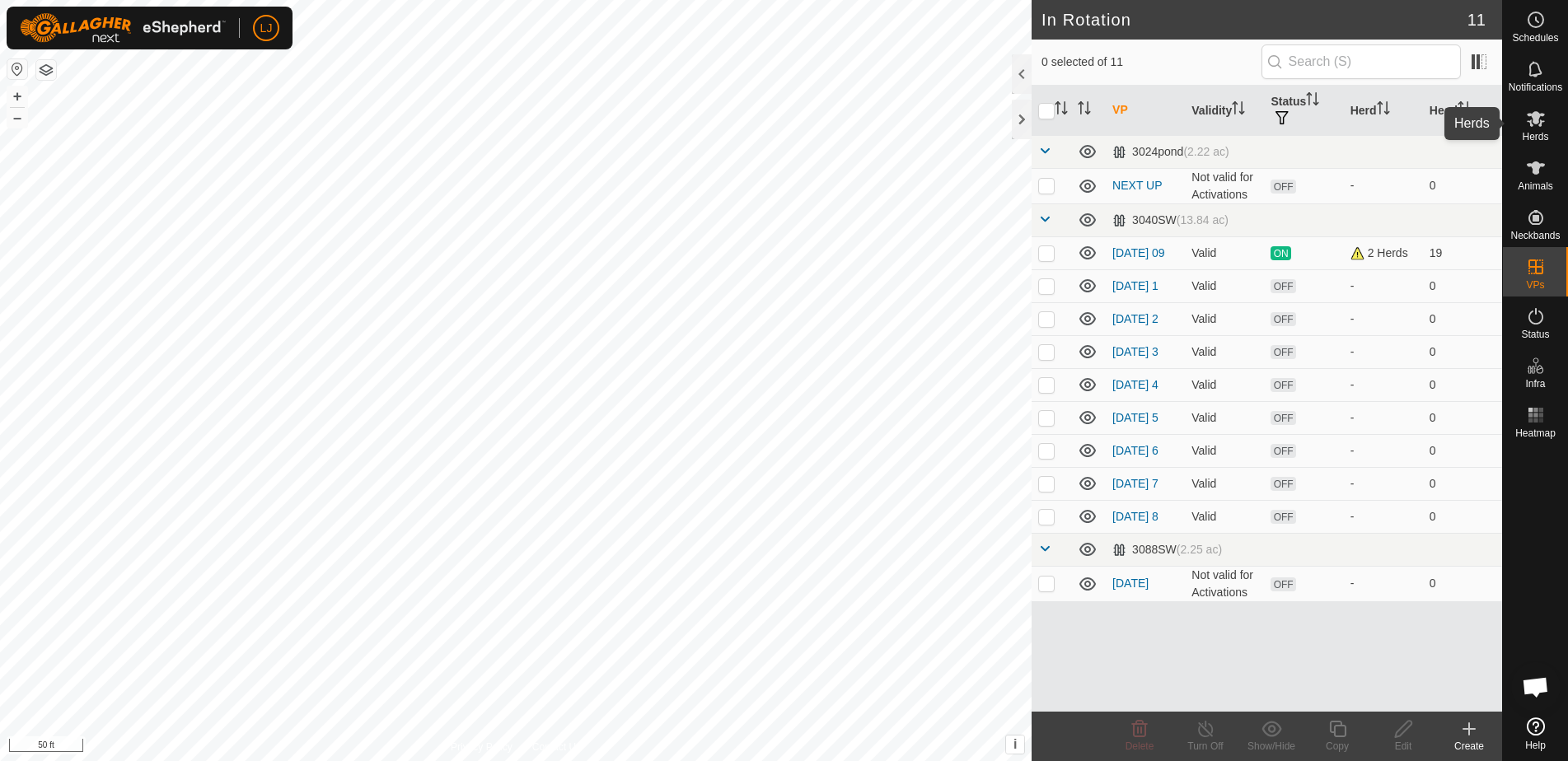
drag, startPoint x: 1546, startPoint y: 121, endPoint x: 1557, endPoint y: 164, distance: 44.4
click at [1547, 122] on es-mob-svg-icon at bounding box center [1536, 119] width 29 height 26
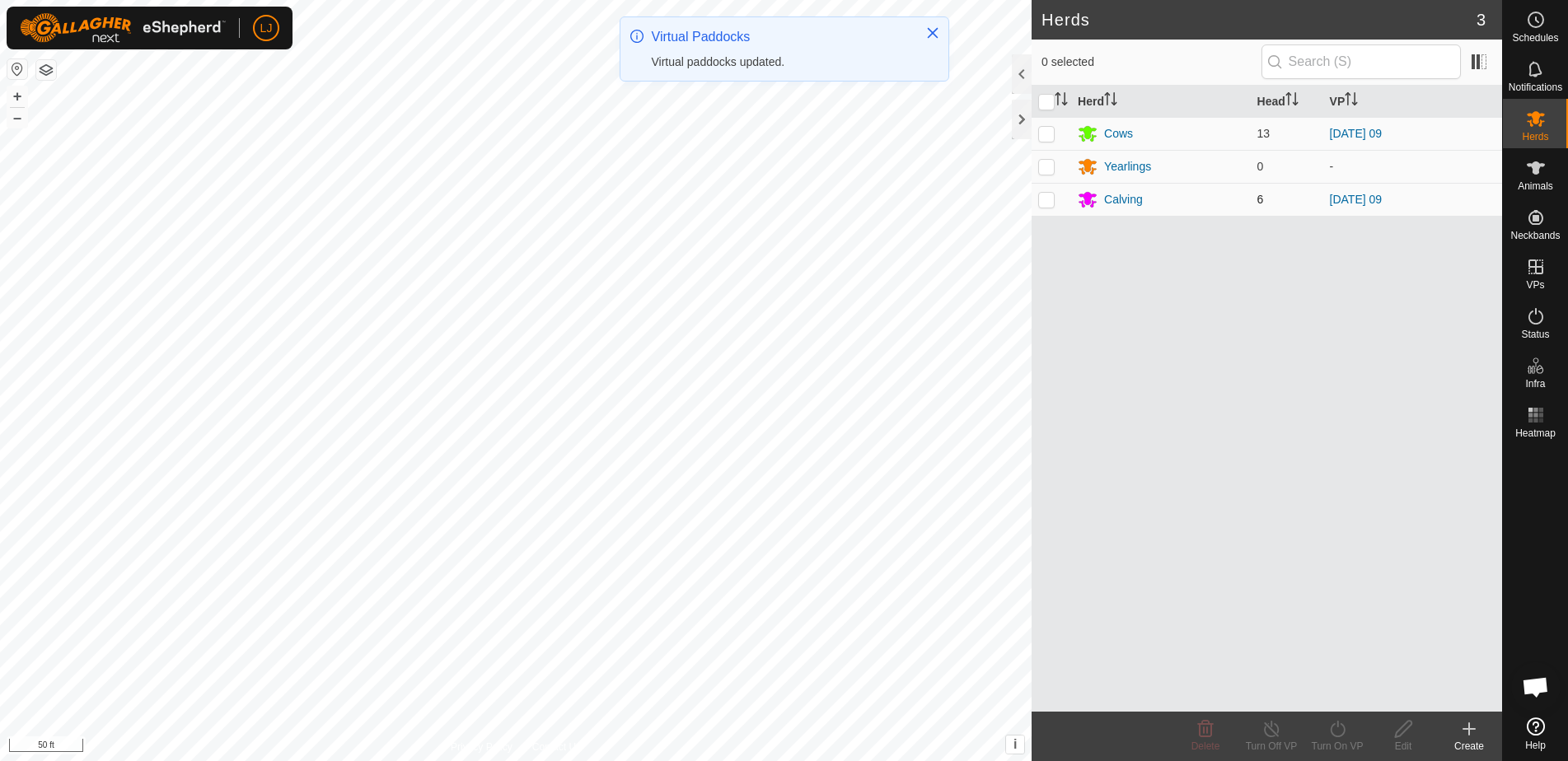
click at [1053, 203] on p-checkbox at bounding box center [1047, 199] width 17 height 13
checkbox input "true"
click at [1344, 734] on icon at bounding box center [1338, 729] width 21 height 20
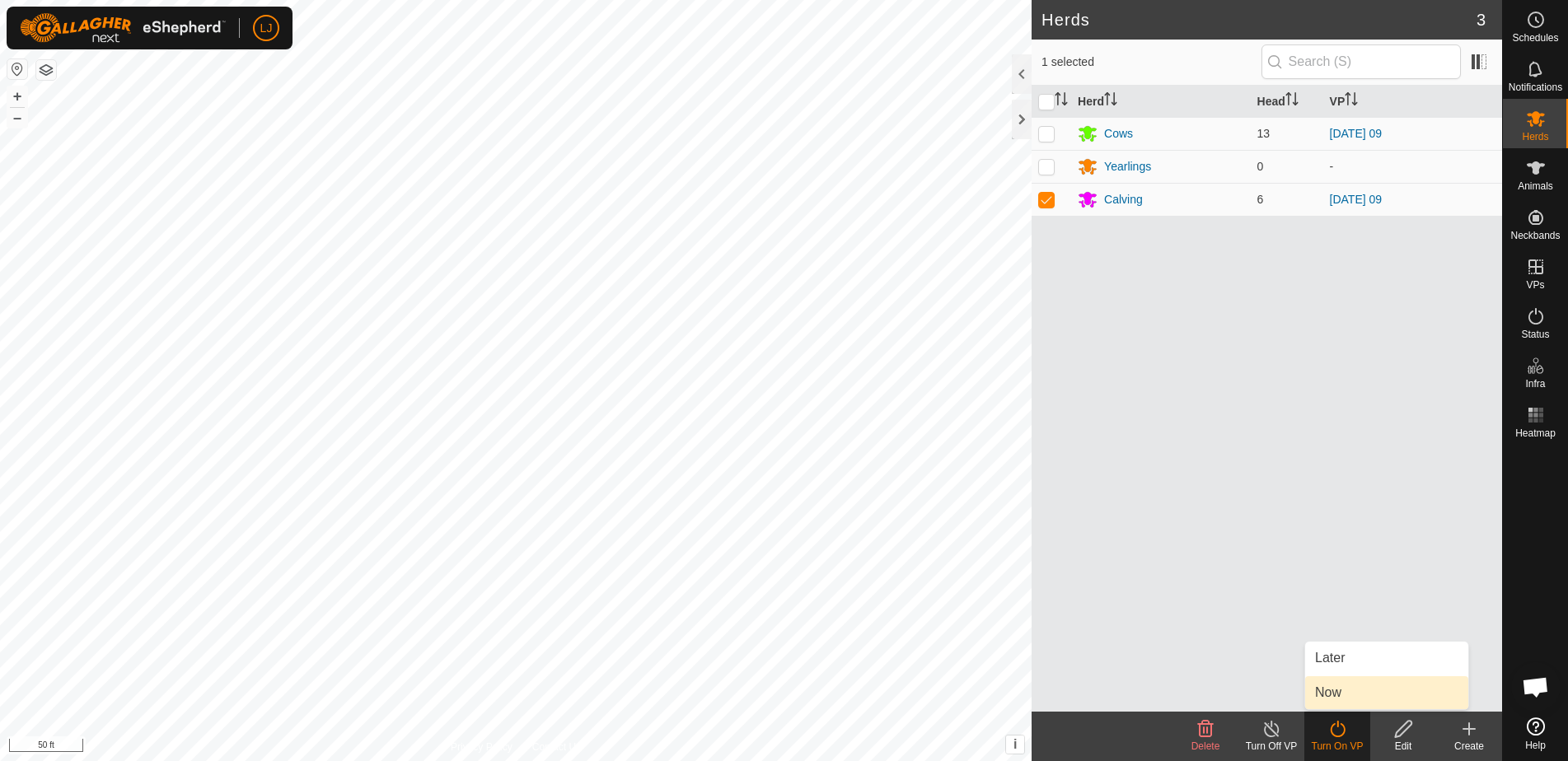
click at [1351, 687] on link "Now" at bounding box center [1387, 692] width 164 height 33
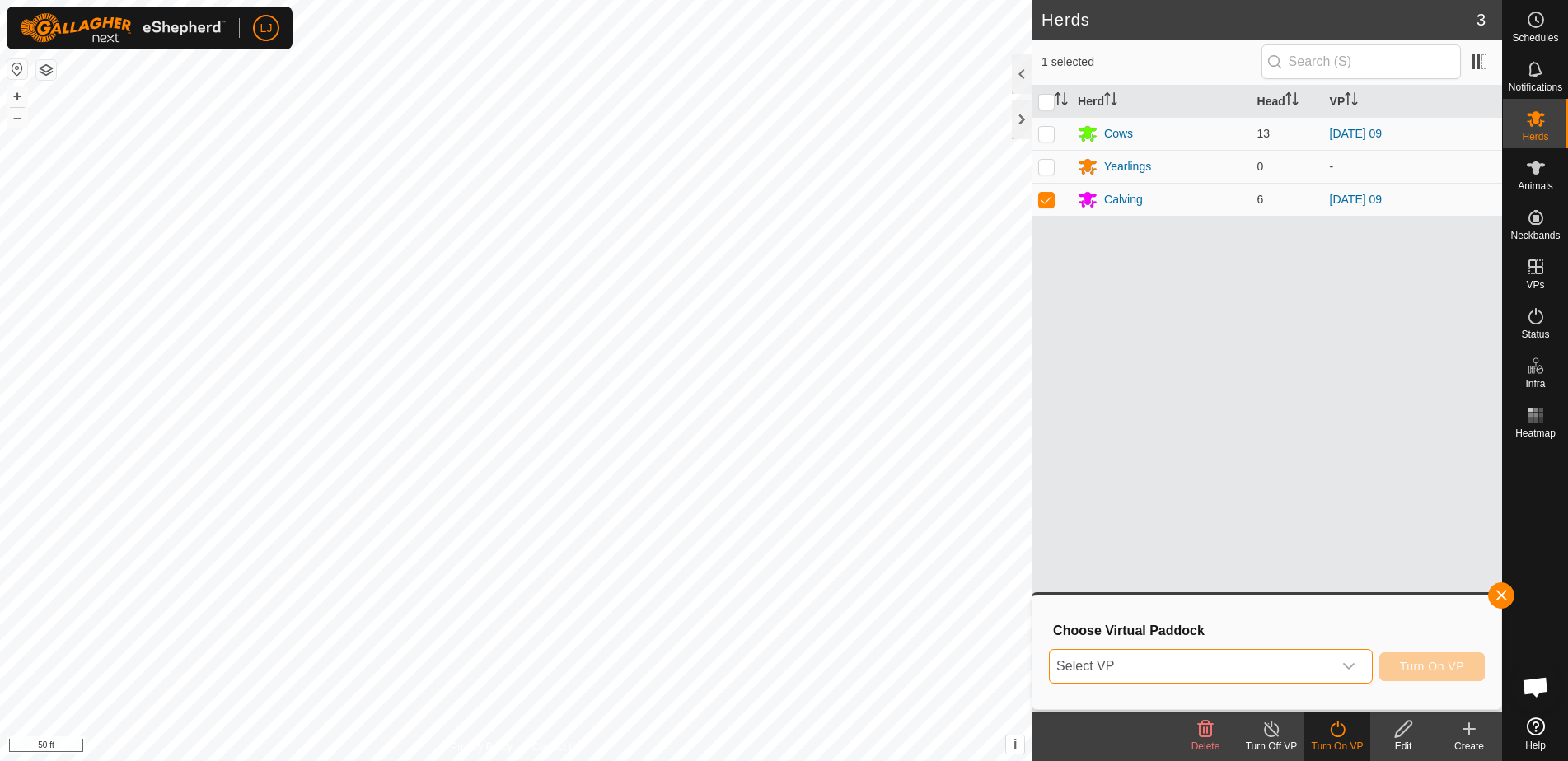
click at [1164, 666] on span "Select VP" at bounding box center [1191, 667] width 282 height 33
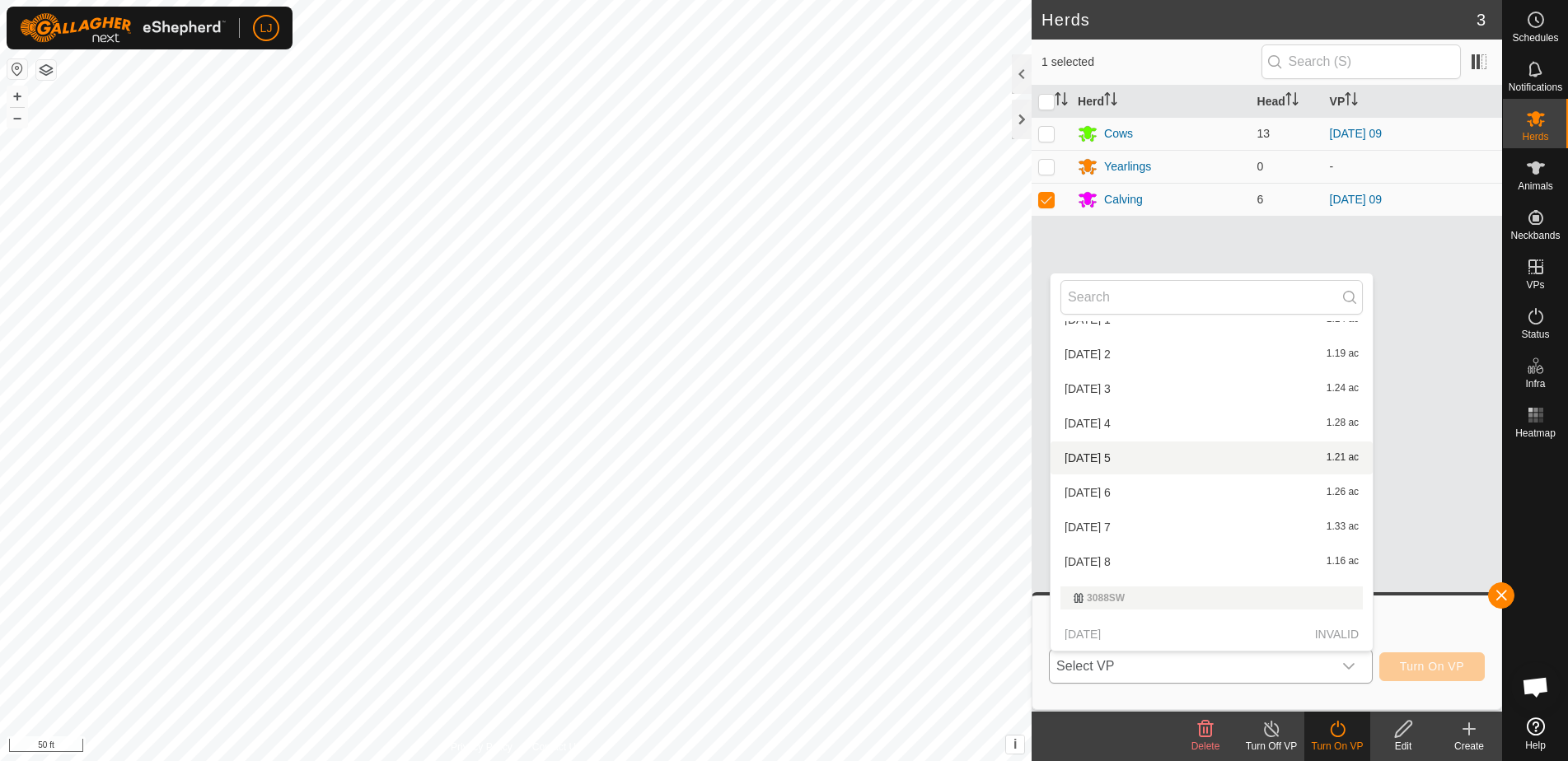
scroll to position [164, 0]
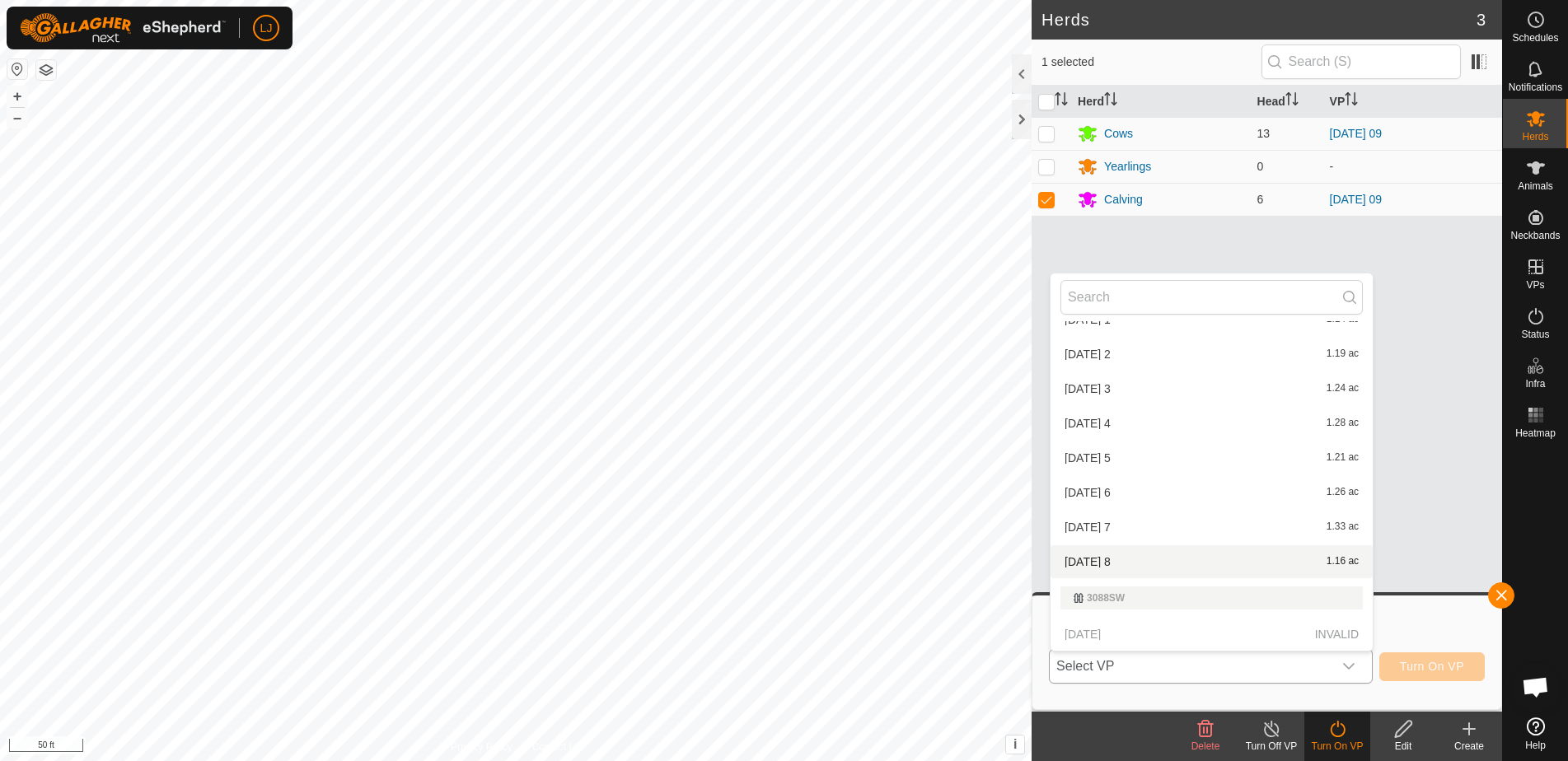
click at [1133, 556] on li "[DATE] 8 1.16 ac" at bounding box center [1211, 562] width 322 height 33
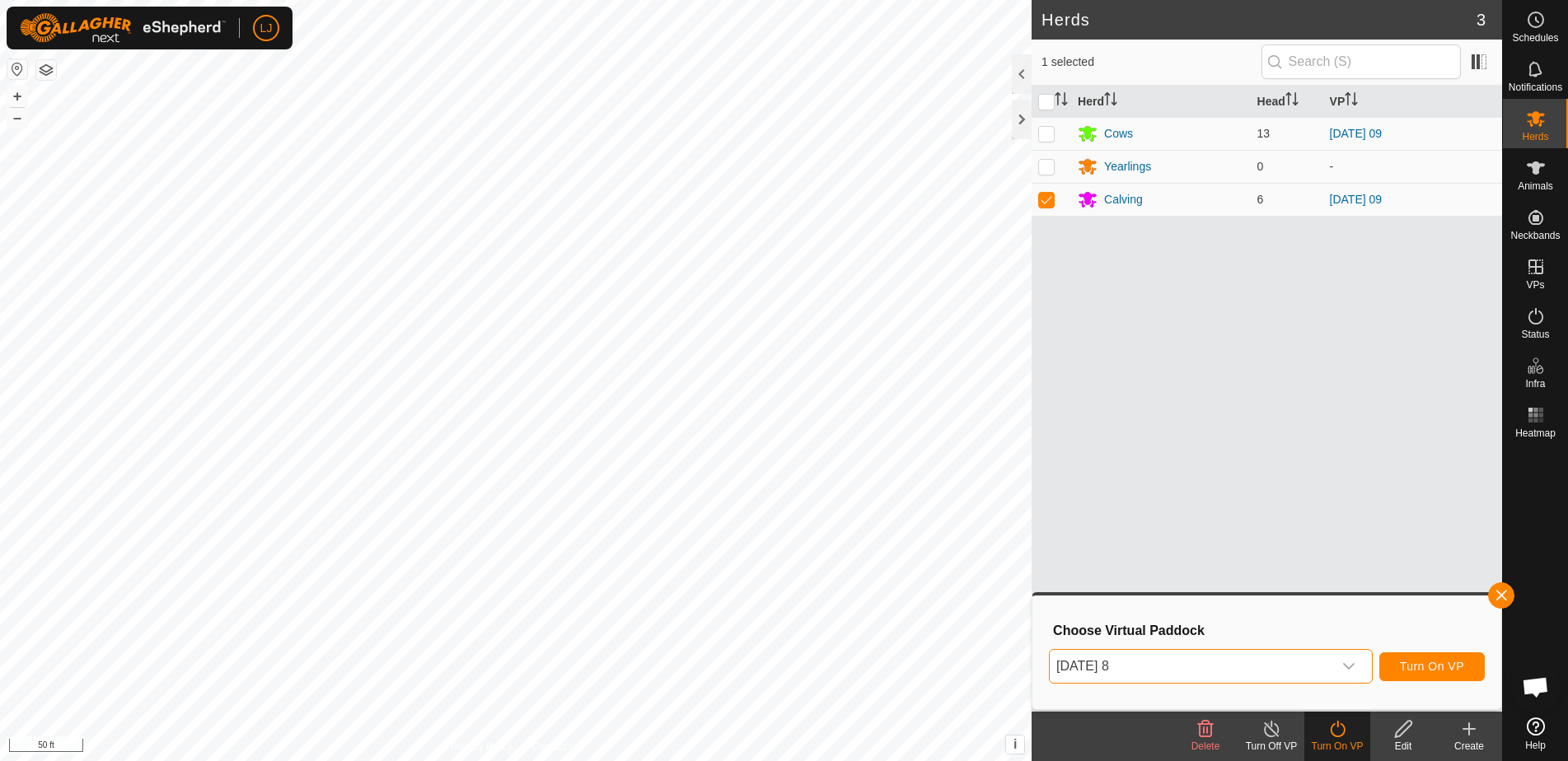
click at [1422, 665] on span "Turn On VP" at bounding box center [1433, 666] width 65 height 13
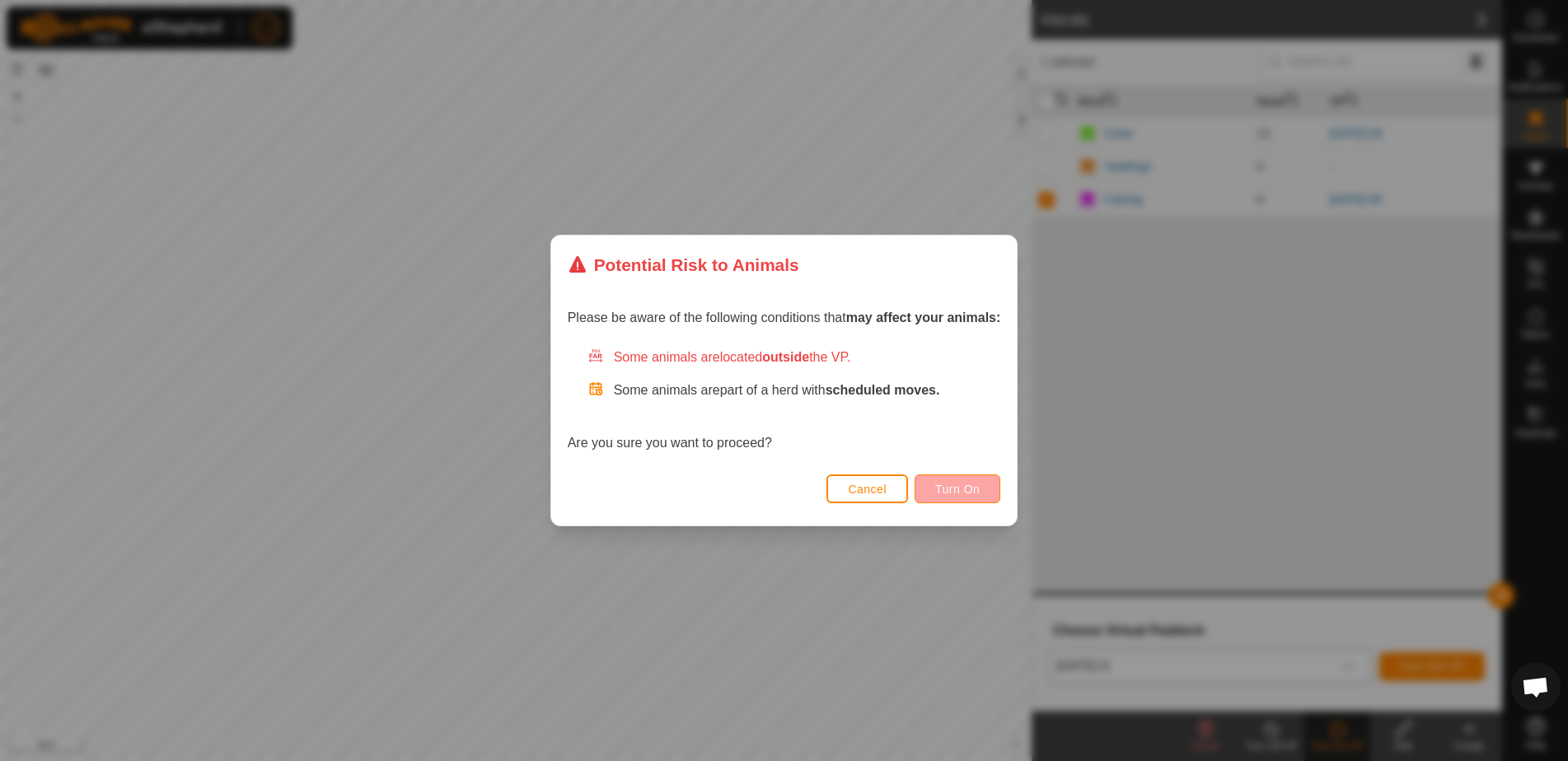
click at [986, 498] on button "Turn On" at bounding box center [956, 488] width 85 height 28
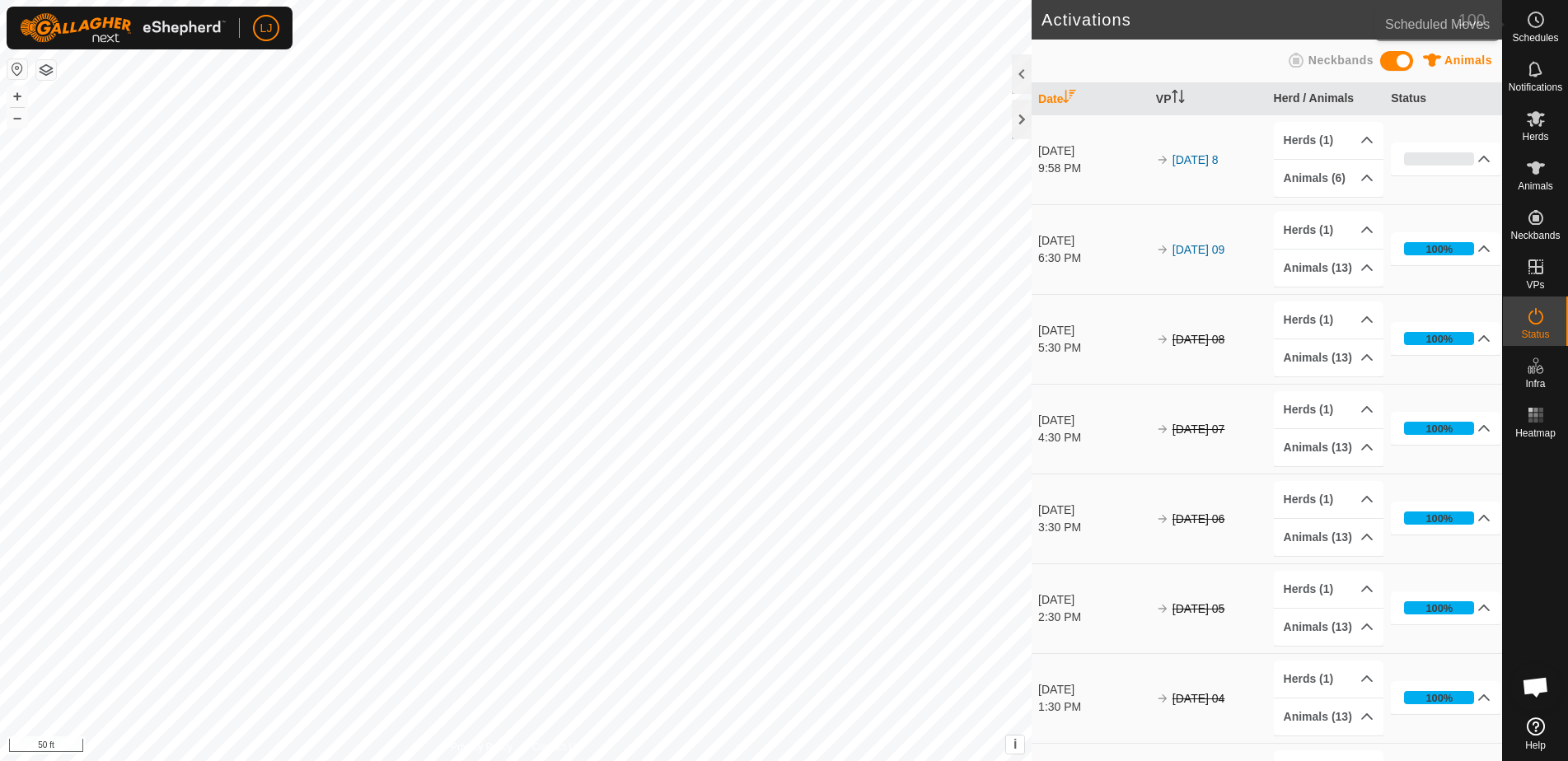
click at [1543, 30] on es-schedule-vp-svg-icon at bounding box center [1536, 20] width 29 height 26
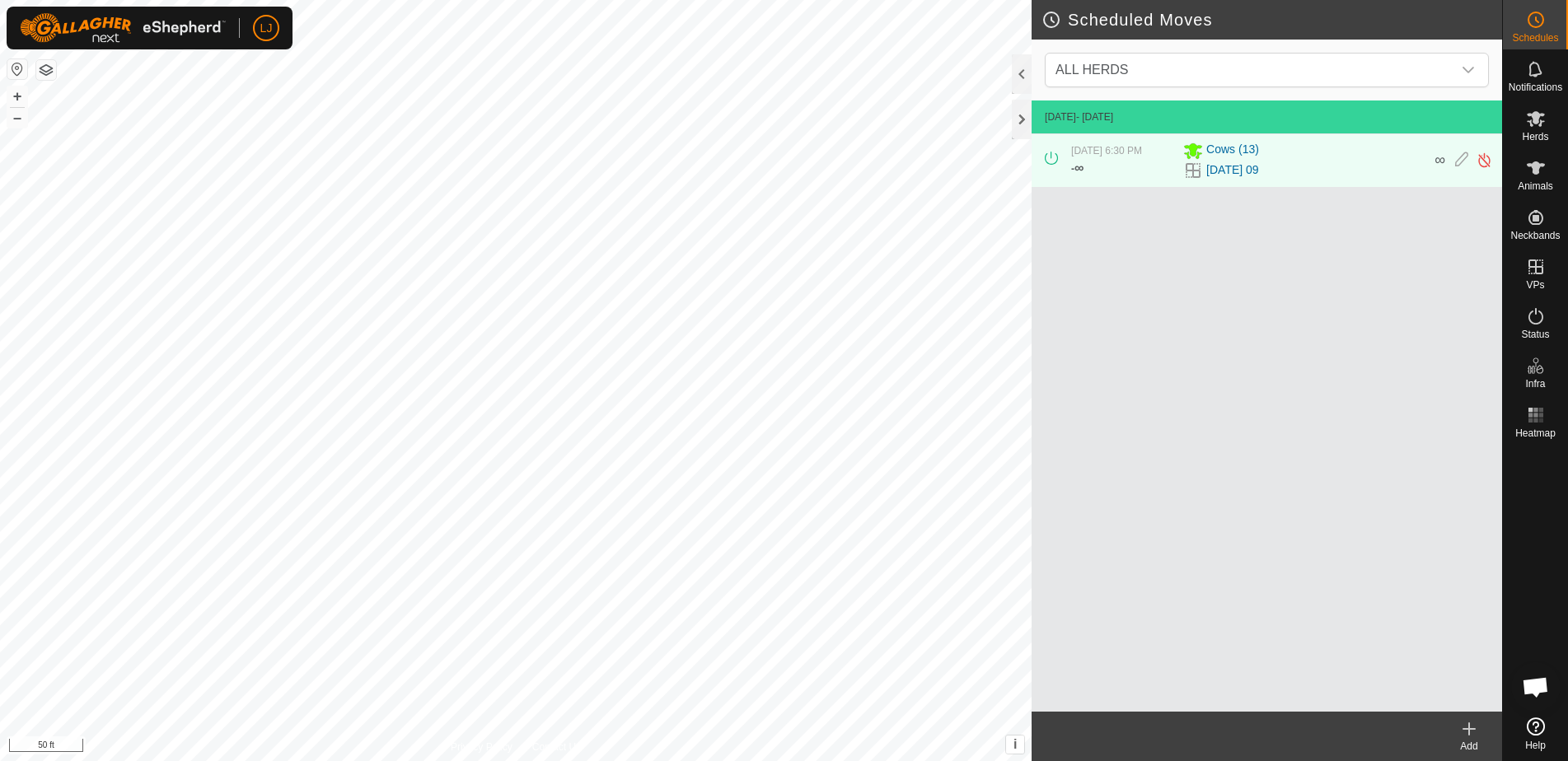
click at [1469, 726] on icon at bounding box center [1469, 729] width 0 height 12
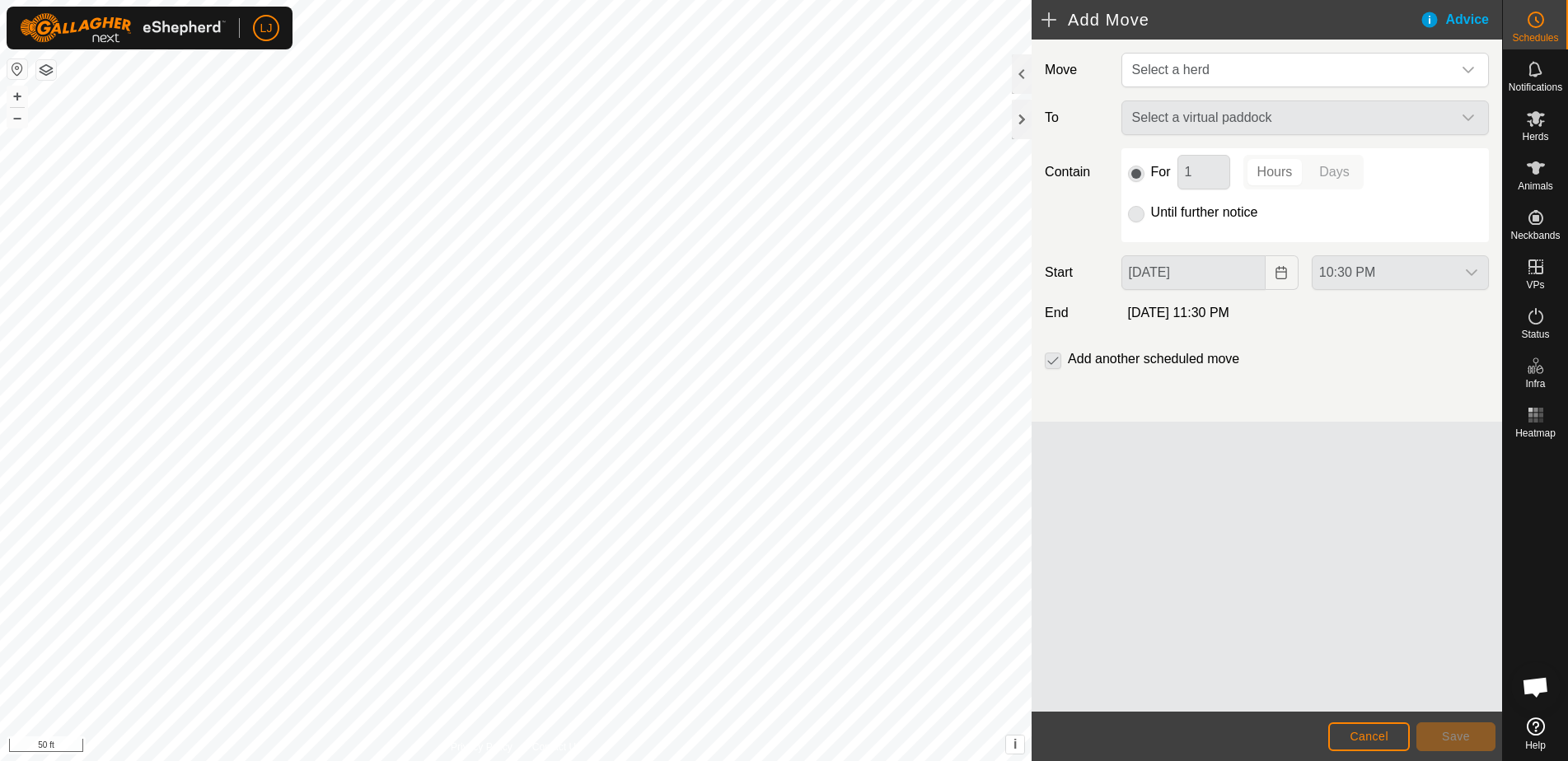
click at [1273, 576] on div "Move Select a herd To Select a virtual paddock Contain For 1 Hours Days Until f…" at bounding box center [1267, 375] width 470 height 672
click at [1282, 60] on span "Select a herd" at bounding box center [1289, 71] width 326 height 33
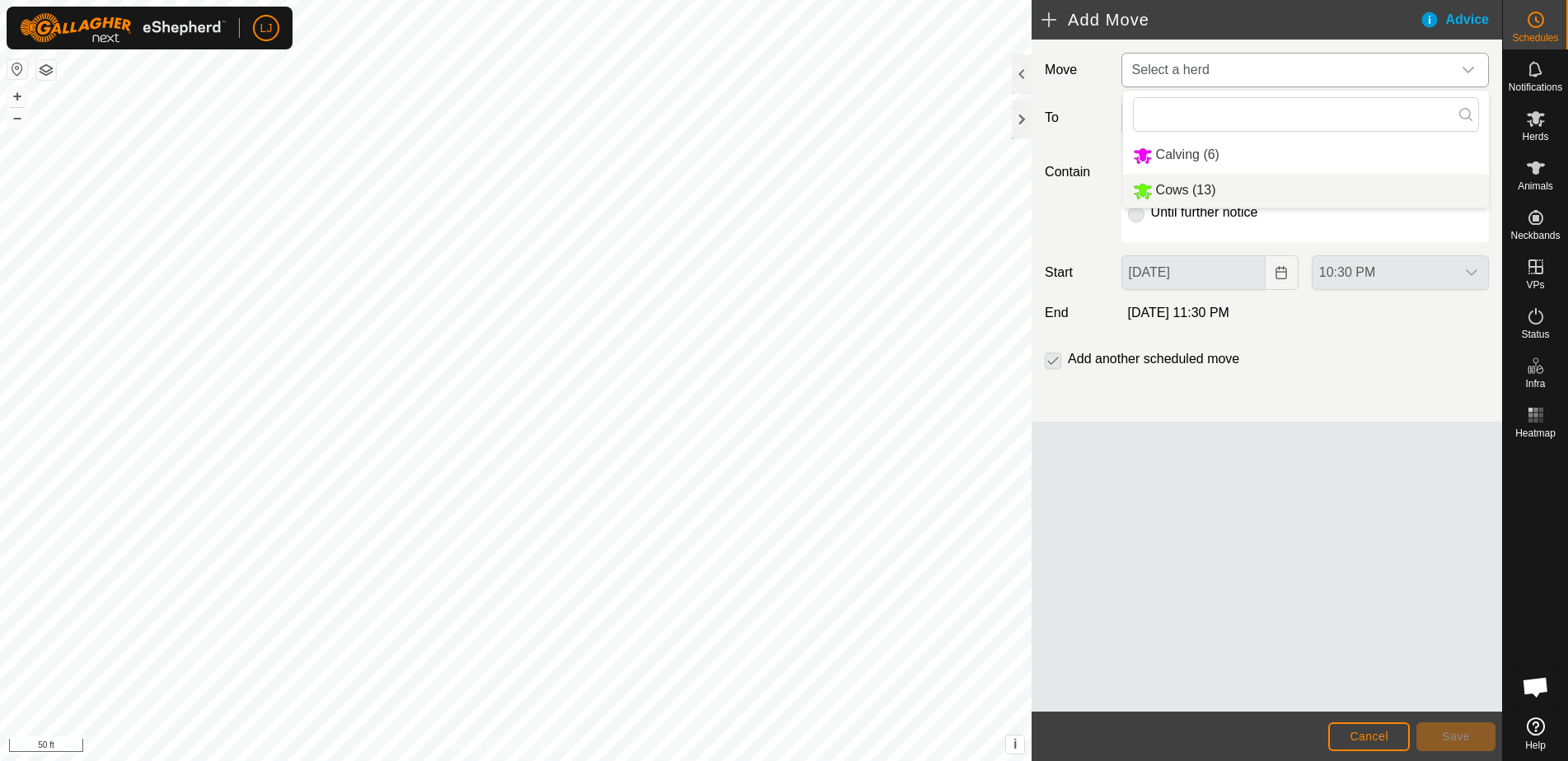
click at [1263, 184] on li "Cows (13)" at bounding box center [1305, 190] width 366 height 33
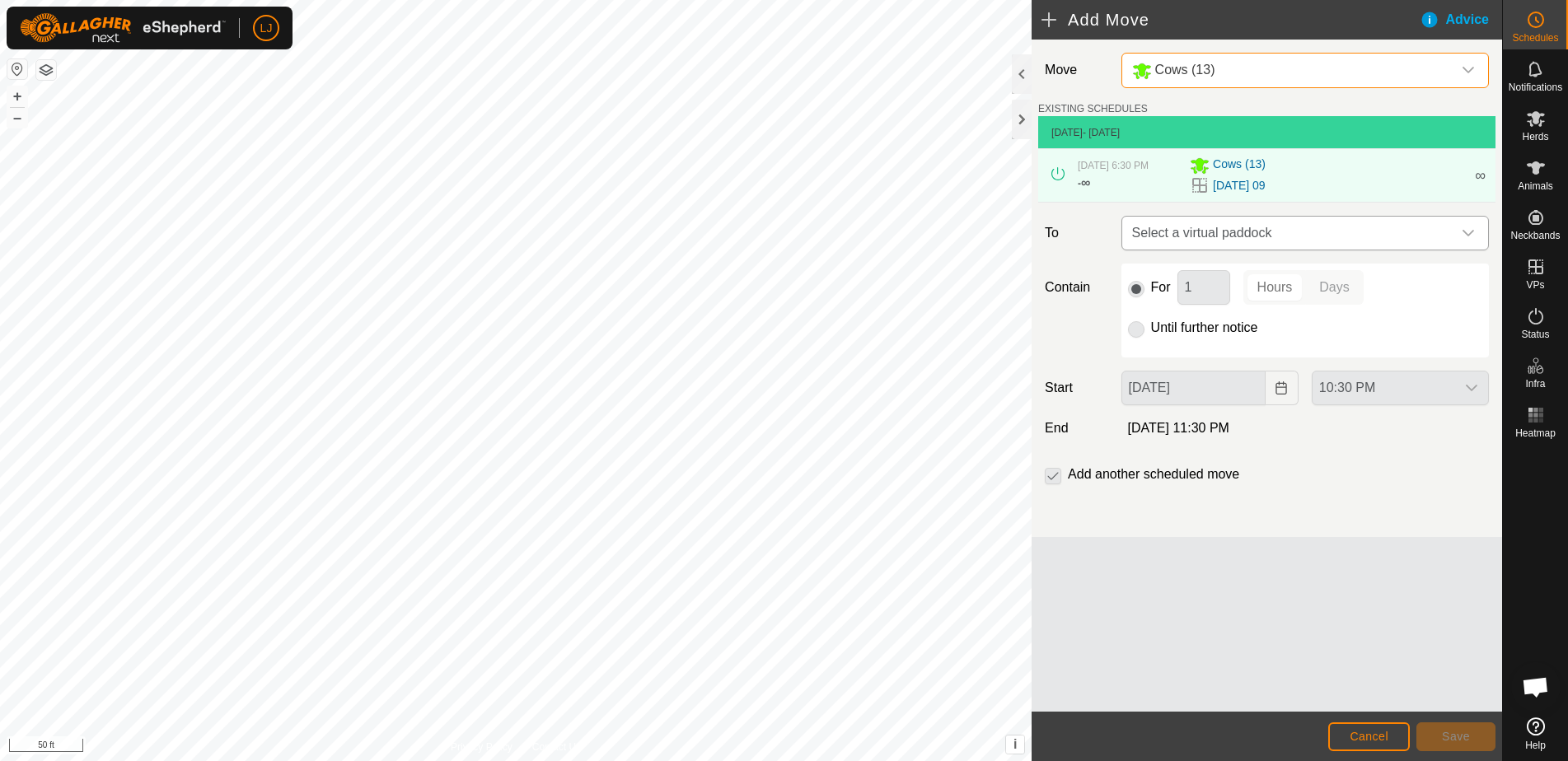
click at [1314, 250] on span "Select a virtual paddock" at bounding box center [1289, 233] width 326 height 33
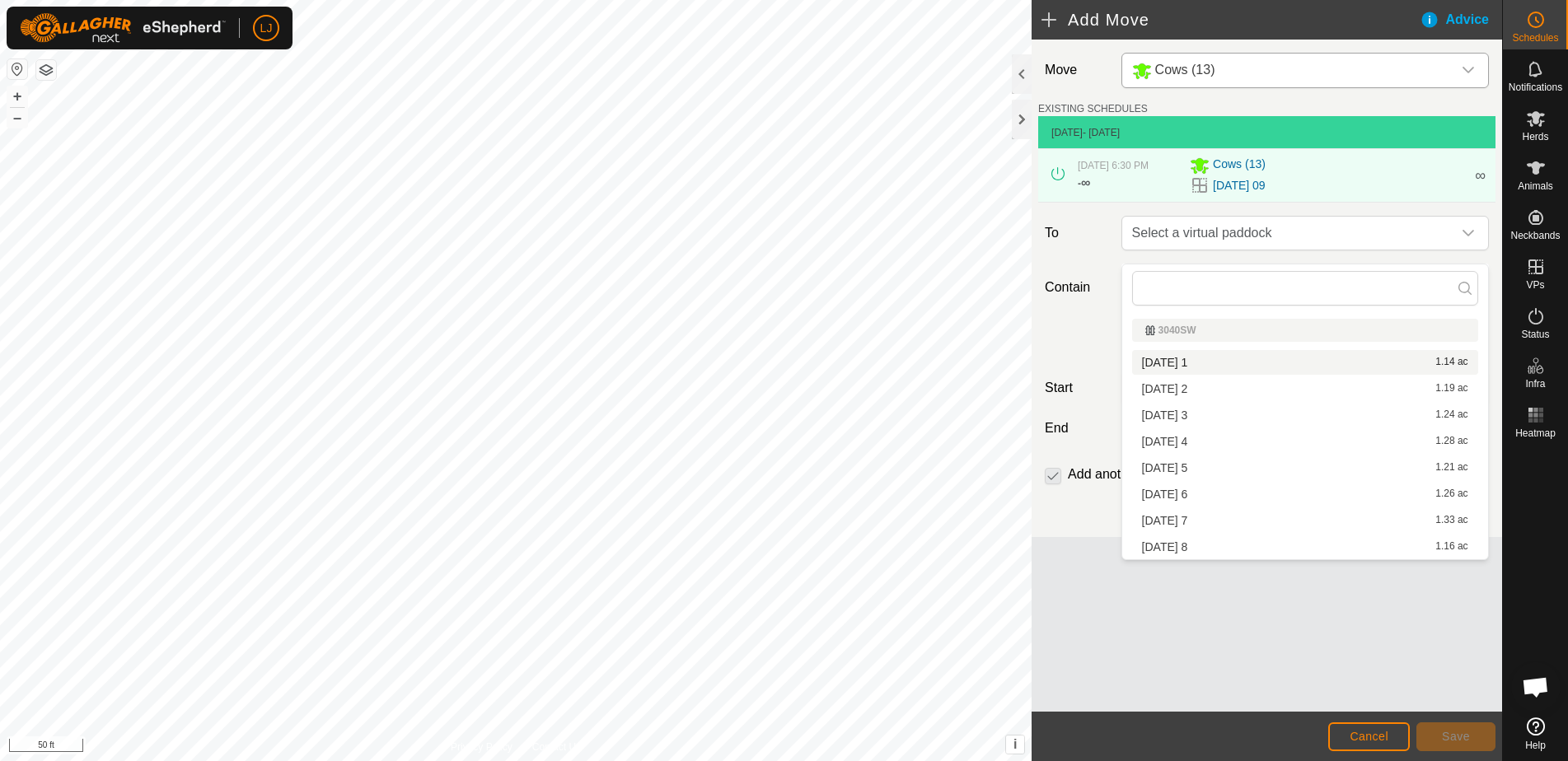
click at [1208, 358] on li "[DATE] 1 1.14 ac" at bounding box center [1304, 361] width 346 height 24
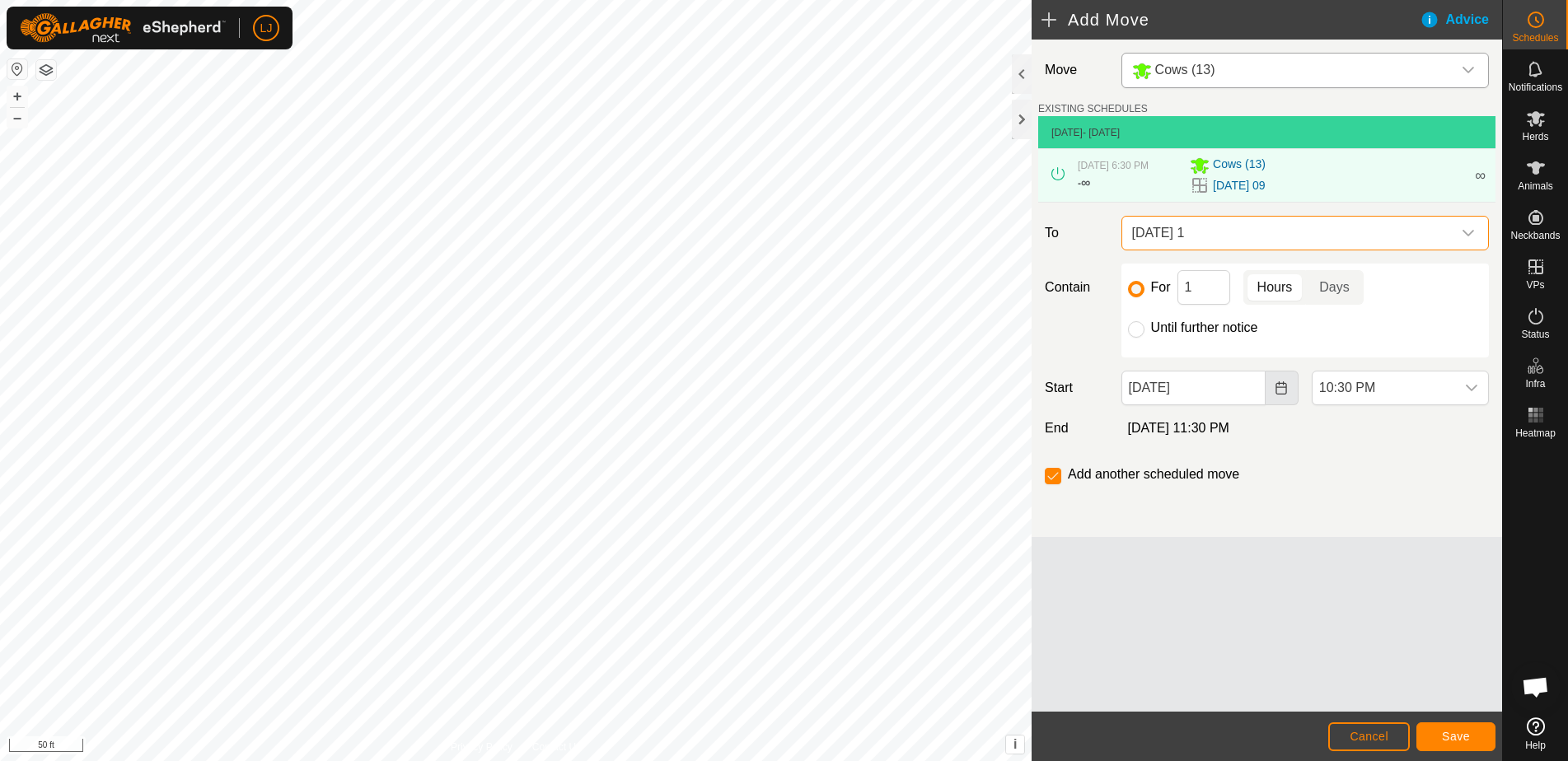
click at [1278, 395] on icon "Choose Date" at bounding box center [1282, 387] width 11 height 13
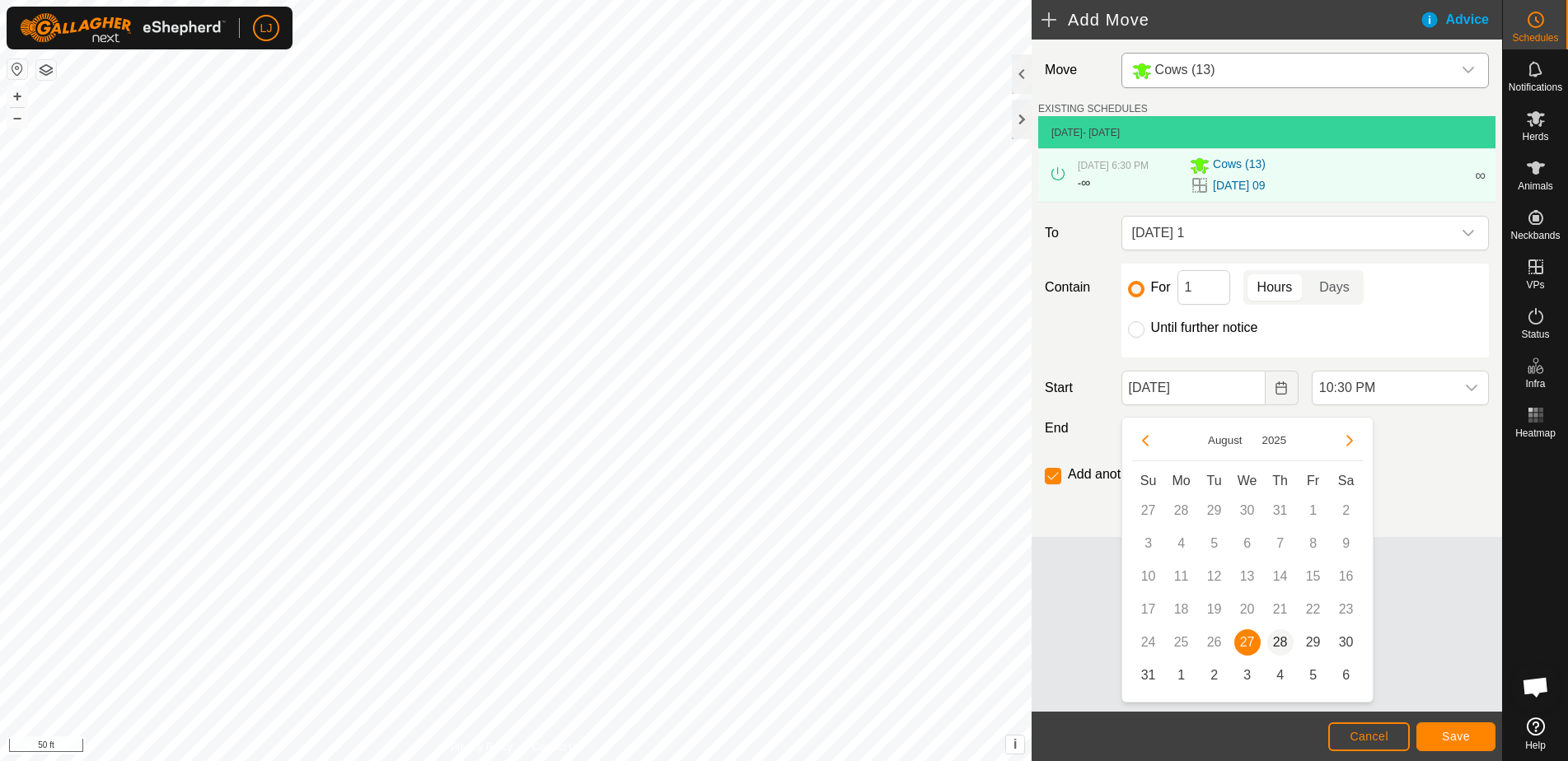
click at [1277, 640] on span "28" at bounding box center [1280, 642] width 26 height 26
type input "[DATE]"
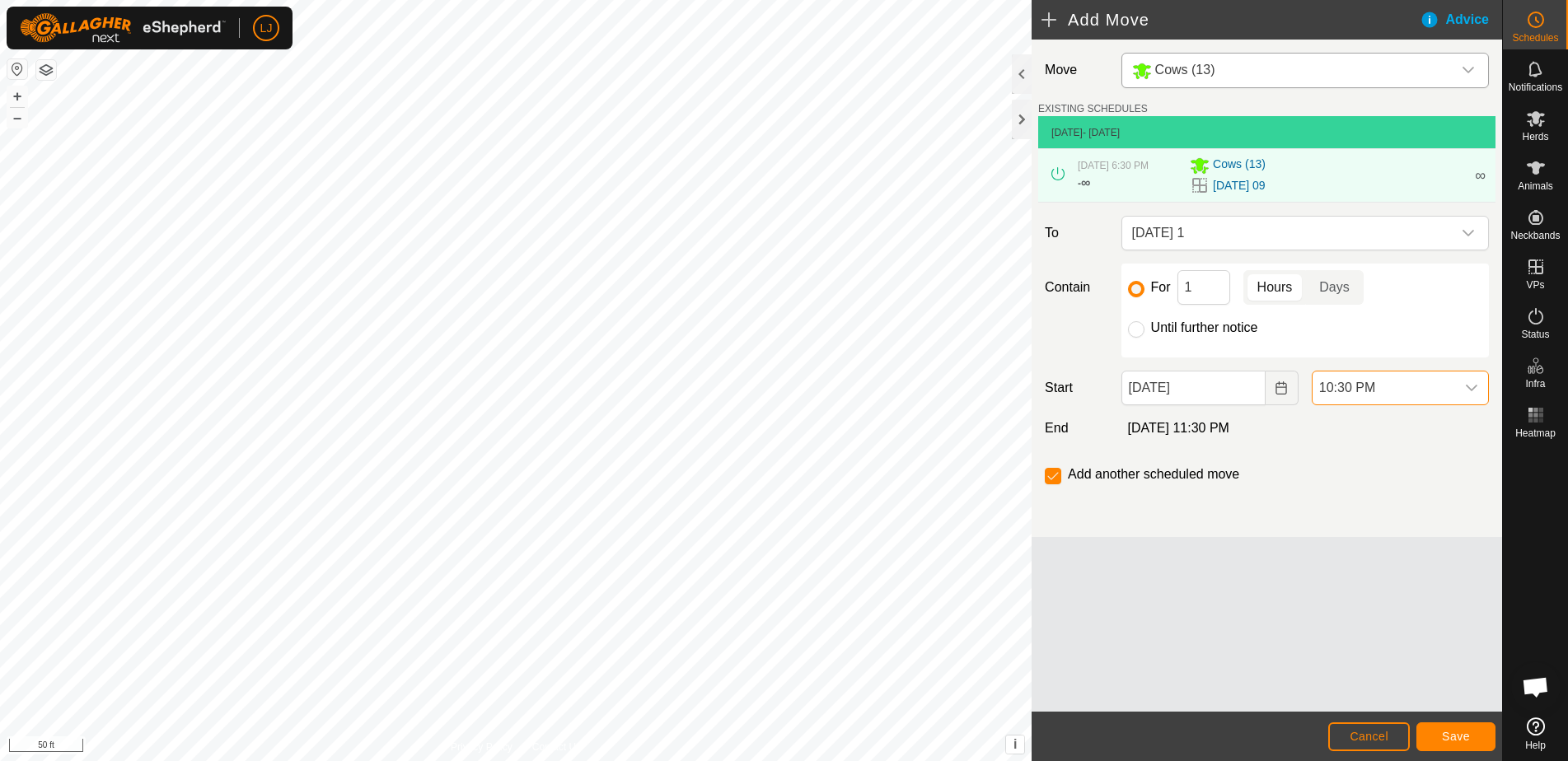
click at [1409, 397] on span "10:30 PM" at bounding box center [1384, 388] width 142 height 33
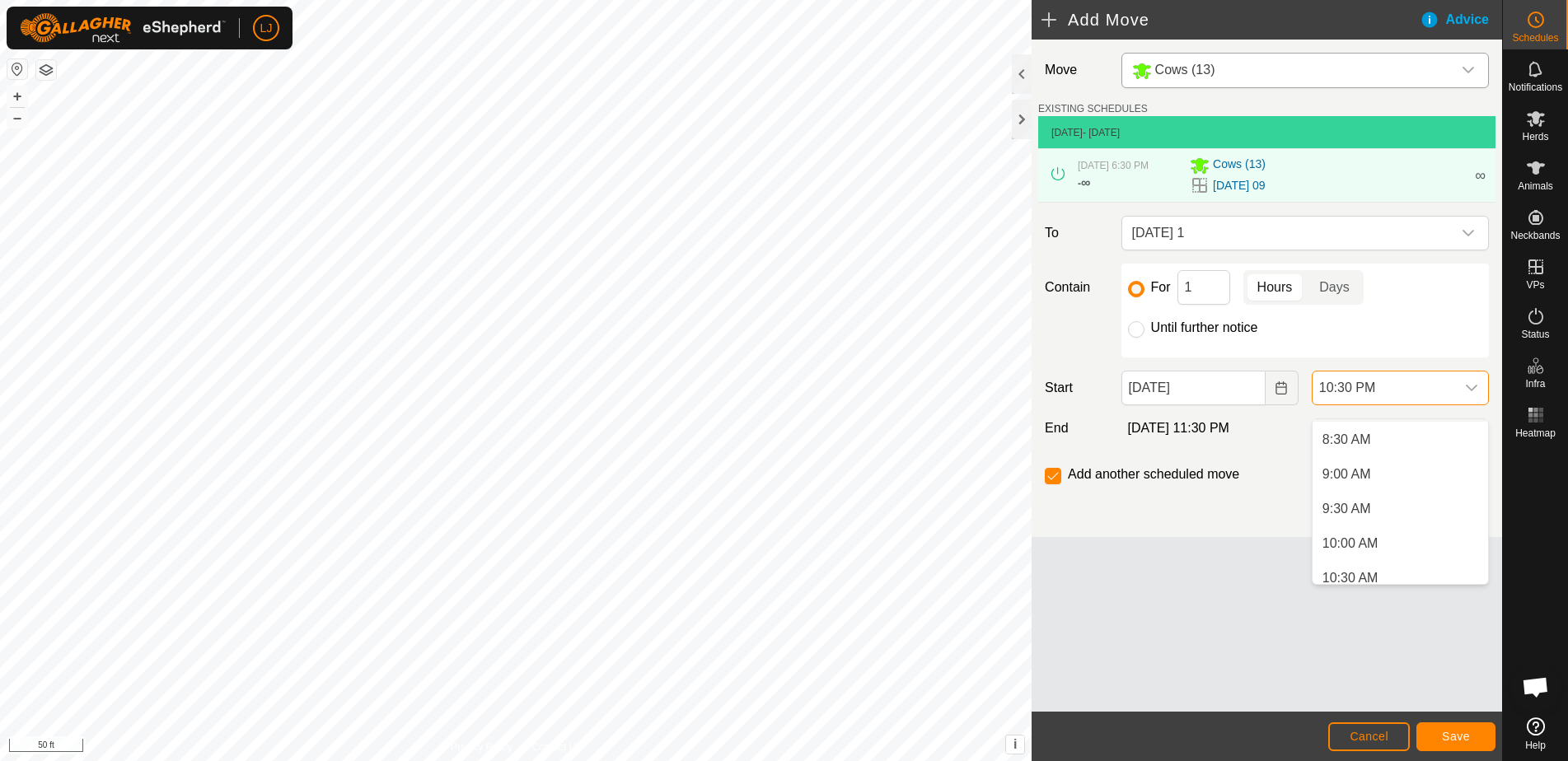
scroll to position [648, 0]
click at [1412, 499] on li "10:30 AM" at bounding box center [1400, 514] width 175 height 33
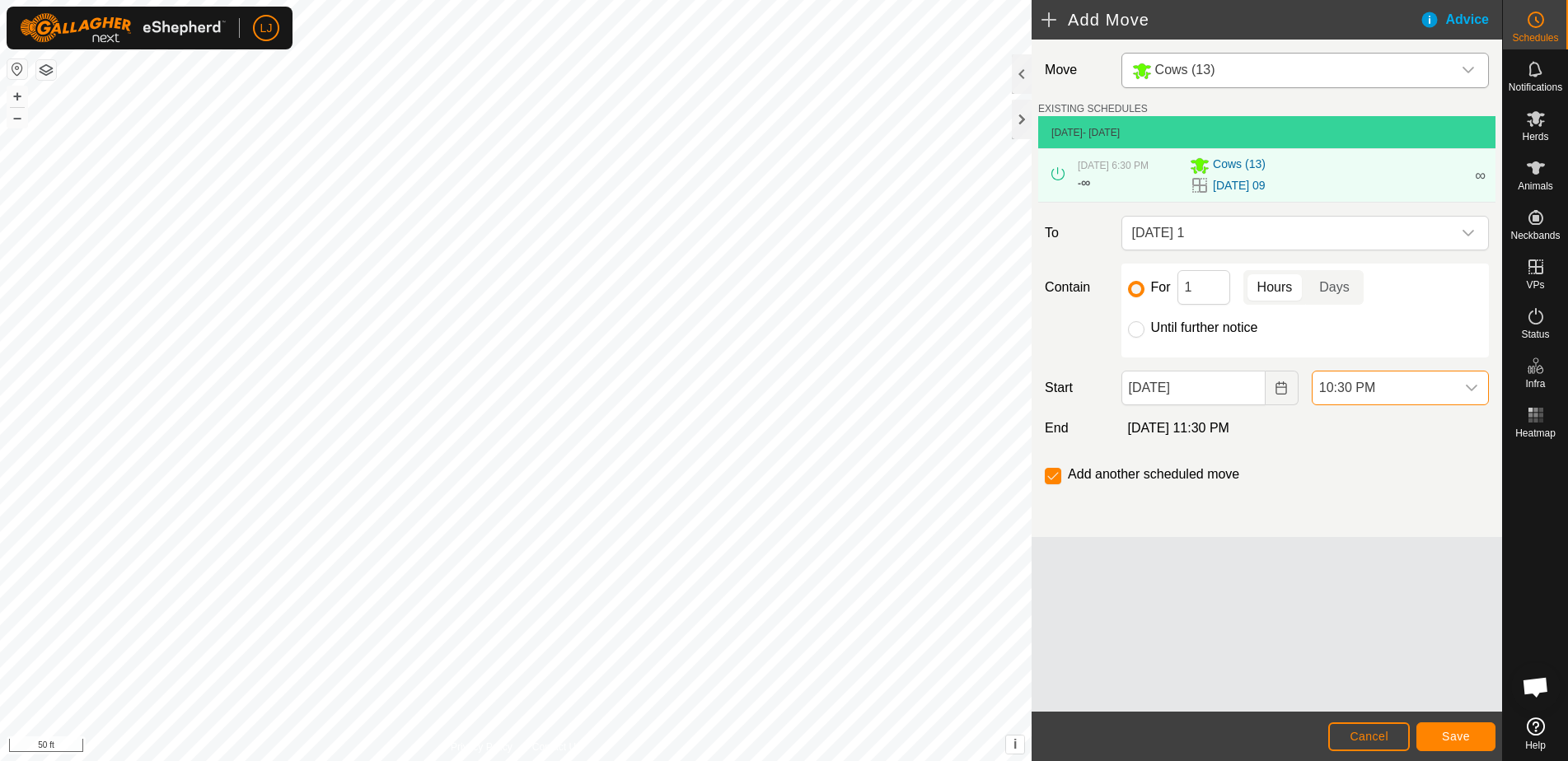
scroll to position [1425, 0]
click at [1467, 733] on span "Save" at bounding box center [1456, 736] width 28 height 13
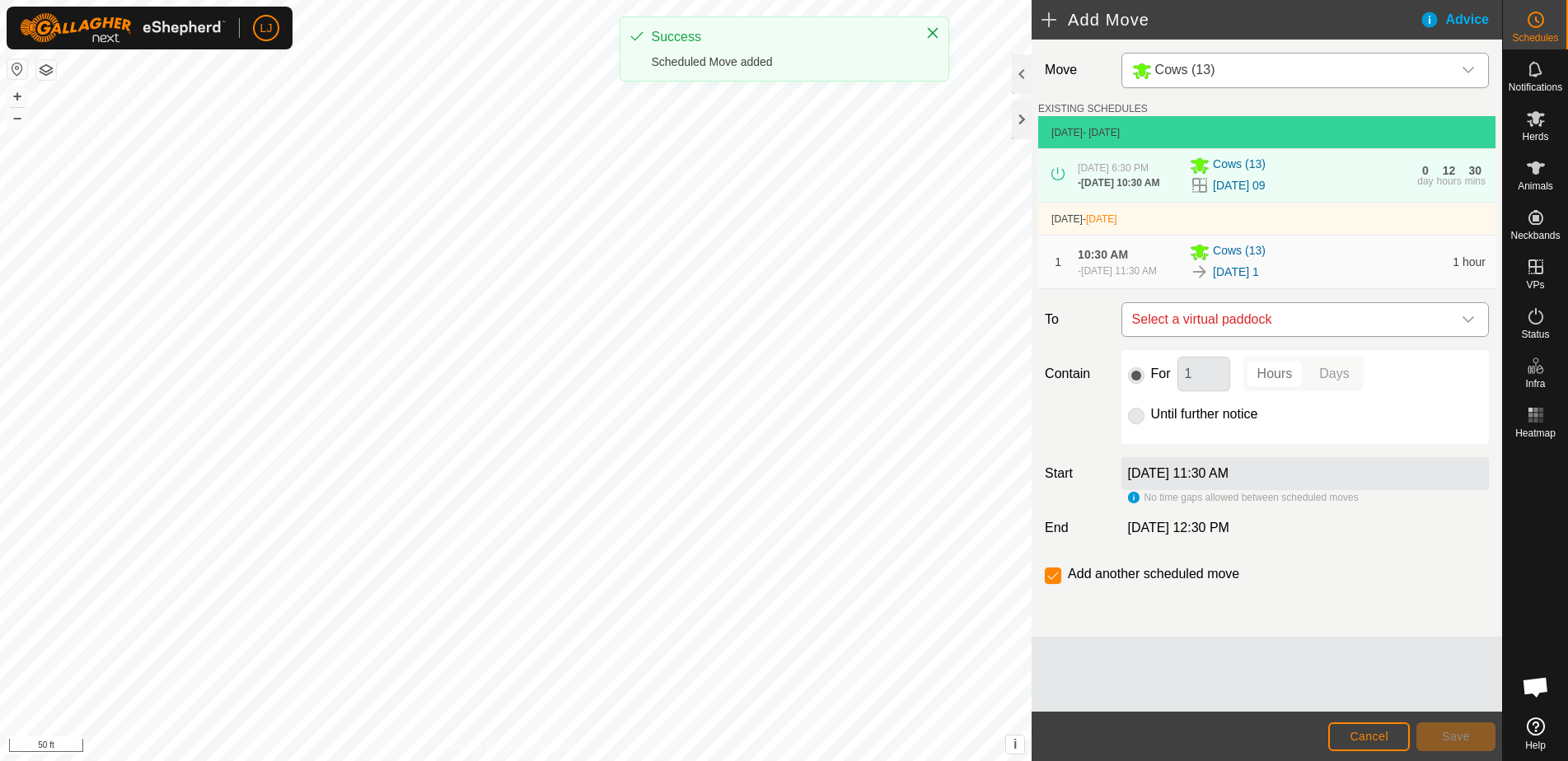
click at [1332, 336] on span "Select a virtual paddock" at bounding box center [1289, 319] width 326 height 33
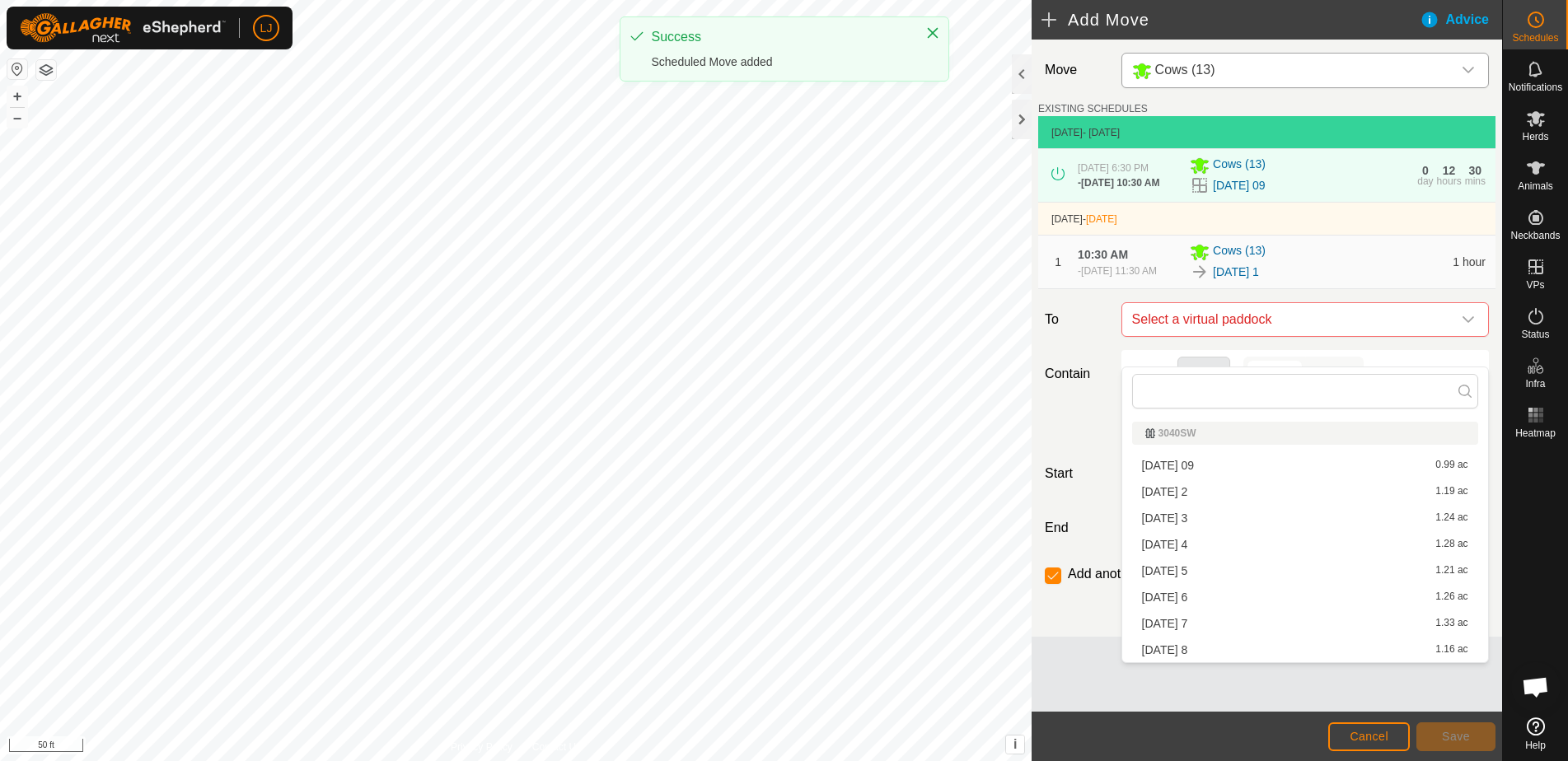
click at [1333, 492] on li "[DATE] 2 1.19 ac" at bounding box center [1304, 491] width 346 height 24
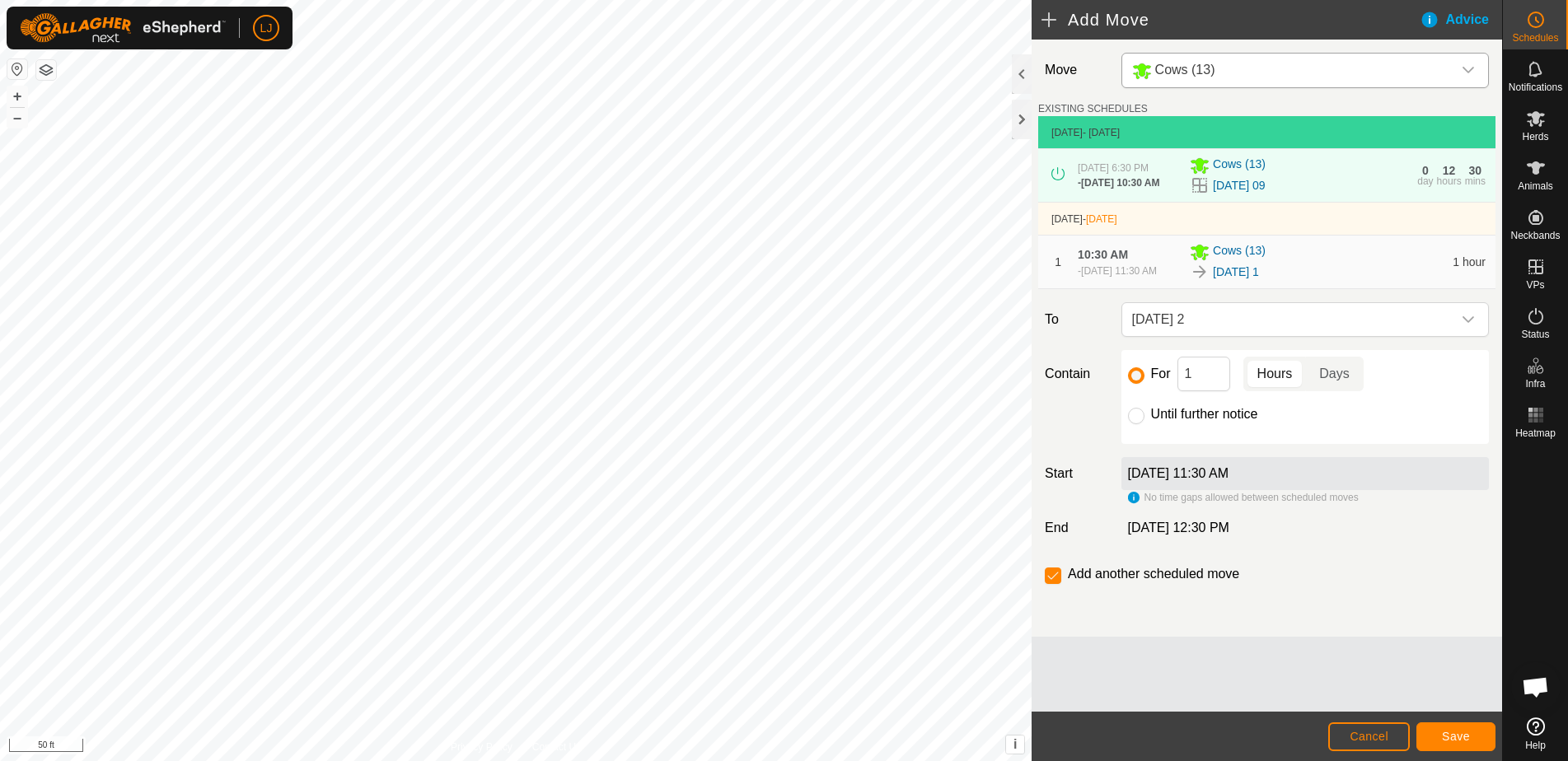
click at [1428, 734] on button "Save" at bounding box center [1456, 737] width 79 height 28
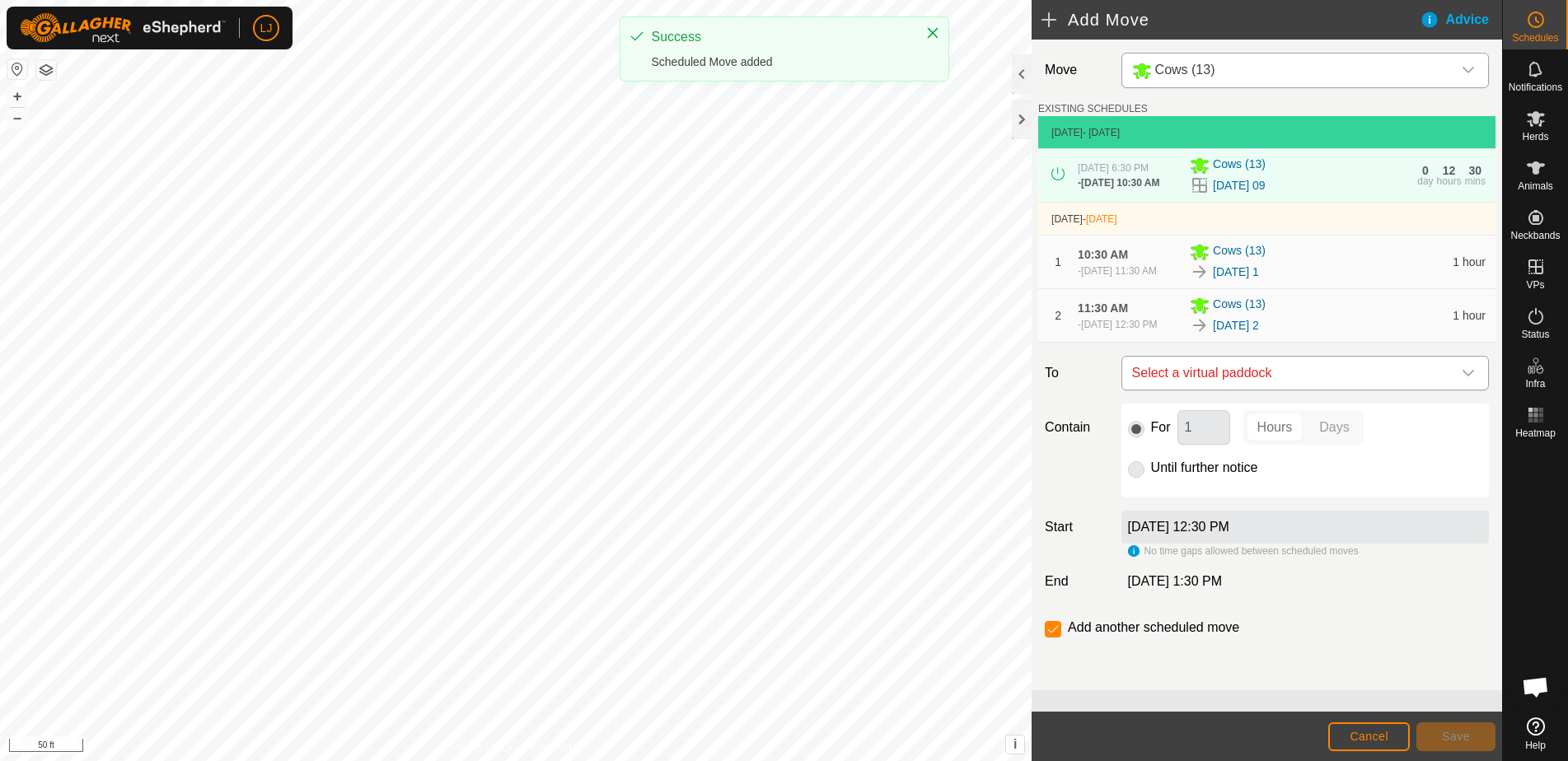
click at [1345, 390] on span "Select a virtual paddock" at bounding box center [1289, 373] width 326 height 33
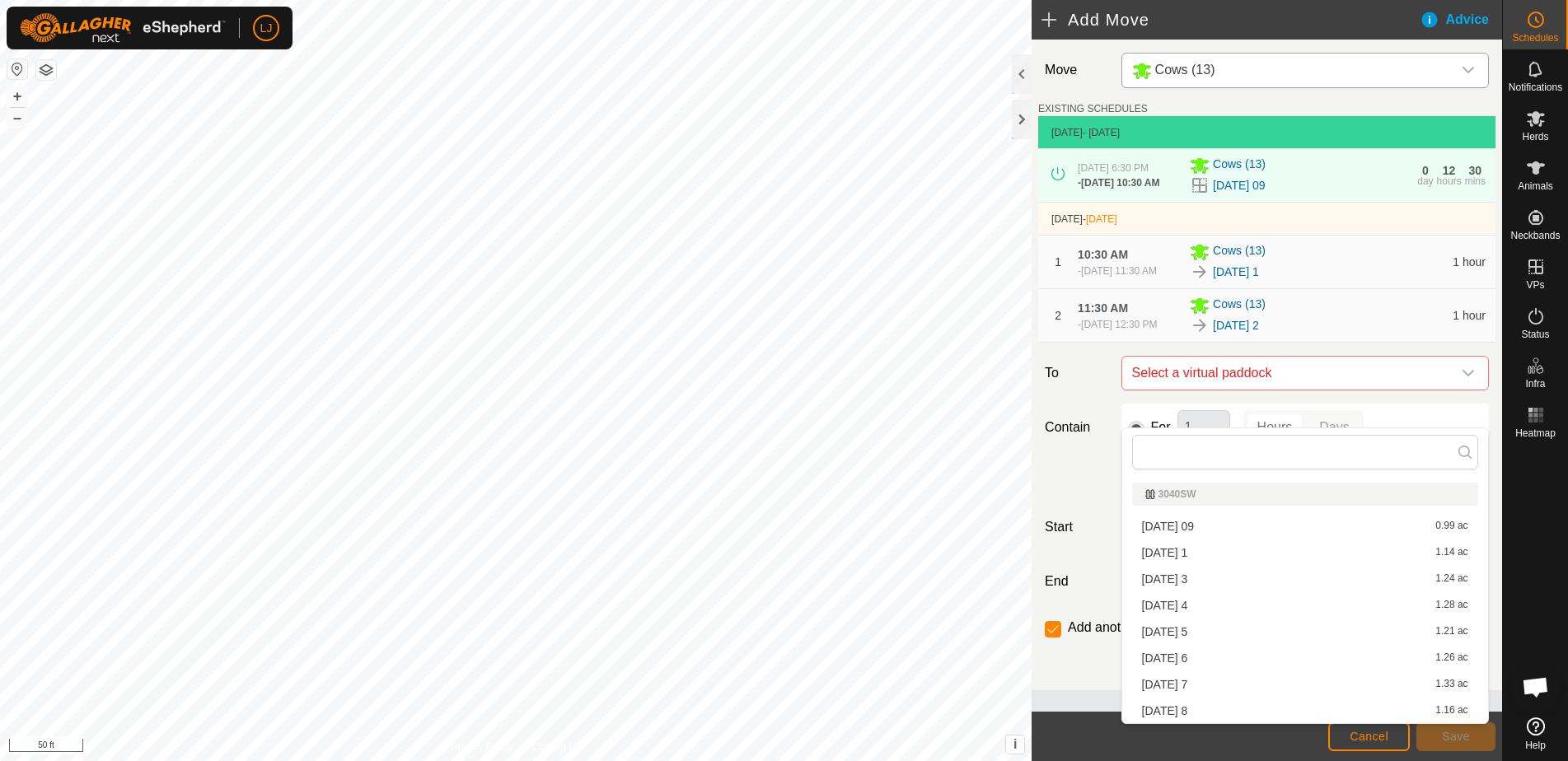
click at [1349, 573] on li "[DATE] 3 1.24 ac" at bounding box center [1304, 579] width 346 height 24
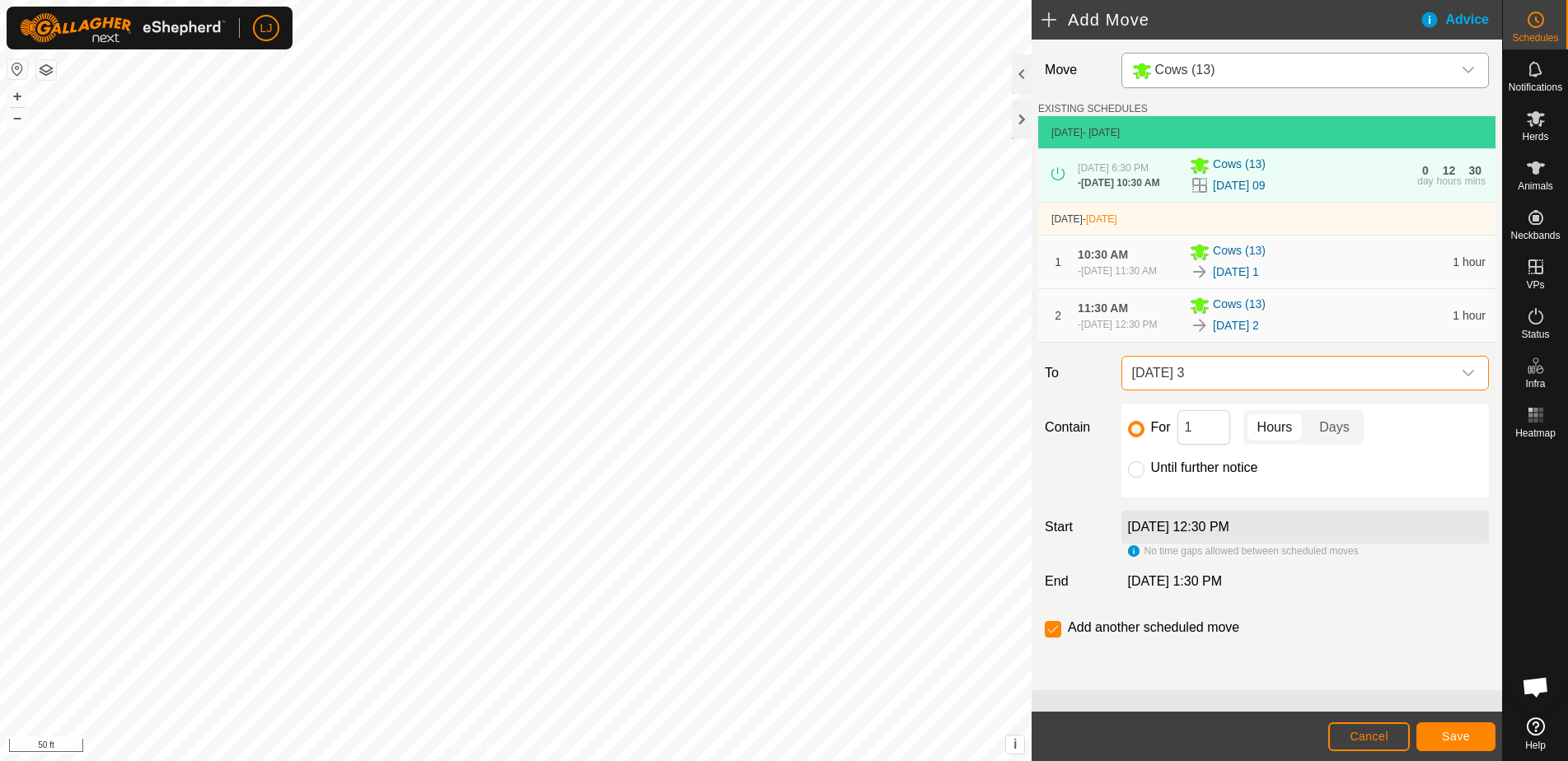
click at [1461, 737] on span "Save" at bounding box center [1456, 736] width 28 height 13
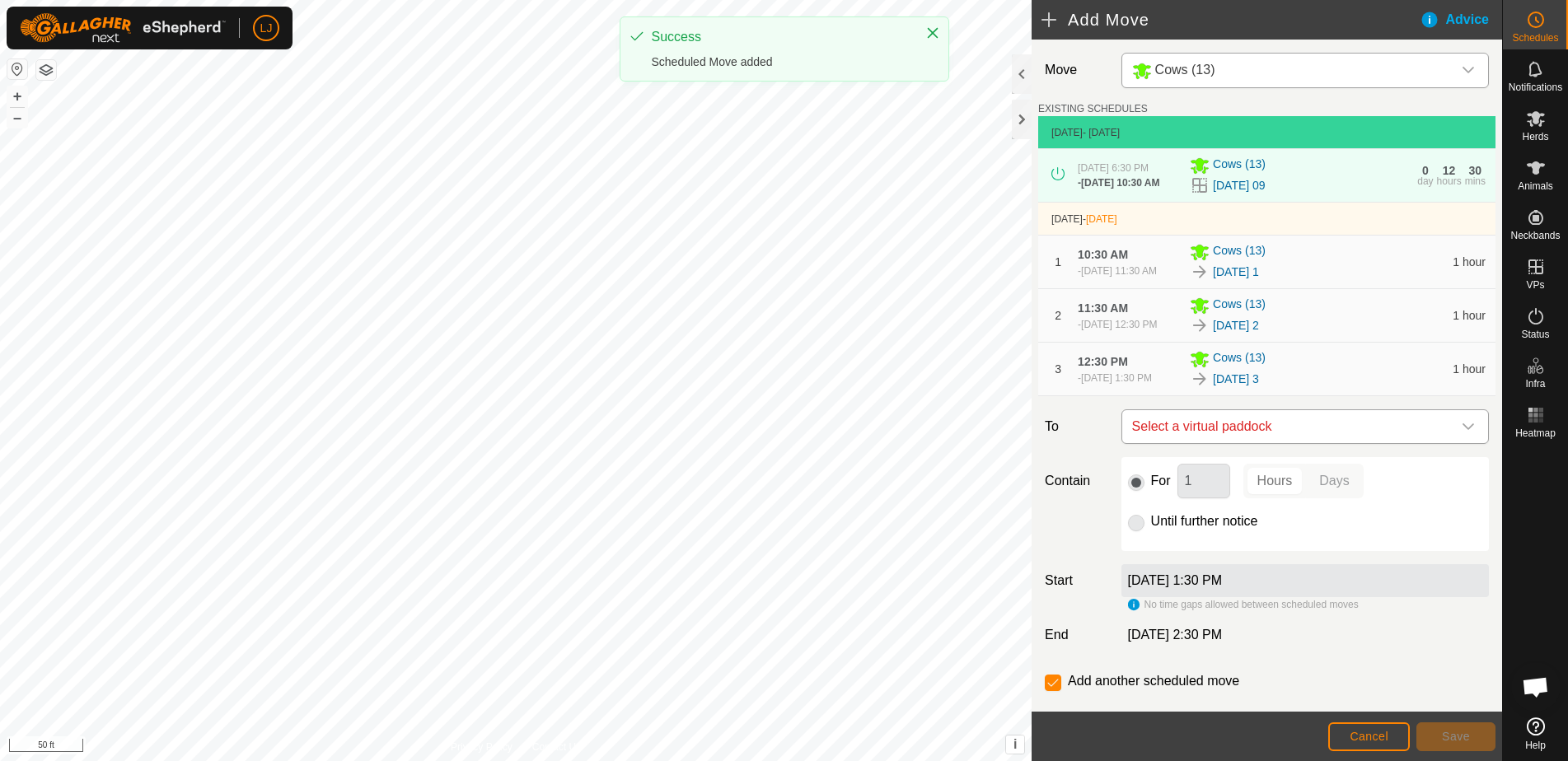
click at [1310, 443] on span "Select a virtual paddock" at bounding box center [1289, 427] width 326 height 33
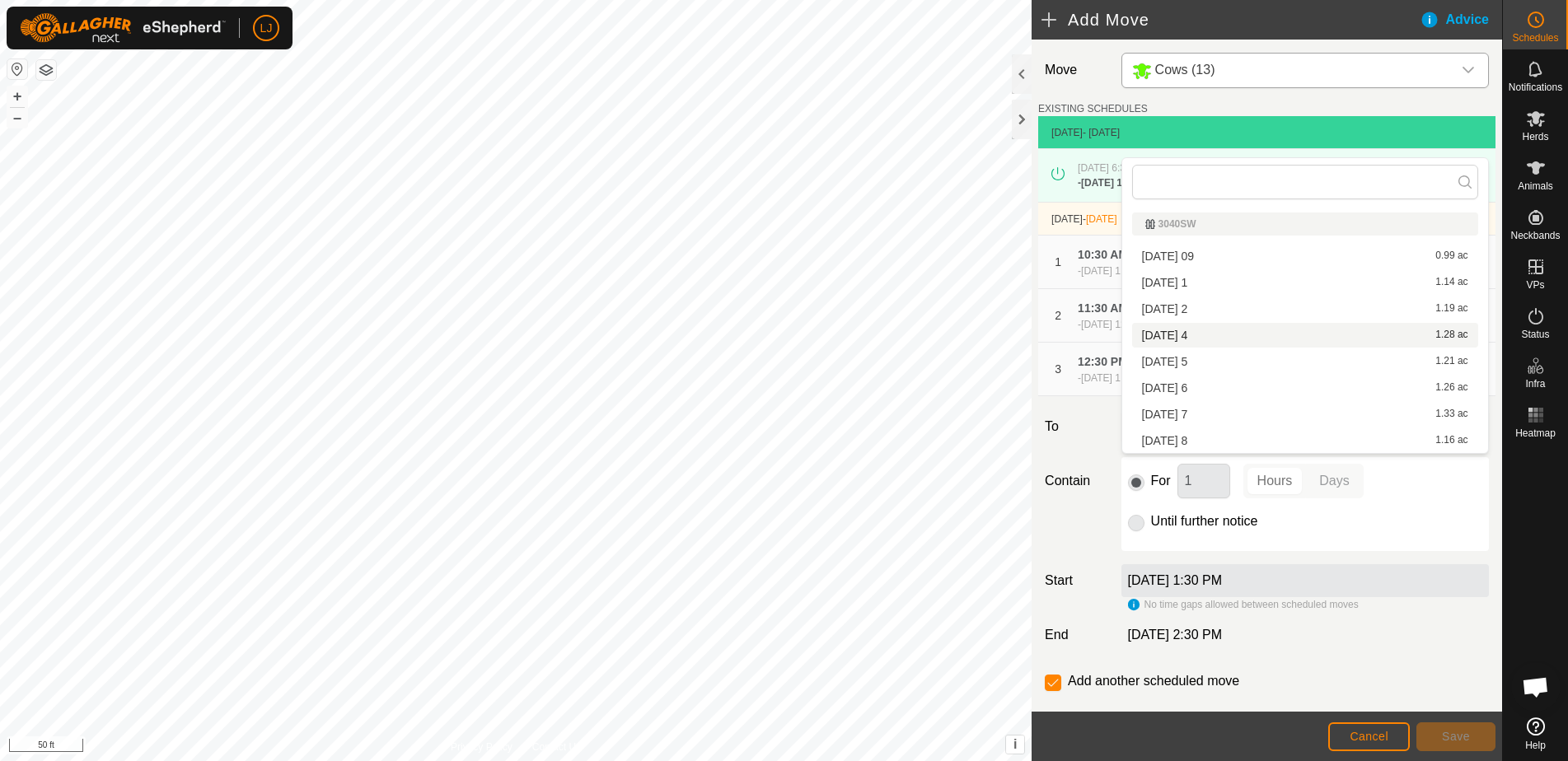
click at [1251, 331] on li "[DATE] 4 1.28 ac" at bounding box center [1304, 335] width 346 height 24
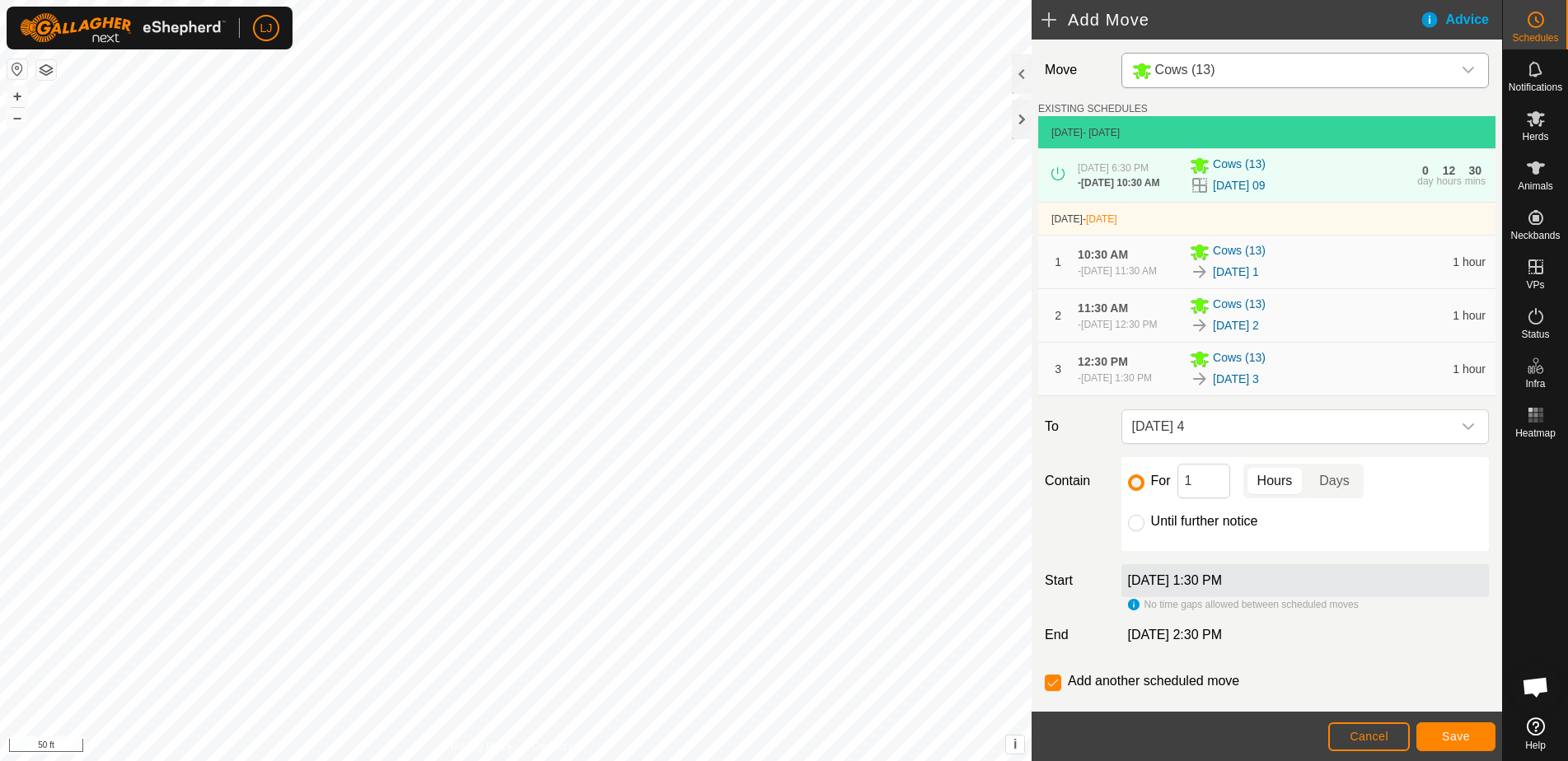
click at [1472, 748] on button "Save" at bounding box center [1456, 737] width 79 height 28
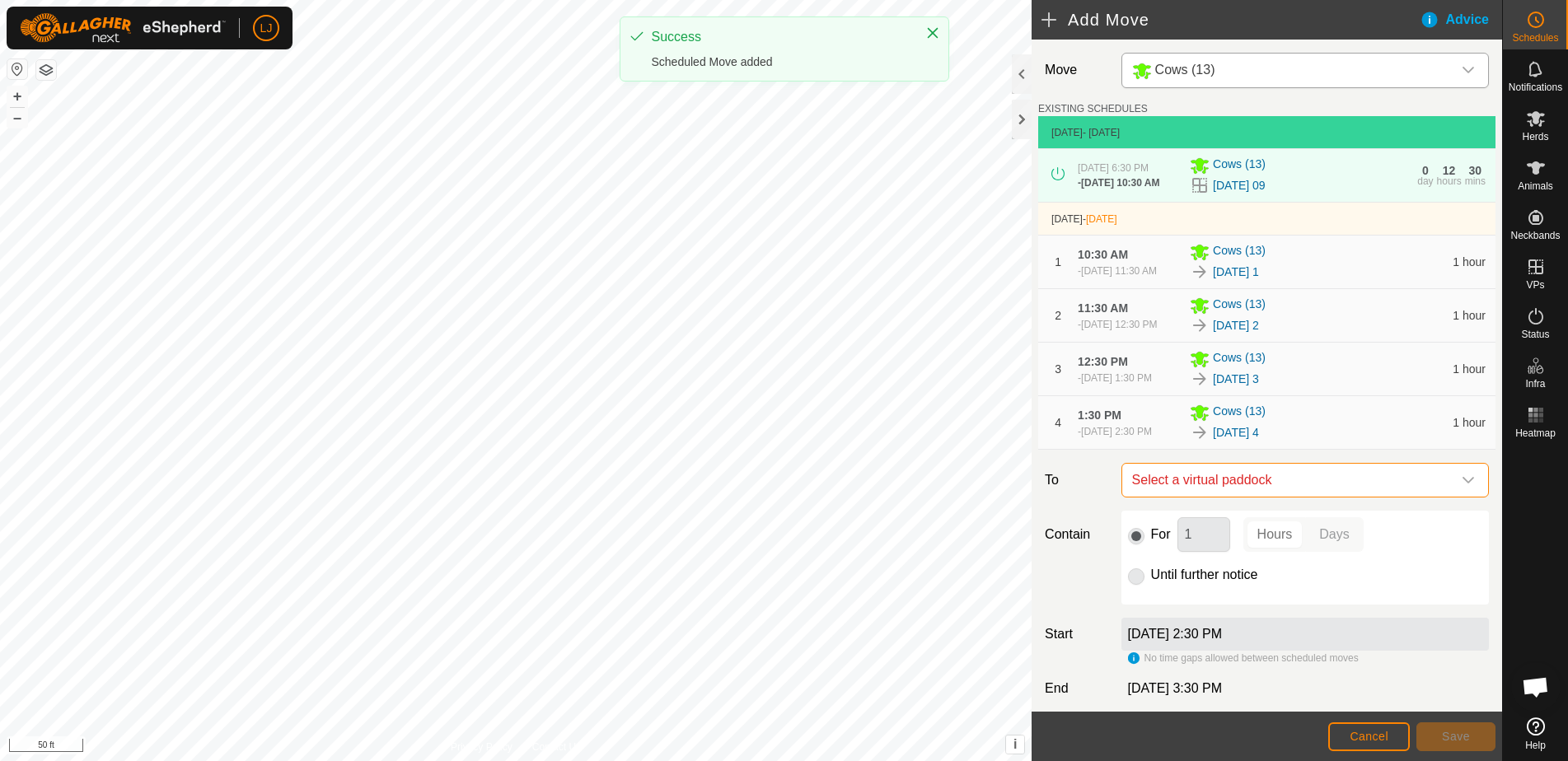
click at [1317, 497] on span "Select a virtual paddock" at bounding box center [1289, 480] width 326 height 33
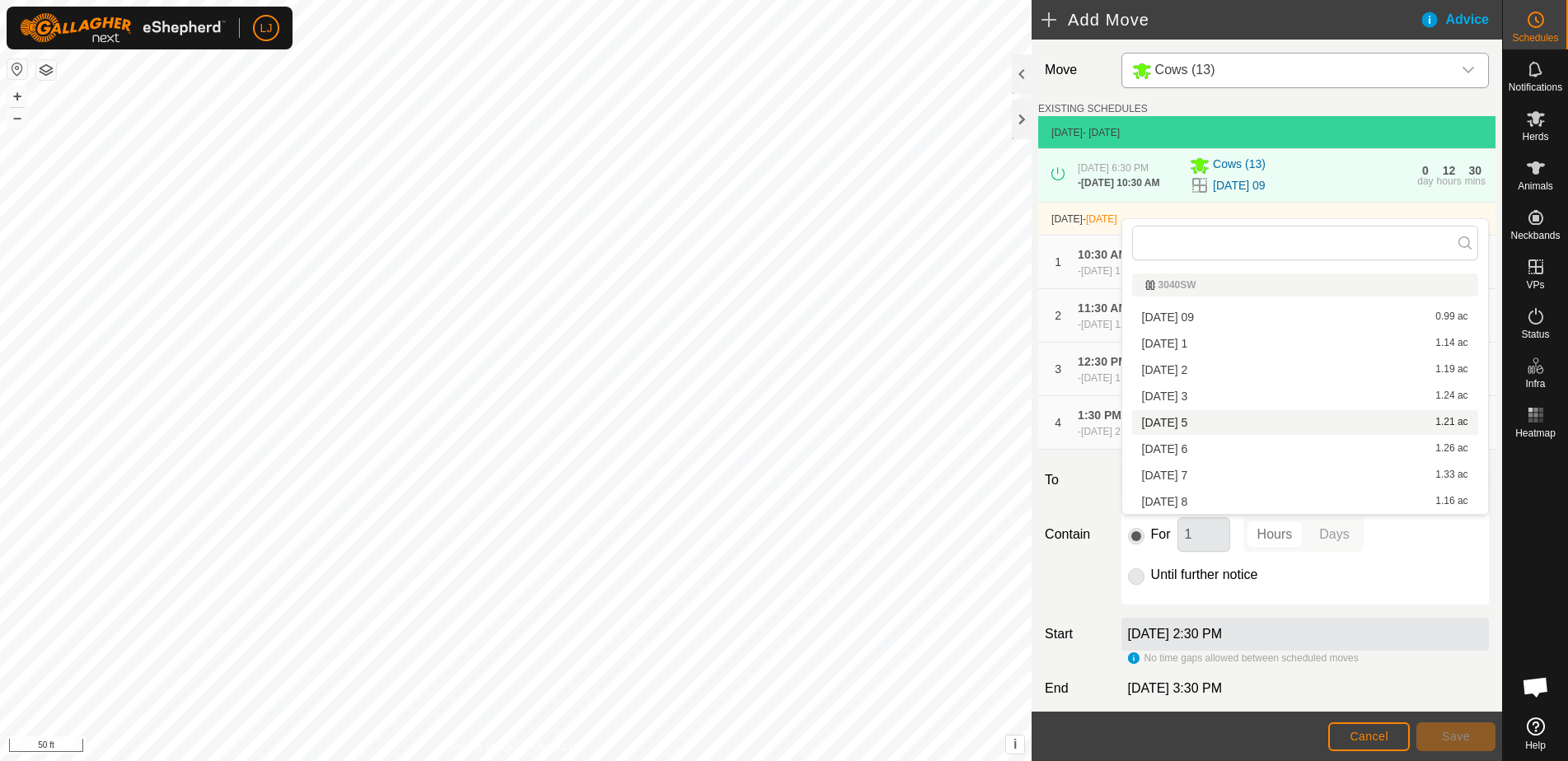
click at [1272, 418] on li "[DATE] 5 1.21 ac" at bounding box center [1304, 422] width 346 height 24
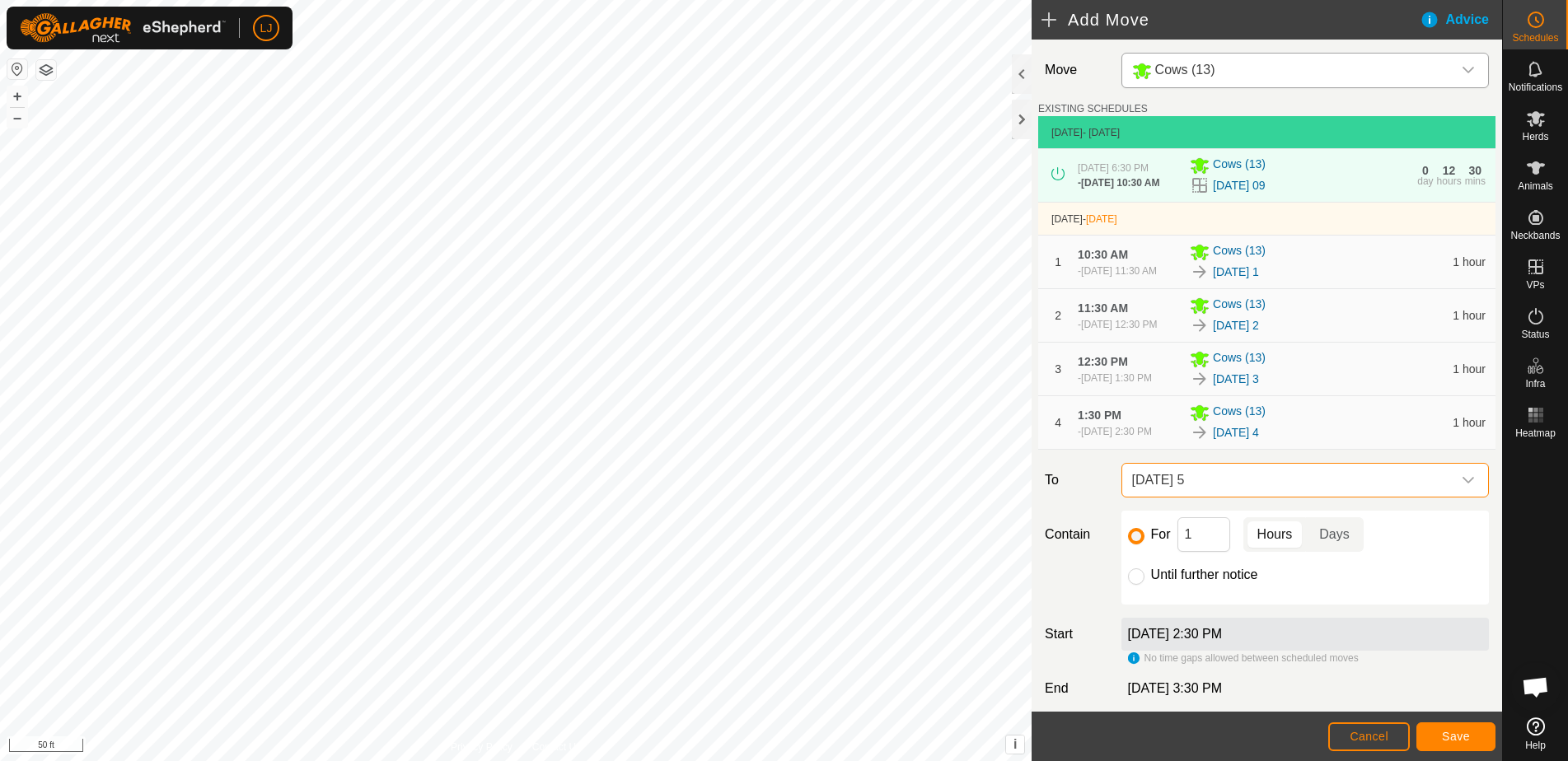
click at [1469, 743] on button "Save" at bounding box center [1456, 737] width 79 height 28
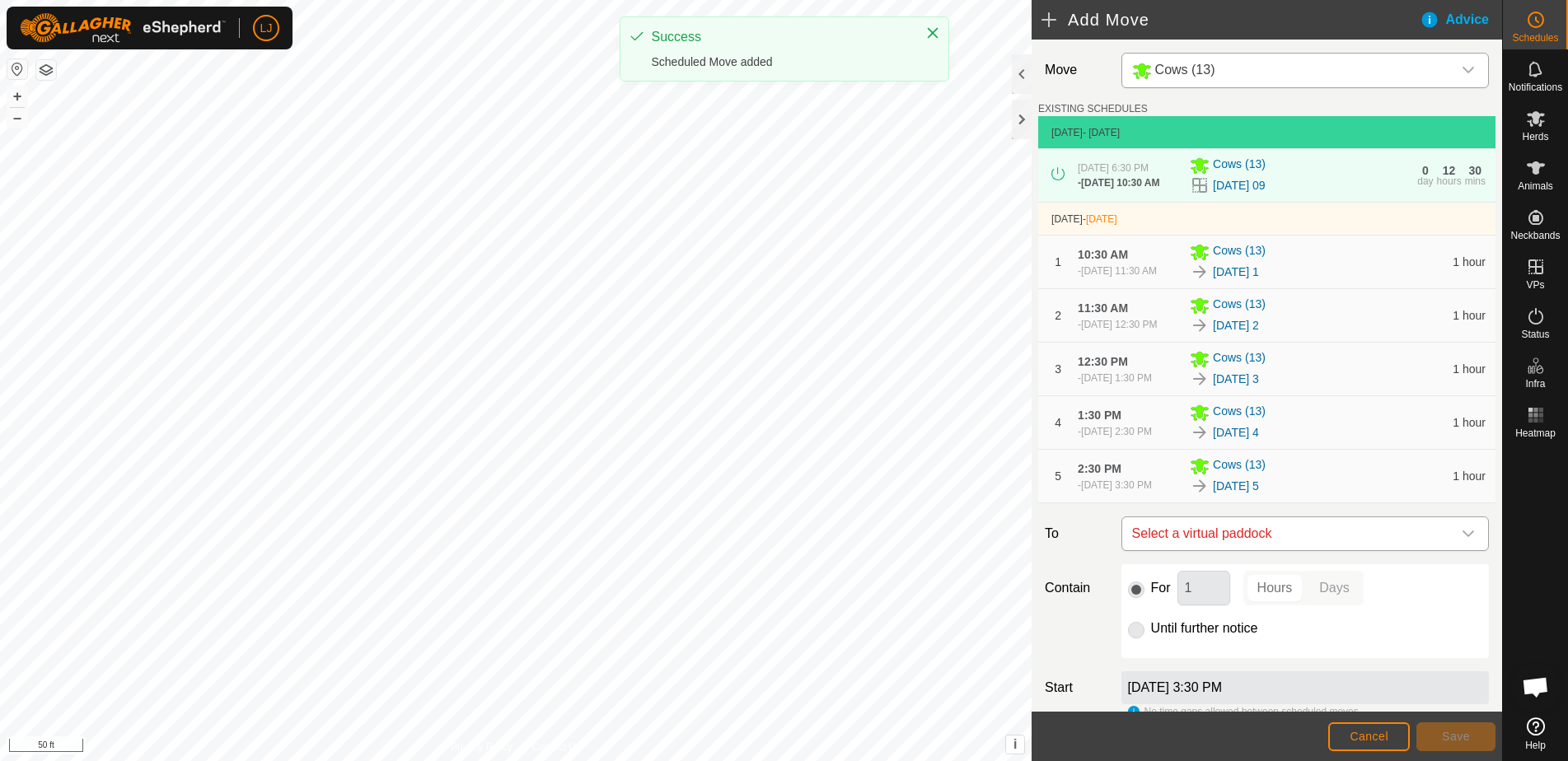
click at [1330, 550] on span "Select a virtual paddock" at bounding box center [1289, 534] width 326 height 33
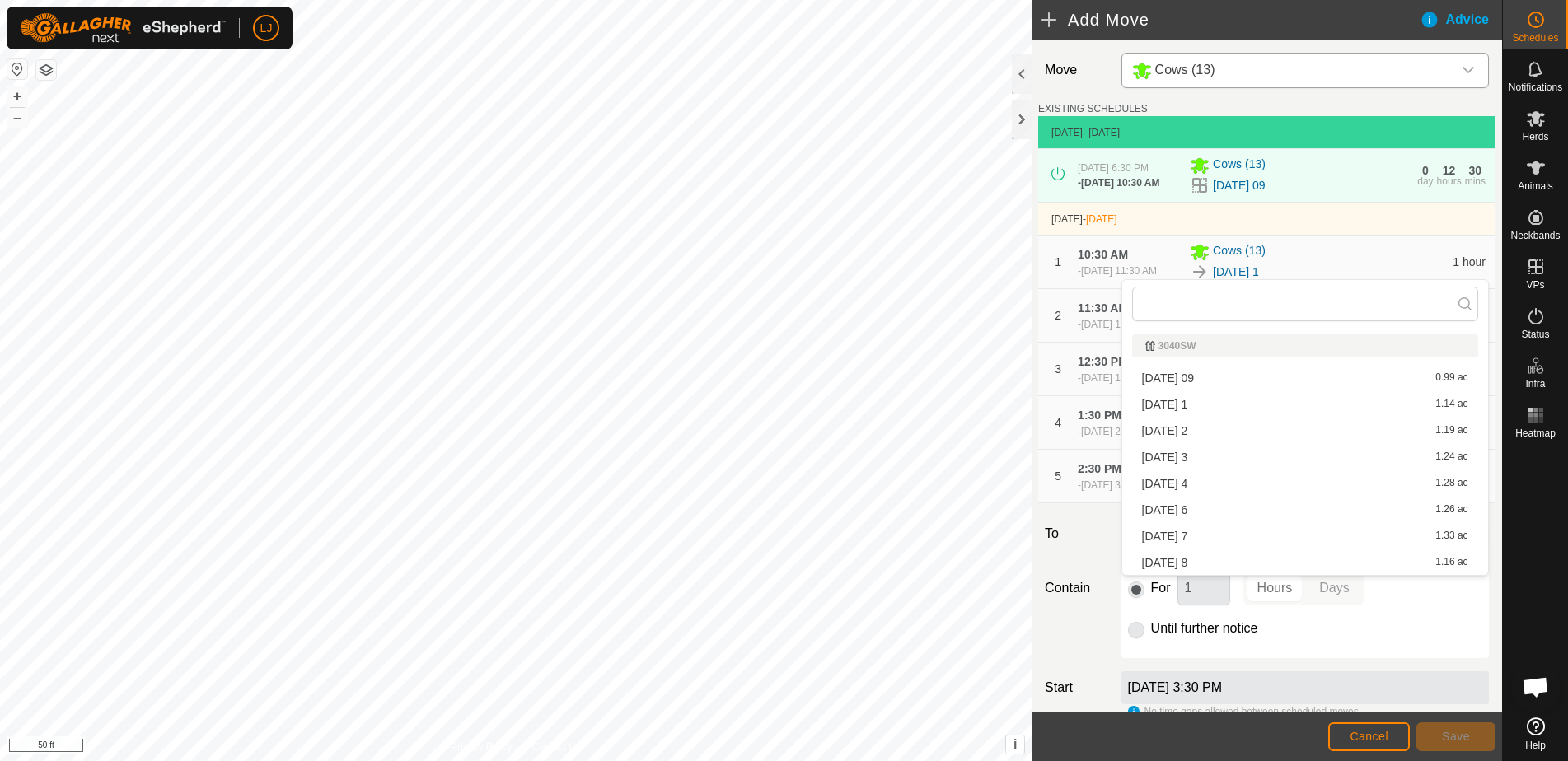
click at [1282, 520] on li "[DATE] 6 1.26 ac" at bounding box center [1304, 509] width 346 height 24
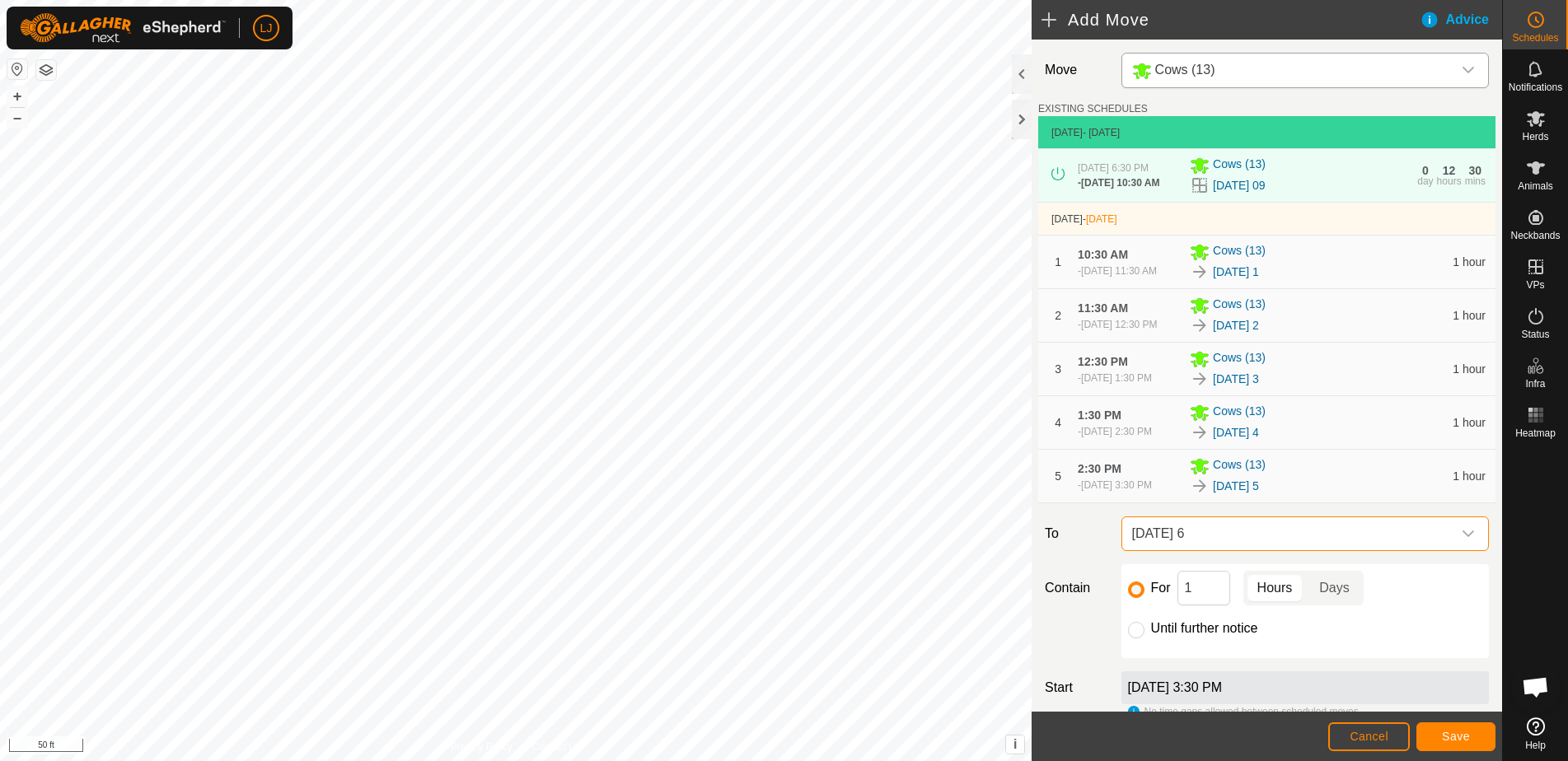
click at [1439, 737] on button "Save" at bounding box center [1456, 737] width 79 height 28
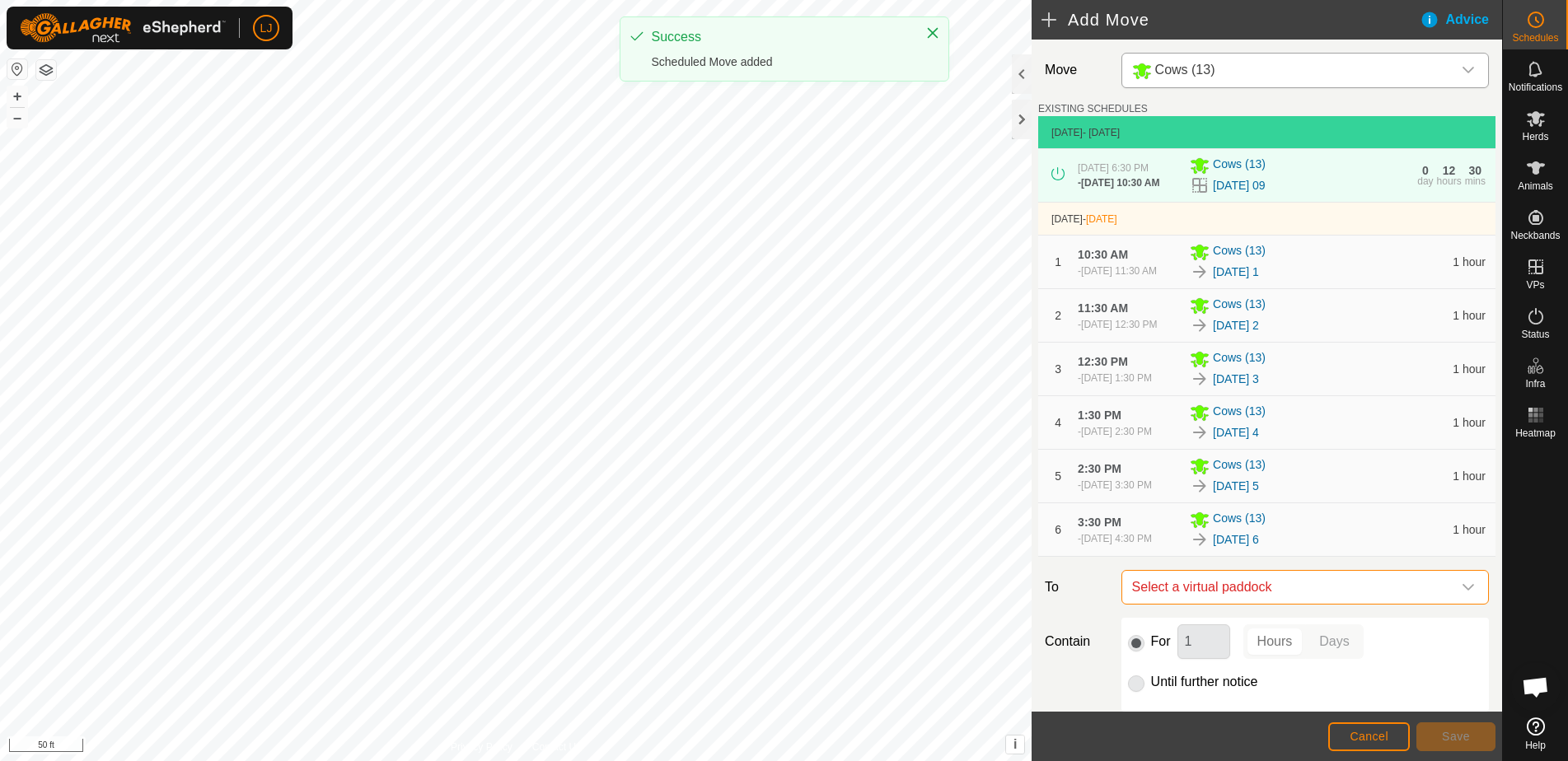
click at [1343, 603] on span "Select a virtual paddock" at bounding box center [1289, 588] width 326 height 33
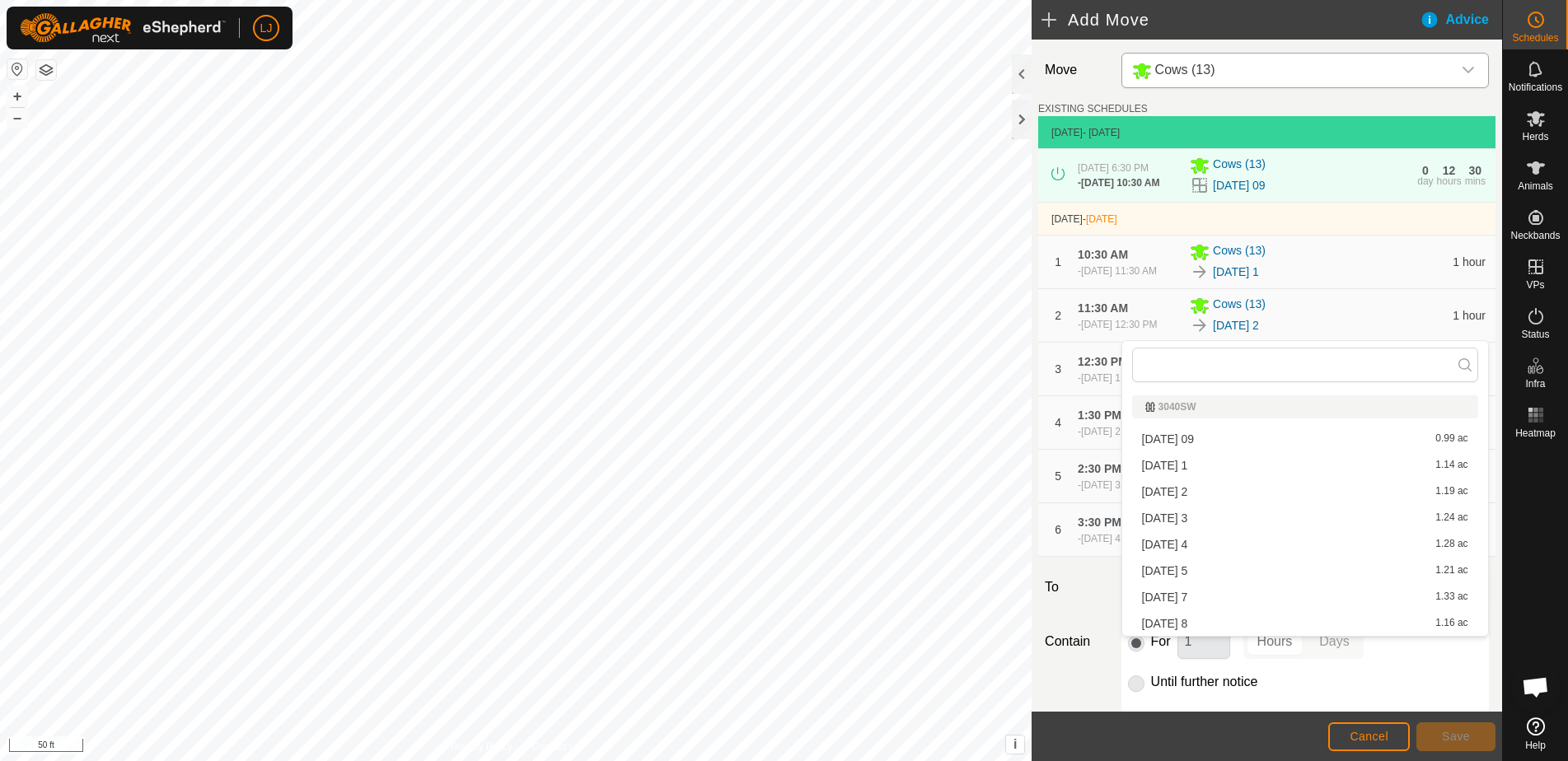
click at [1295, 601] on li "[DATE] 7 1.33 ac" at bounding box center [1304, 596] width 346 height 24
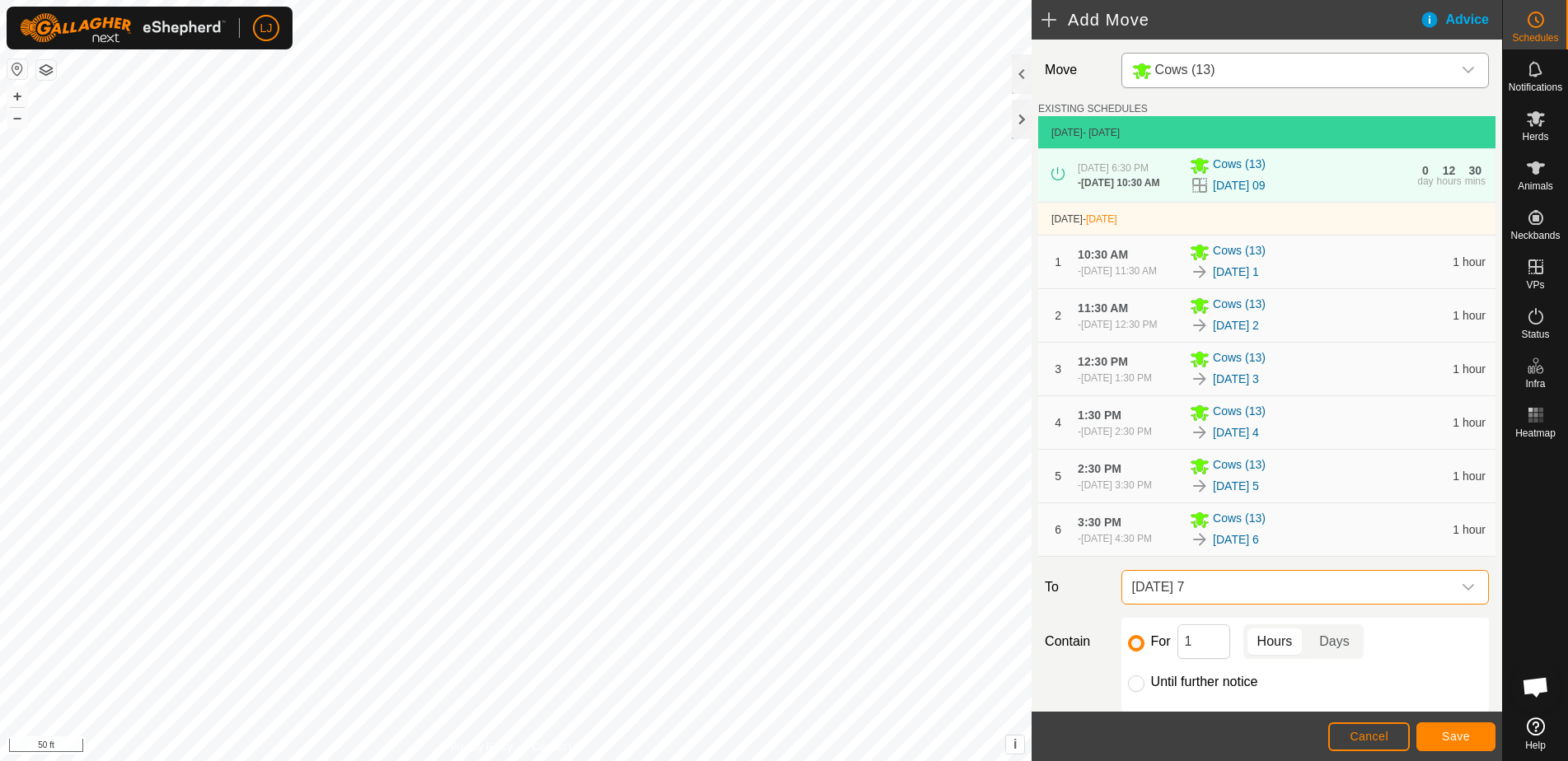
click at [1442, 736] on button "Save" at bounding box center [1456, 737] width 79 height 28
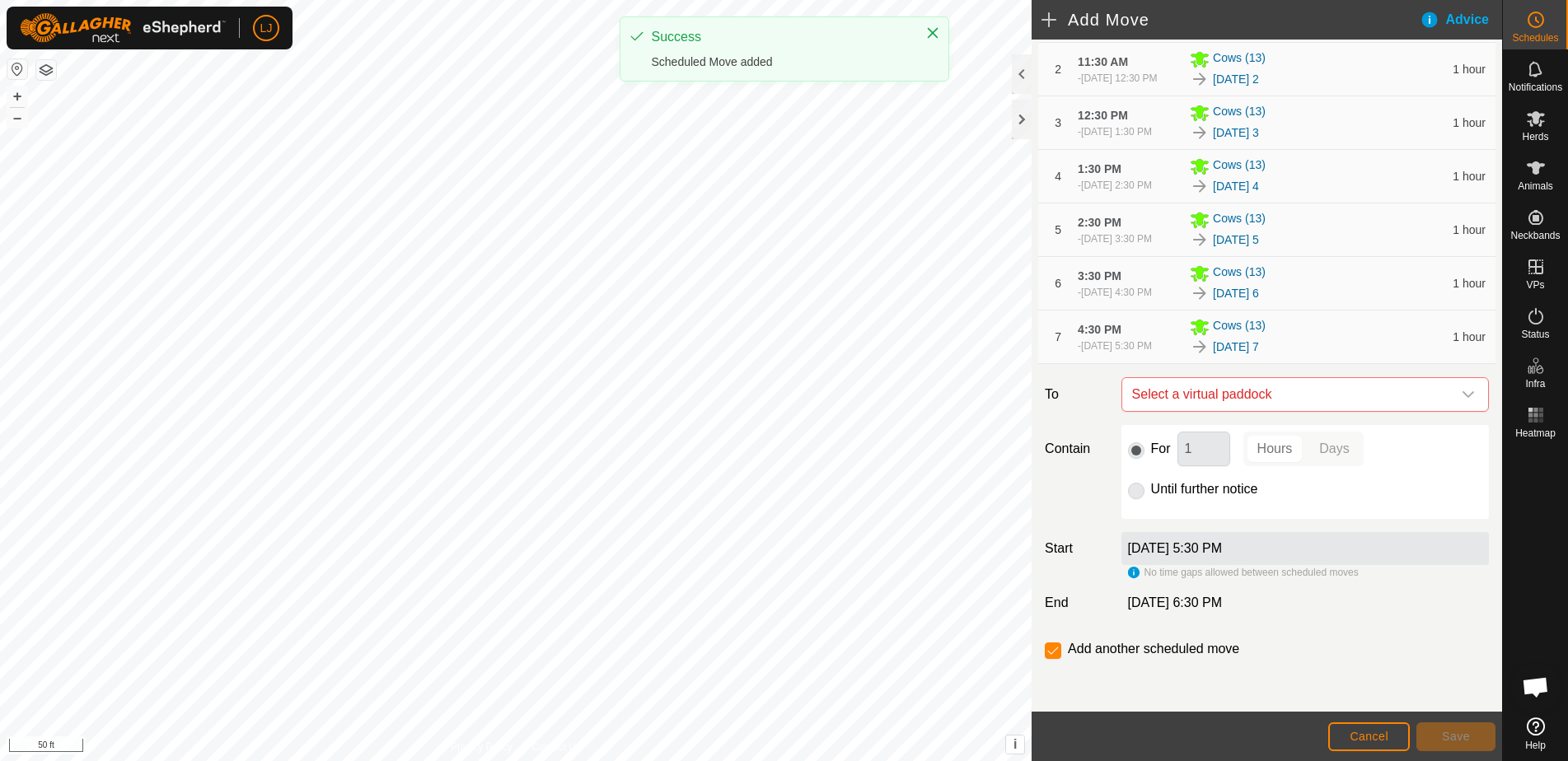
scroll to position [318, 0]
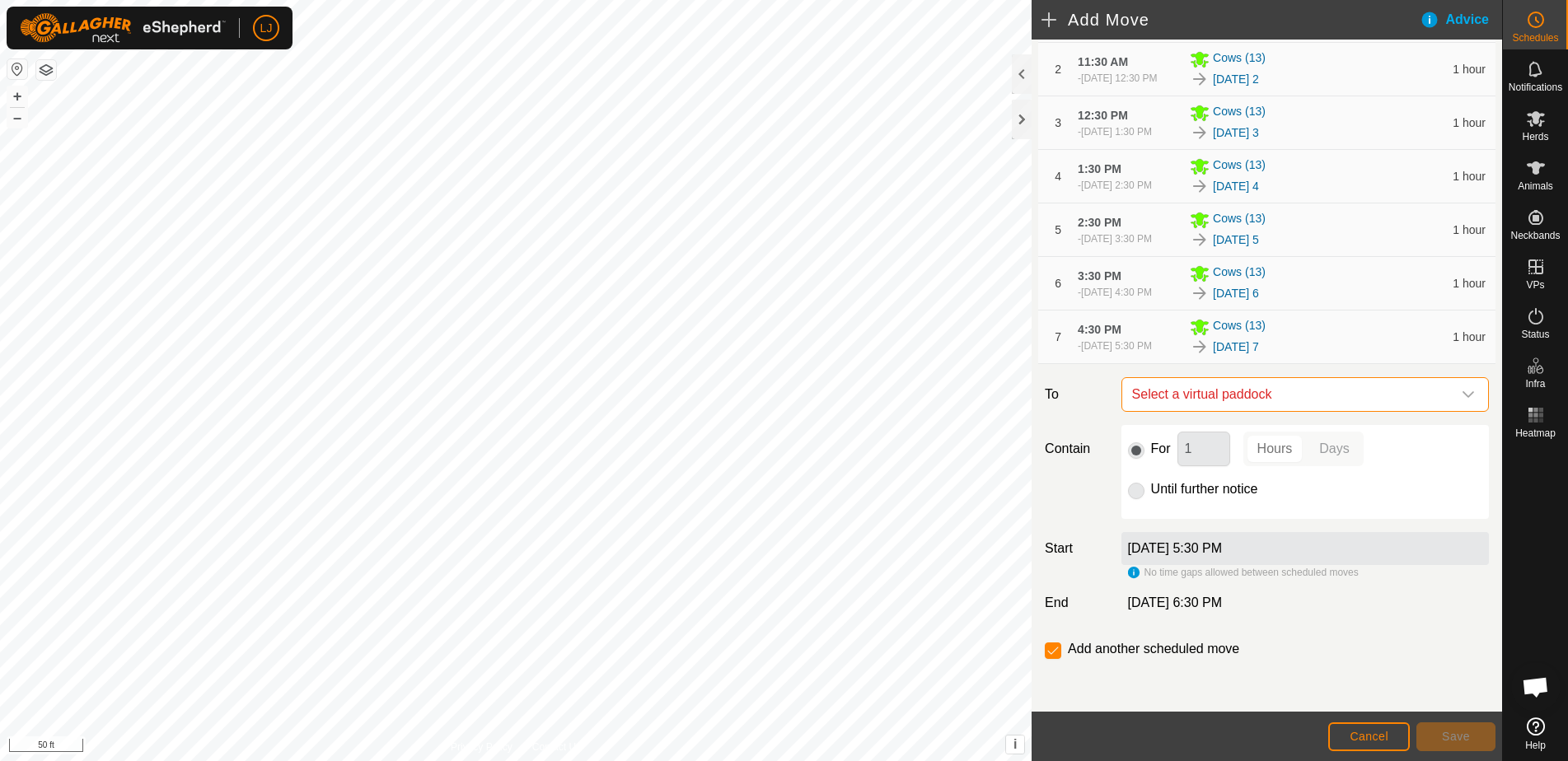
click at [1286, 390] on span "Select a virtual paddock" at bounding box center [1289, 395] width 326 height 33
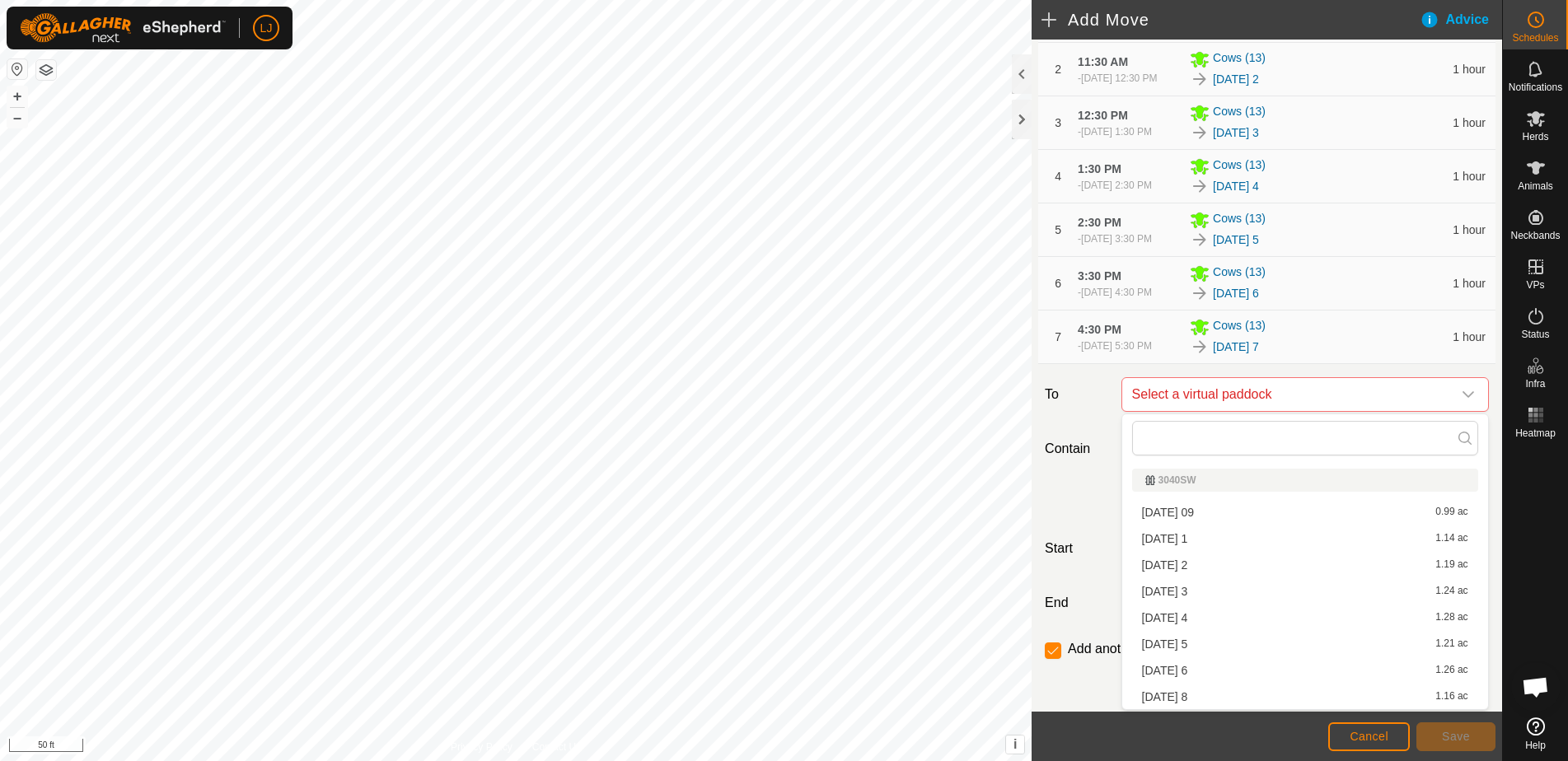
click at [1241, 689] on li "[DATE] 8 1.16 ac" at bounding box center [1304, 696] width 346 height 24
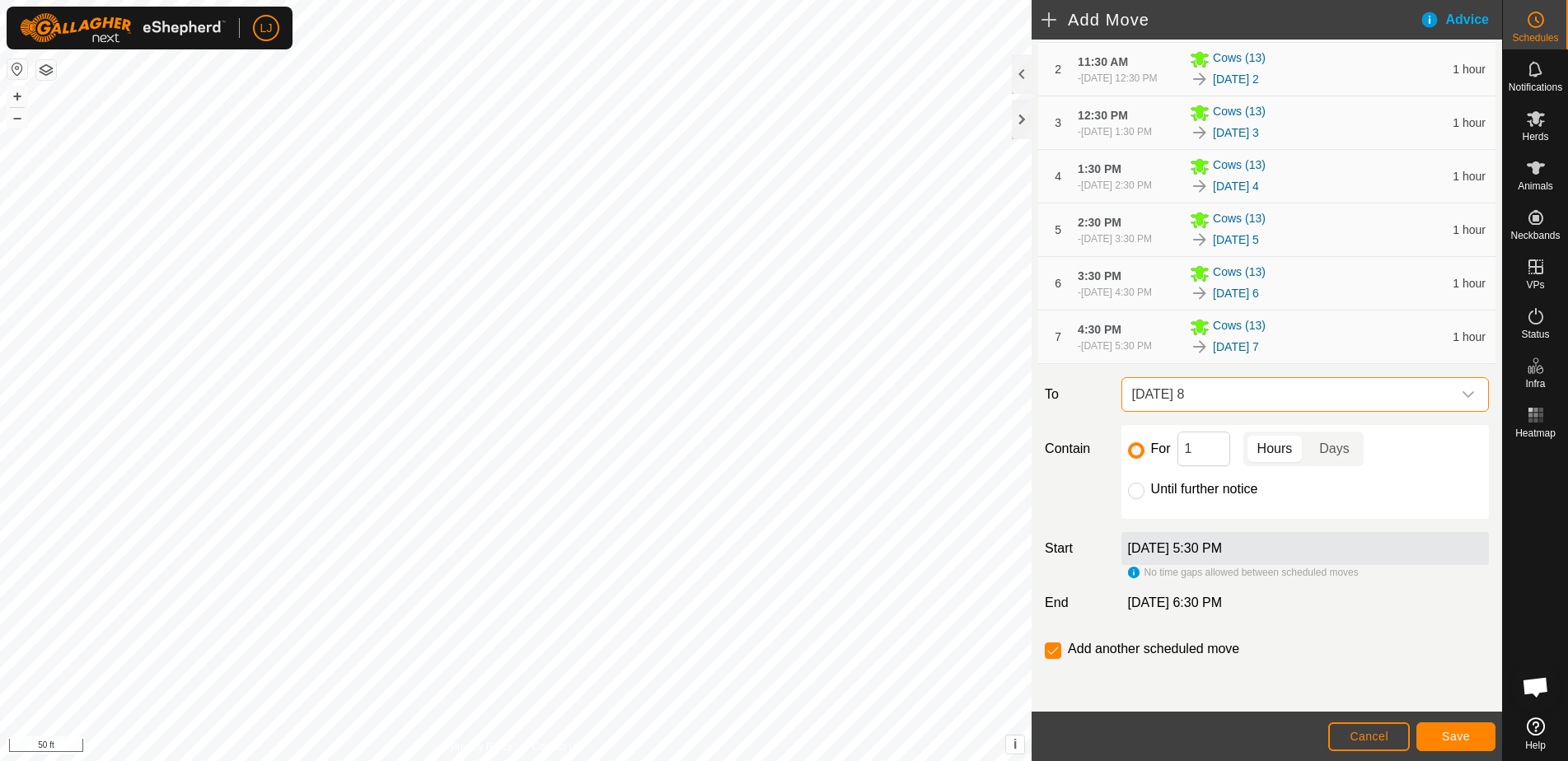
click at [1439, 733] on button "Save" at bounding box center [1456, 737] width 79 height 28
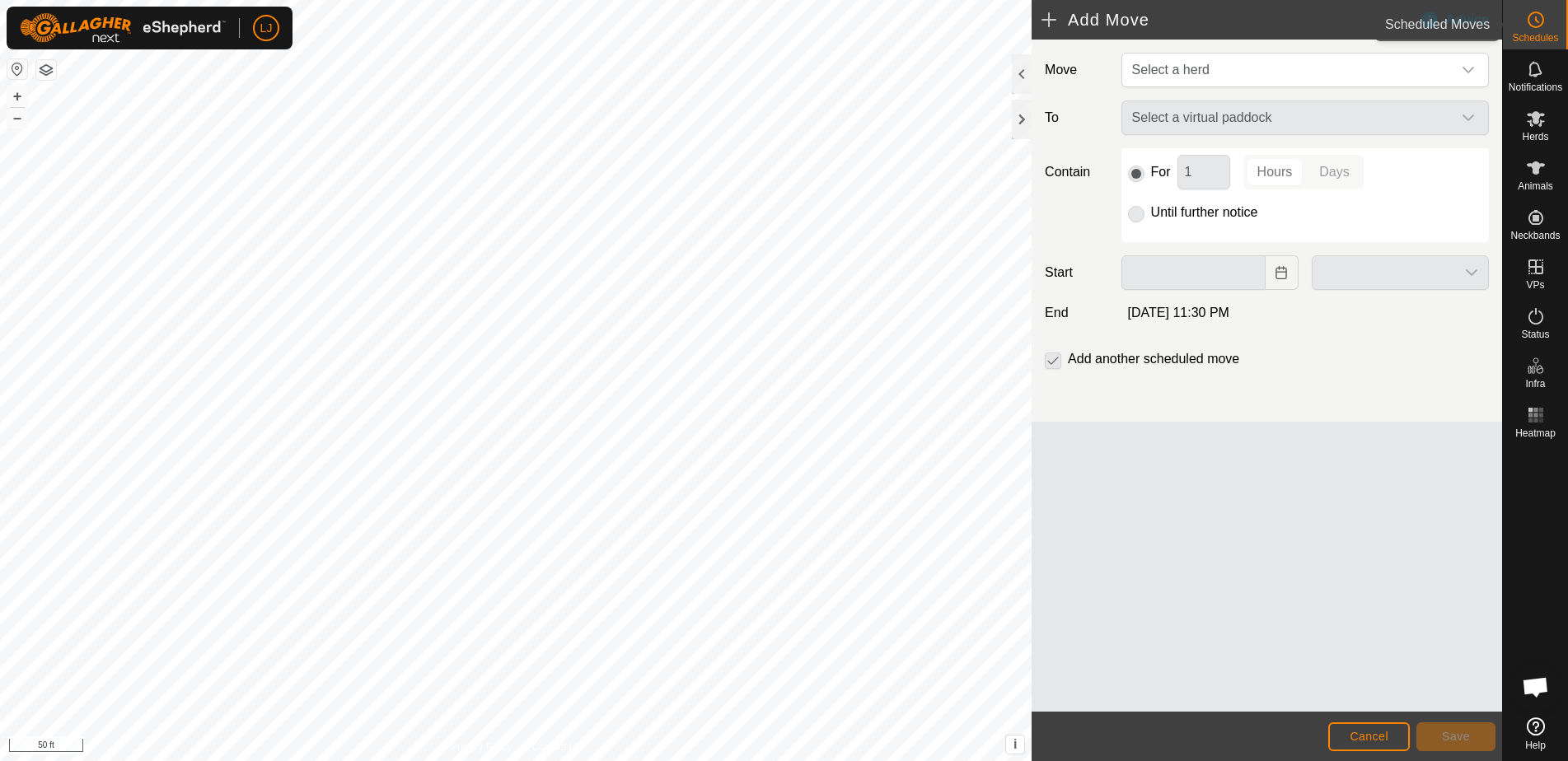
click at [1545, 35] on span "Schedules" at bounding box center [1535, 38] width 46 height 10
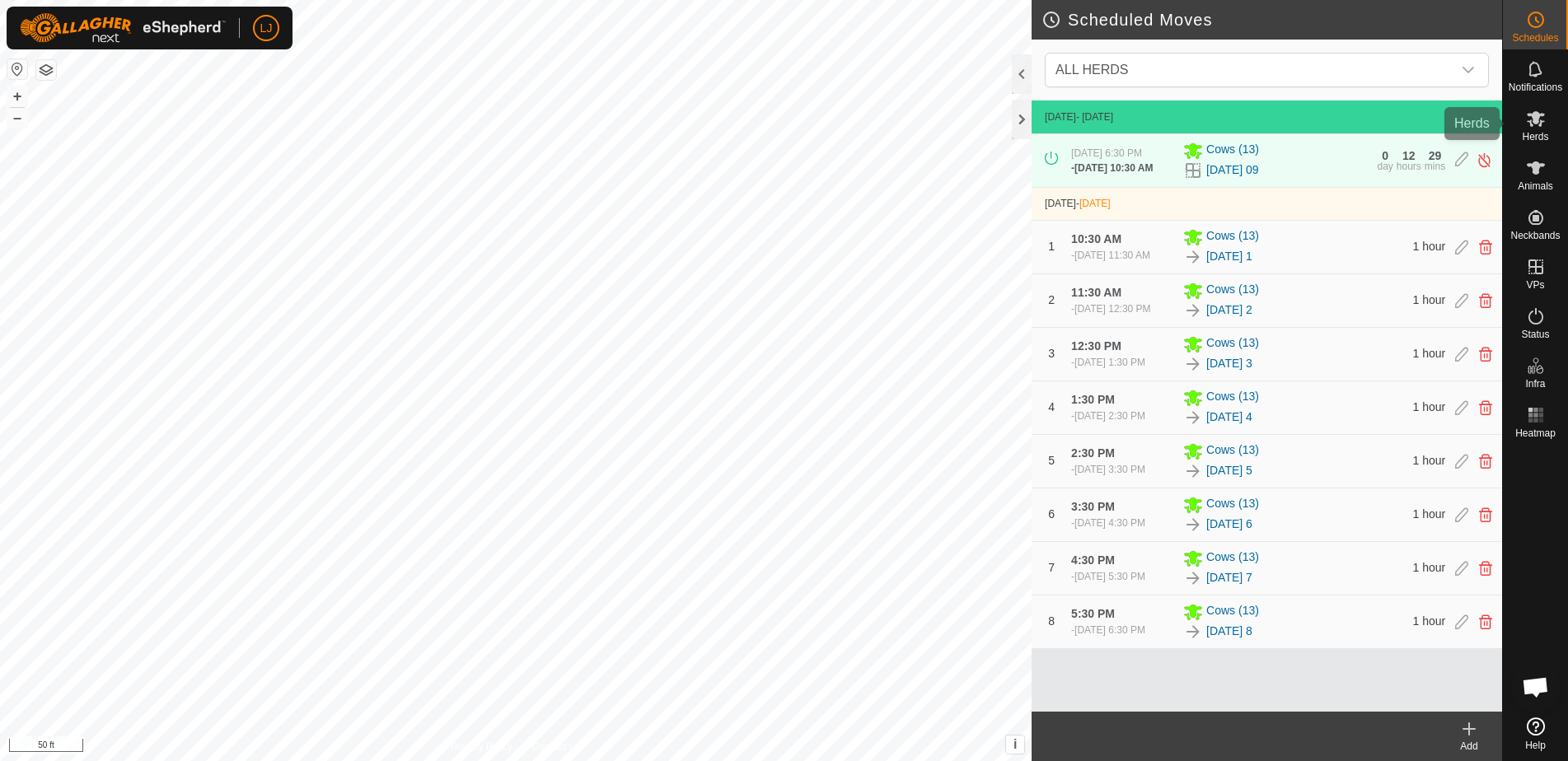
click at [1545, 108] on es-mob-svg-icon at bounding box center [1536, 119] width 29 height 26
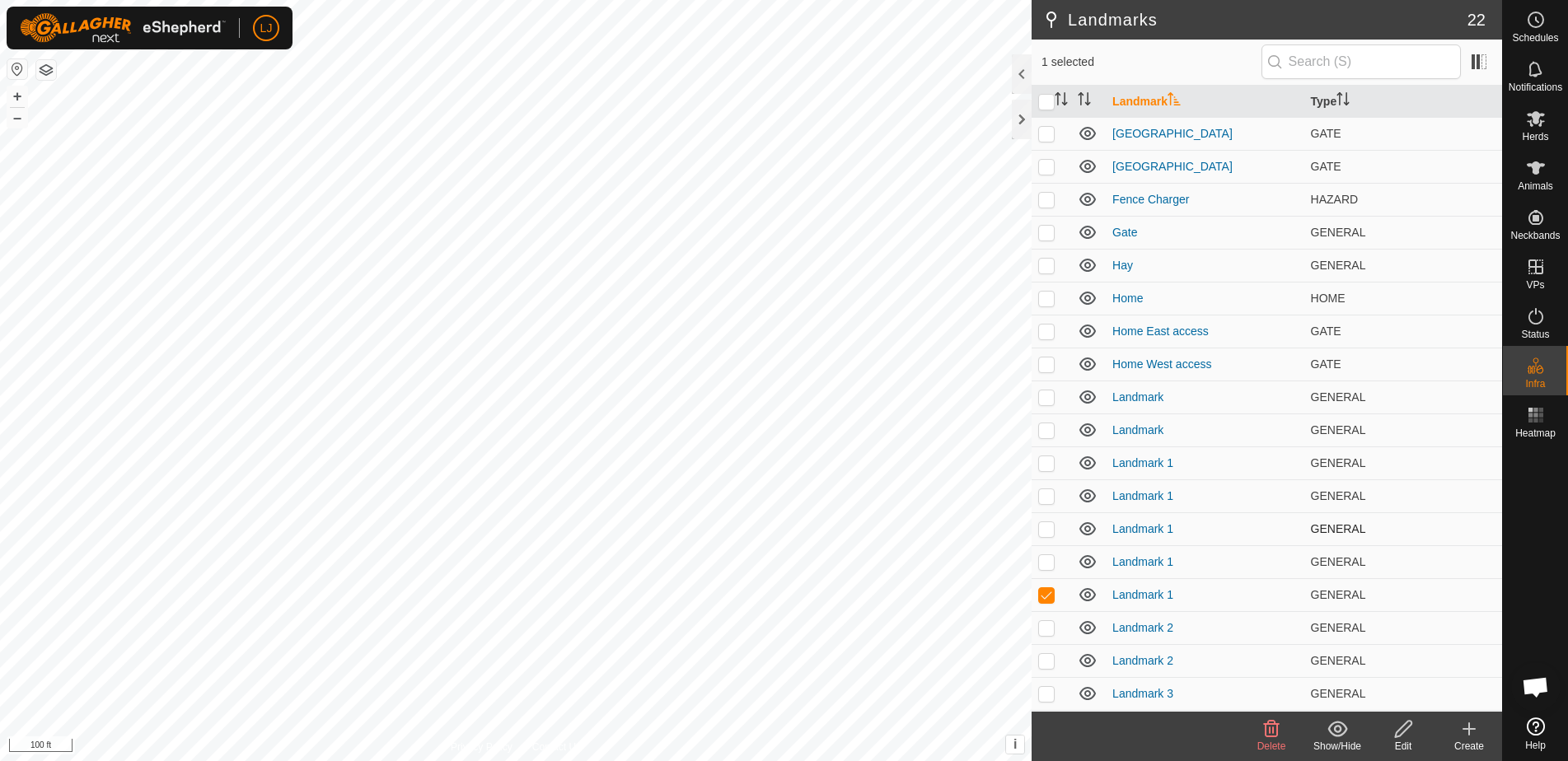
checkbox input "true"
checkbox input "false"
checkbox input "true"
click at [1041, 561] on p-checkbox at bounding box center [1047, 561] width 17 height 13
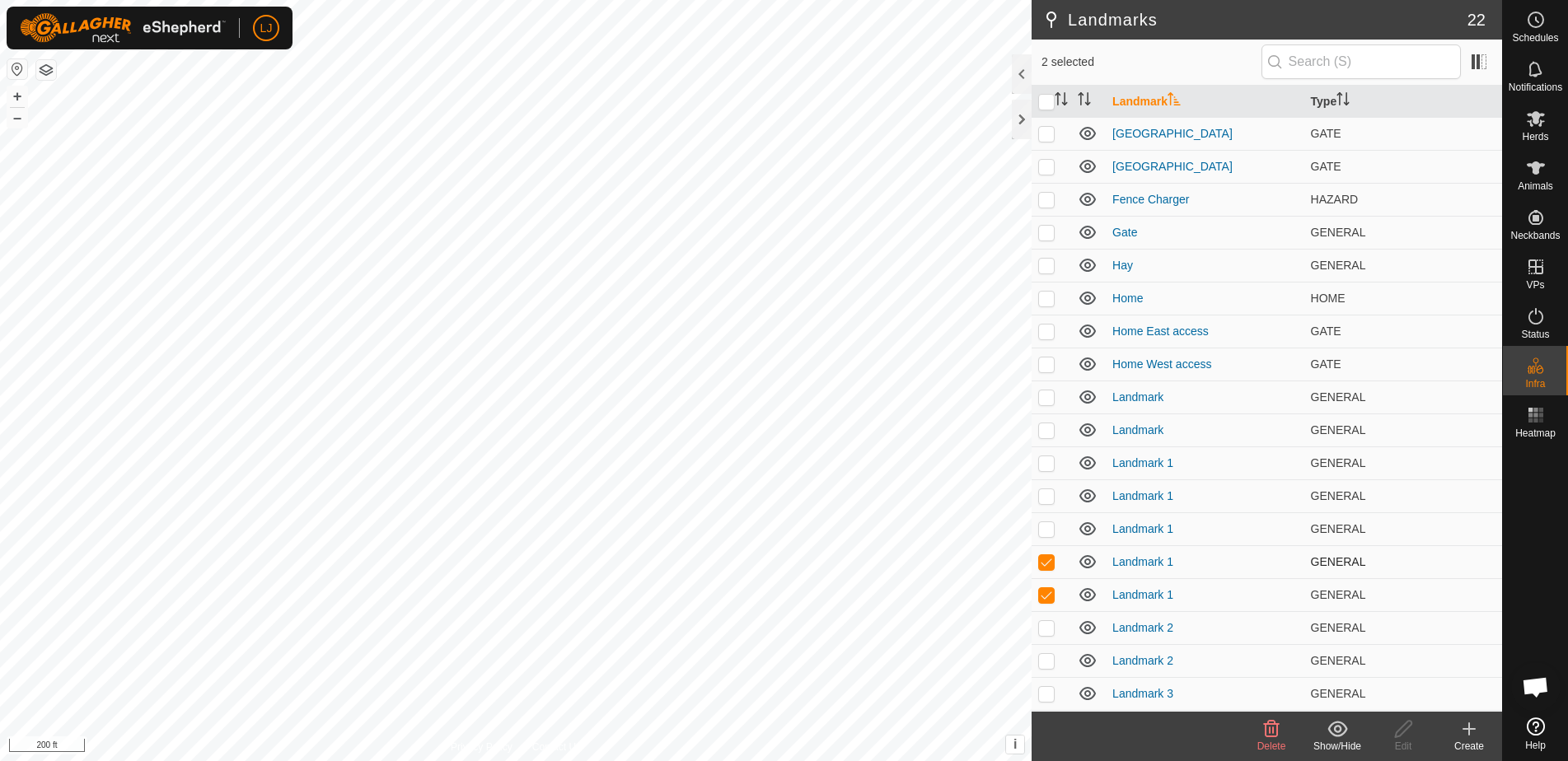
click at [1045, 567] on p-checkbox at bounding box center [1047, 561] width 17 height 13
checkbox input "false"
click at [1054, 597] on p-checkbox at bounding box center [1047, 594] width 17 height 13
checkbox input "false"
checkbox input "true"
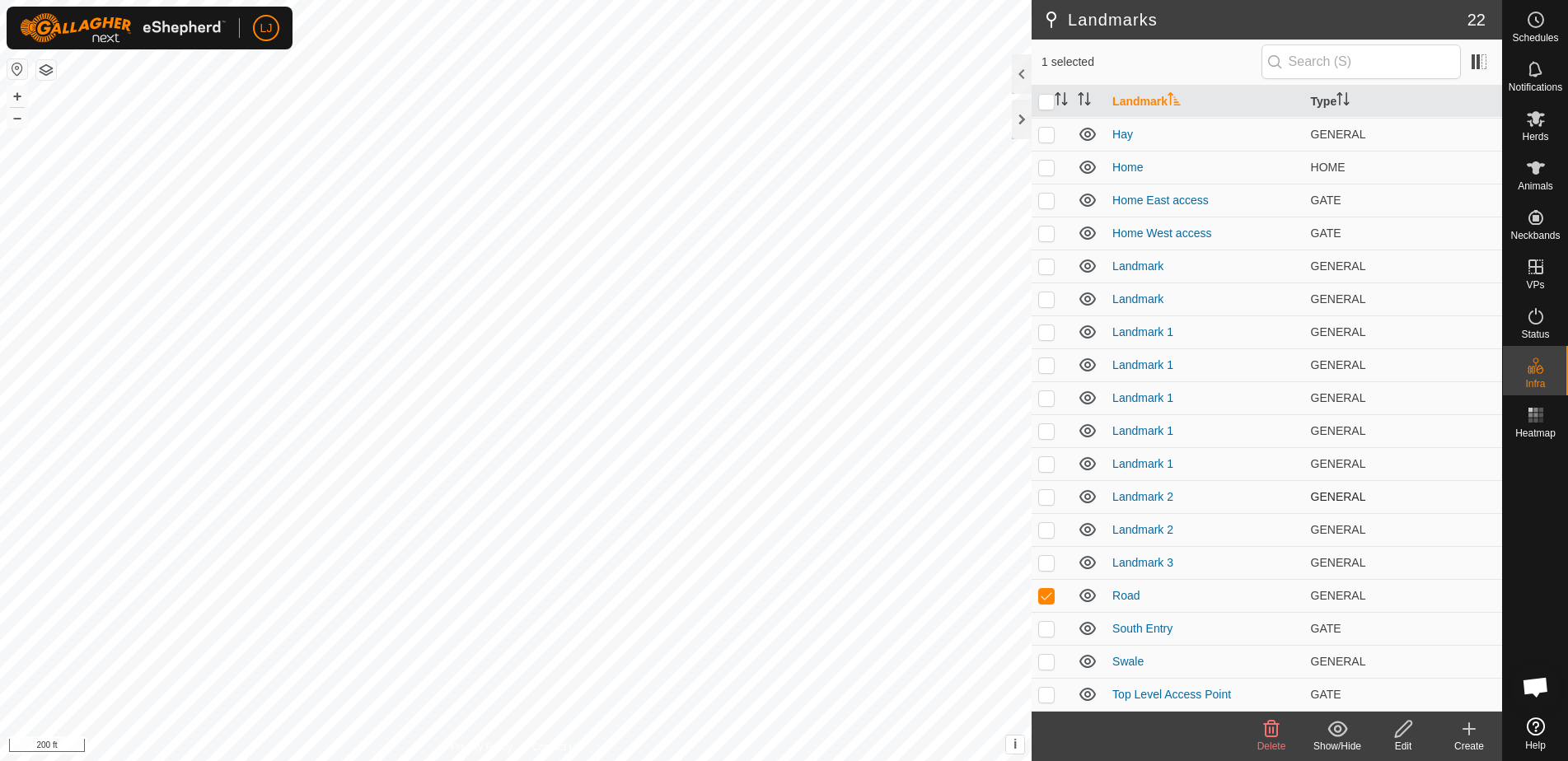
scroll to position [131, 0]
click at [1051, 626] on p-checkbox at bounding box center [1047, 628] width 17 height 13
checkbox input "false"
click at [1048, 601] on td at bounding box center [1052, 595] width 39 height 33
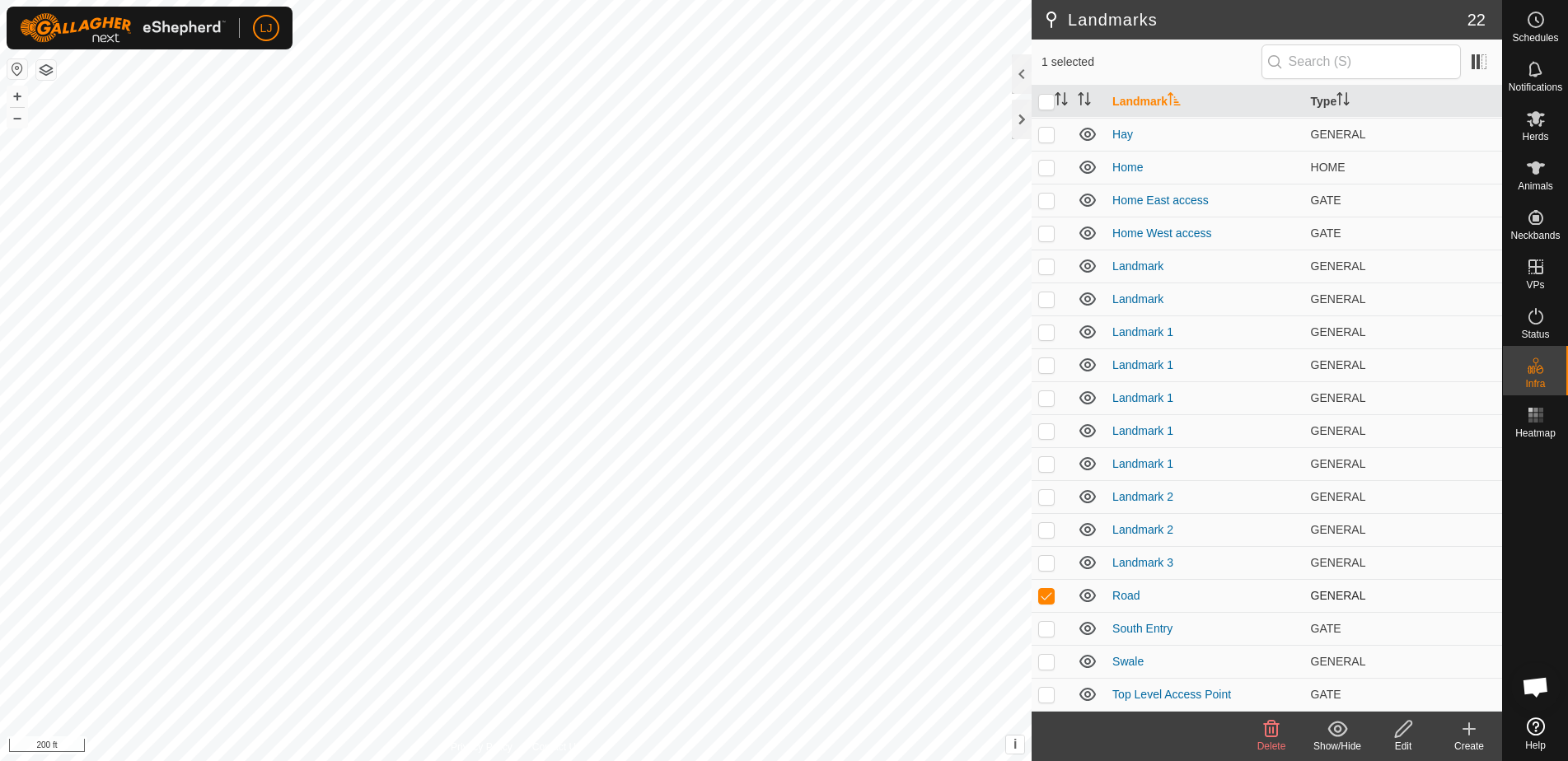
checkbox input "false"
checkbox input "true"
click at [1052, 562] on p-checkbox at bounding box center [1047, 562] width 17 height 13
click at [1049, 558] on p-checkbox at bounding box center [1047, 562] width 17 height 13
checkbox input "false"
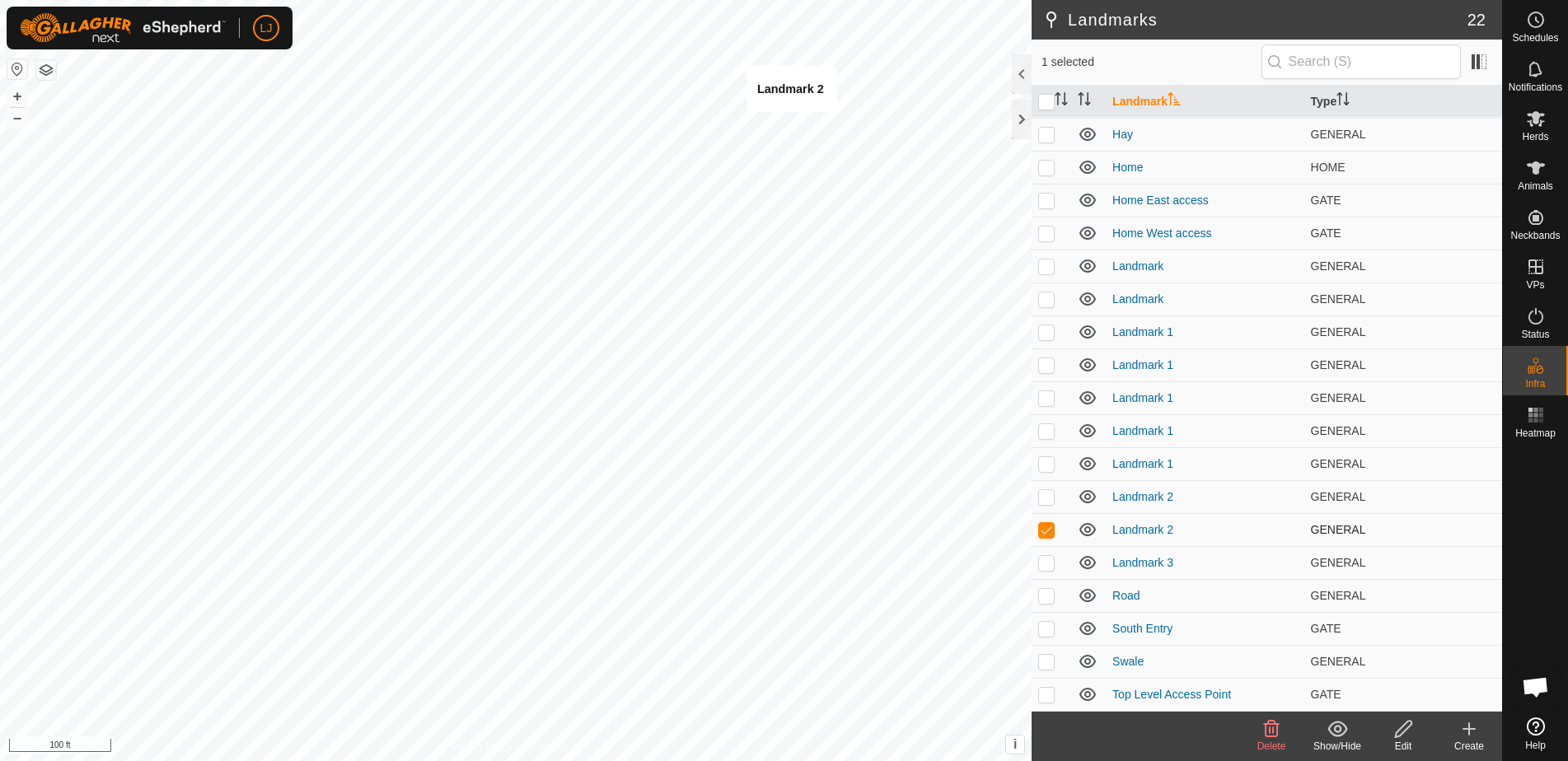
checkbox input "true"
click at [1050, 535] on p-checkbox at bounding box center [1047, 529] width 17 height 13
checkbox input "true"
click at [1272, 724] on icon at bounding box center [1272, 729] width 16 height 17
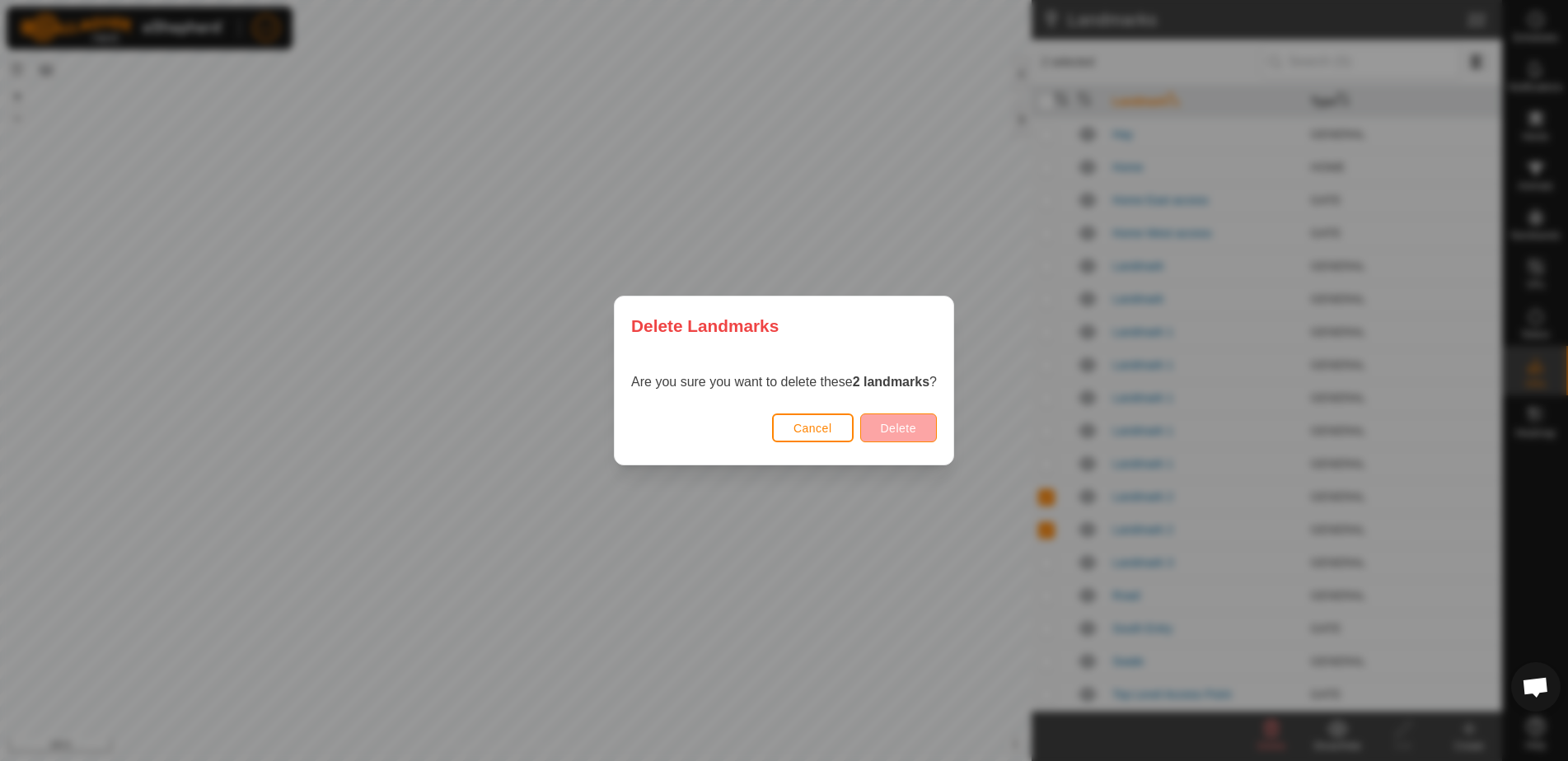
click at [889, 425] on span "Delete" at bounding box center [899, 428] width 35 height 13
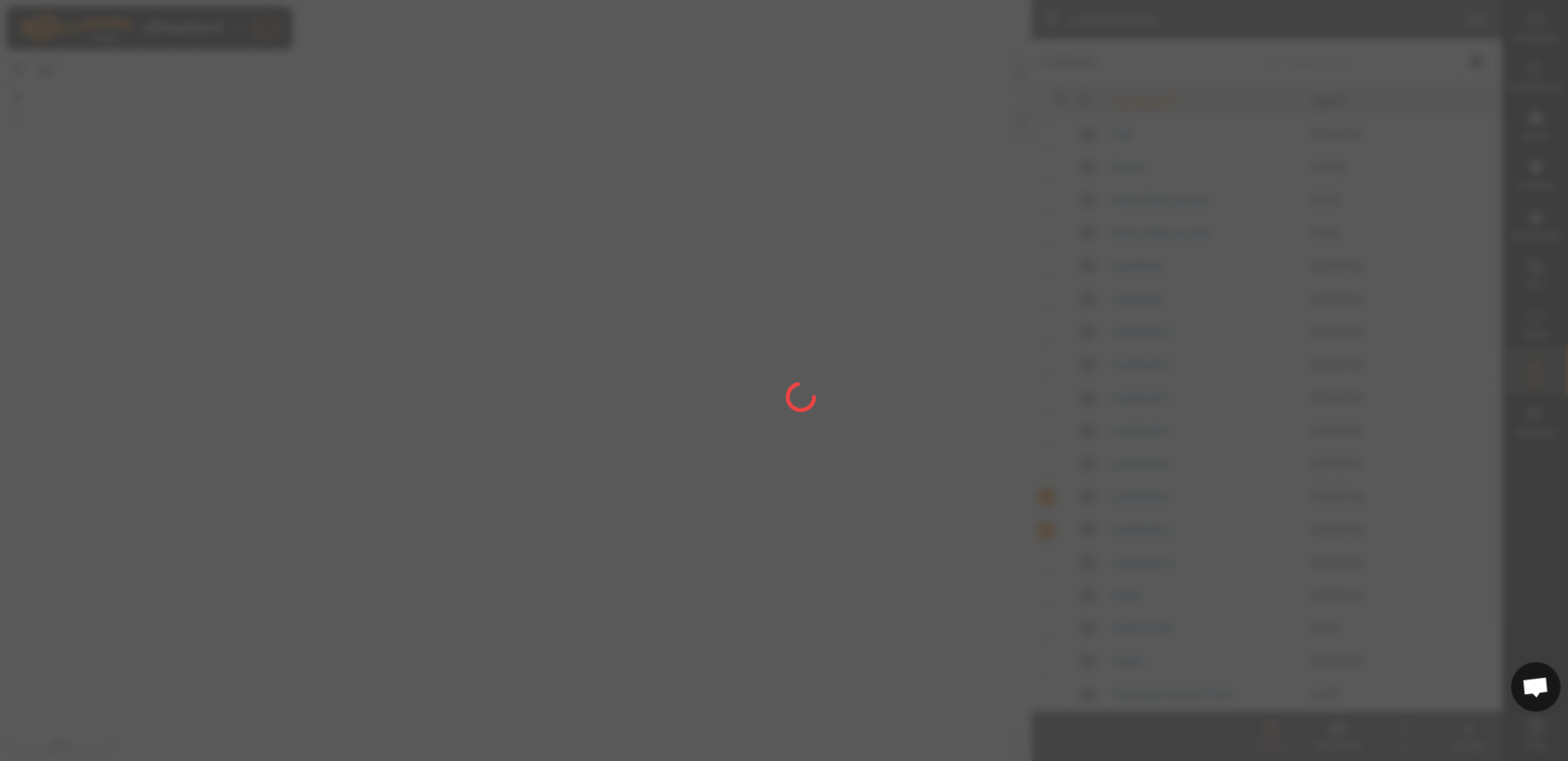
checkbox input "false"
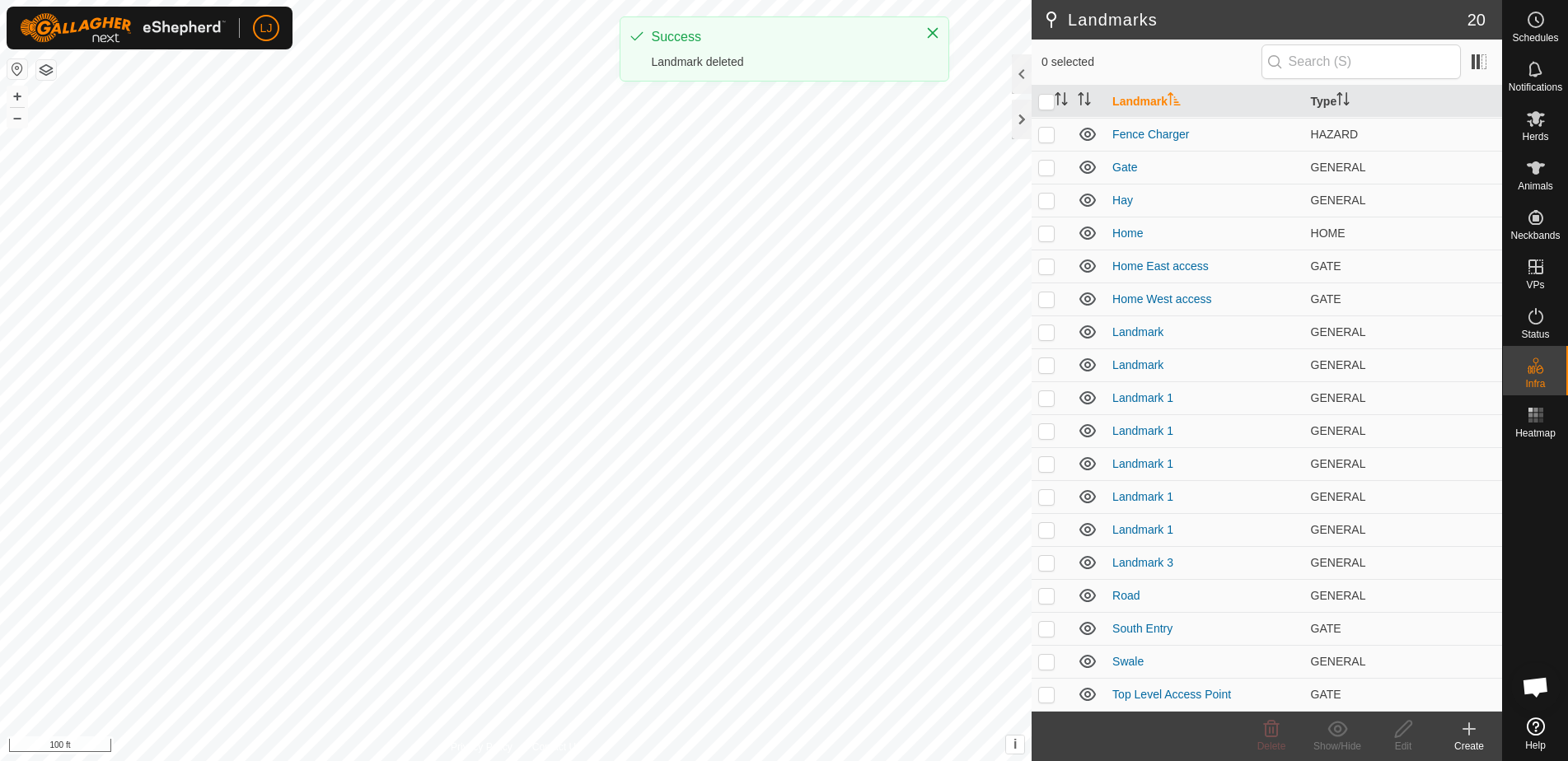
scroll to position [65, 0]
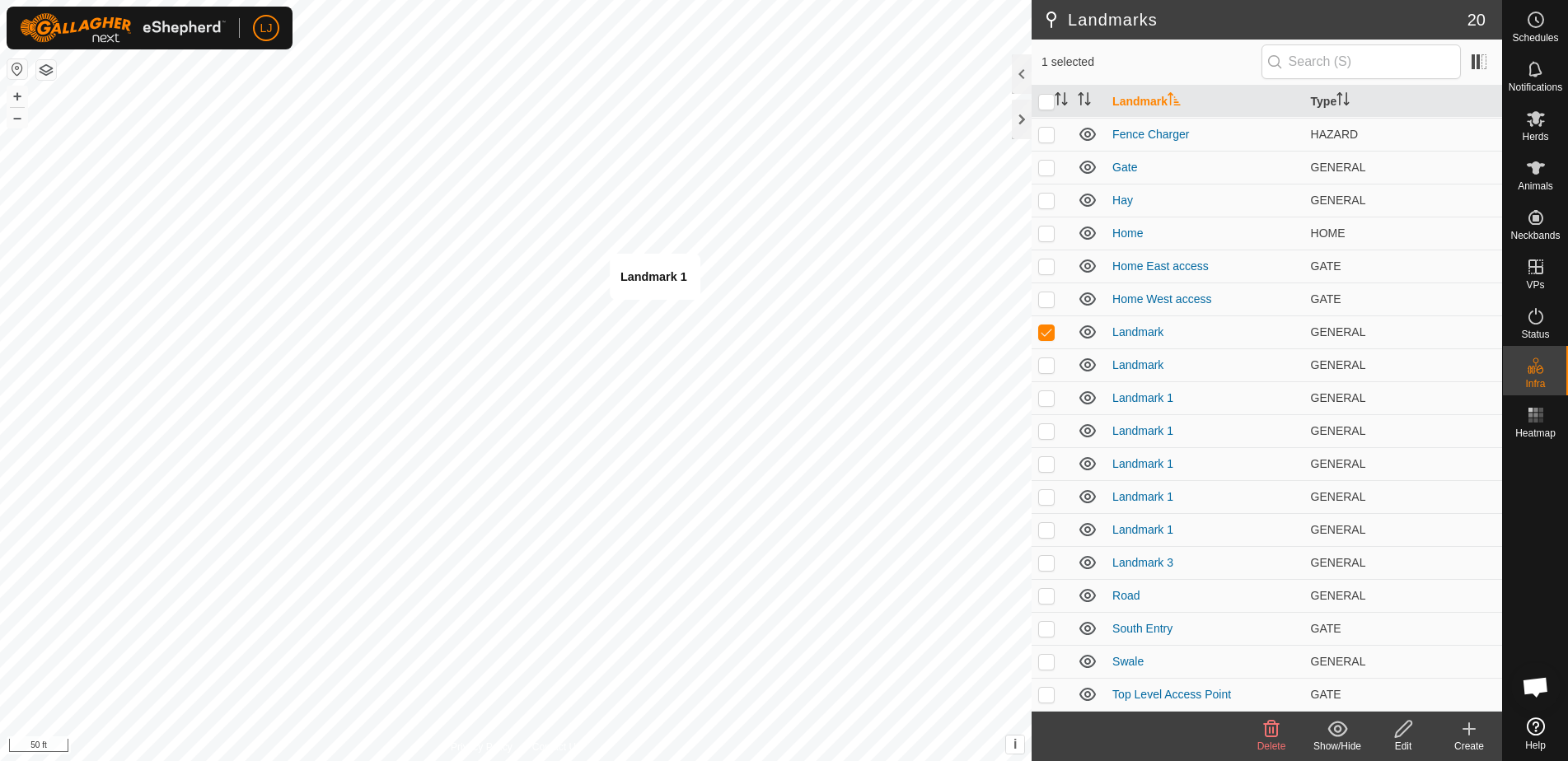
checkbox input "false"
click at [1047, 499] on p-checkbox at bounding box center [1047, 496] width 17 height 13
checkbox input "false"
click at [1048, 199] on p-checkbox at bounding box center [1047, 200] width 17 height 13
click at [1041, 205] on p-checkbox at bounding box center [1047, 200] width 17 height 13
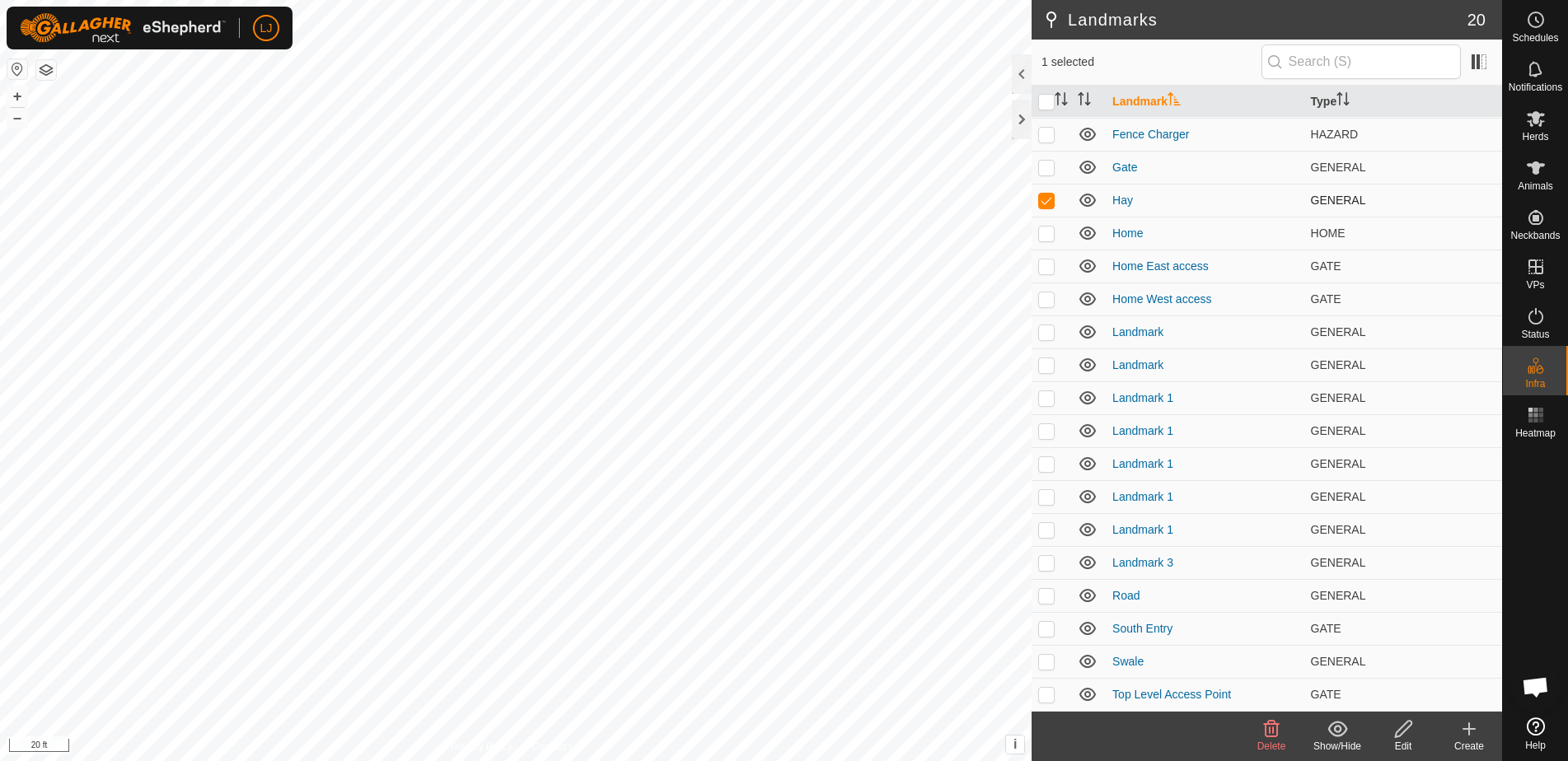
checkbox input "false"
